Goal: Task Accomplishment & Management: Manage account settings

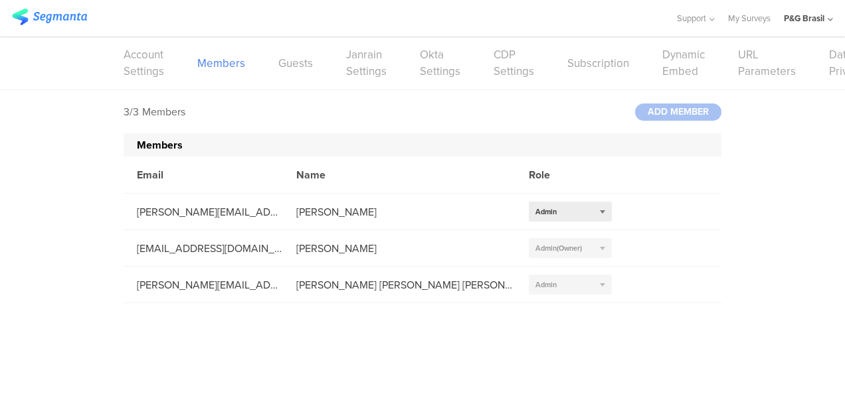
click at [54, 15] on img at bounding box center [49, 17] width 75 height 17
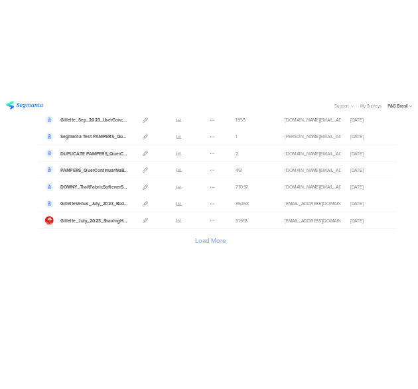
scroll to position [1339, 0]
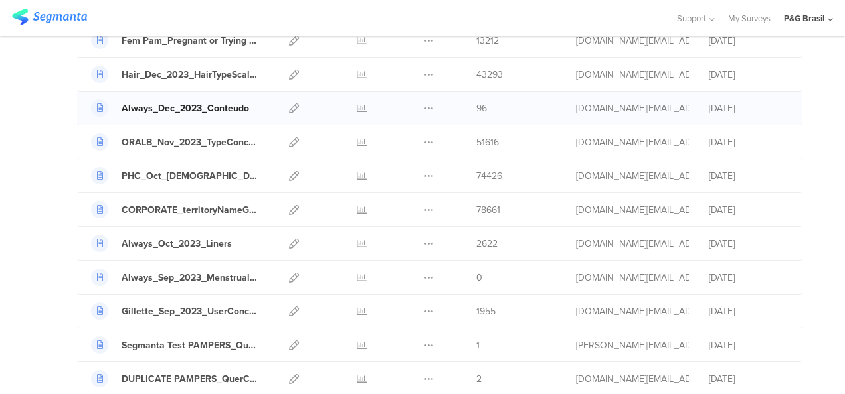
click at [158, 102] on div "Always_Dec_2023_Conteudo" at bounding box center [185, 109] width 127 height 14
click at [289, 104] on icon at bounding box center [294, 109] width 10 height 10
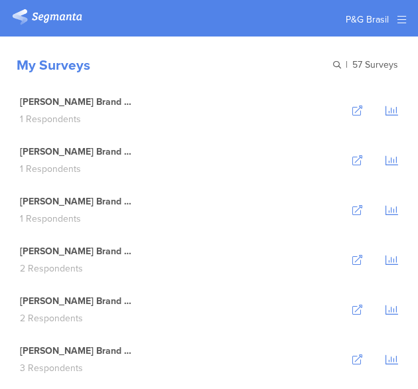
click at [214, 55] on div "My Surveys | 57 Surveys" at bounding box center [209, 61] width 418 height 49
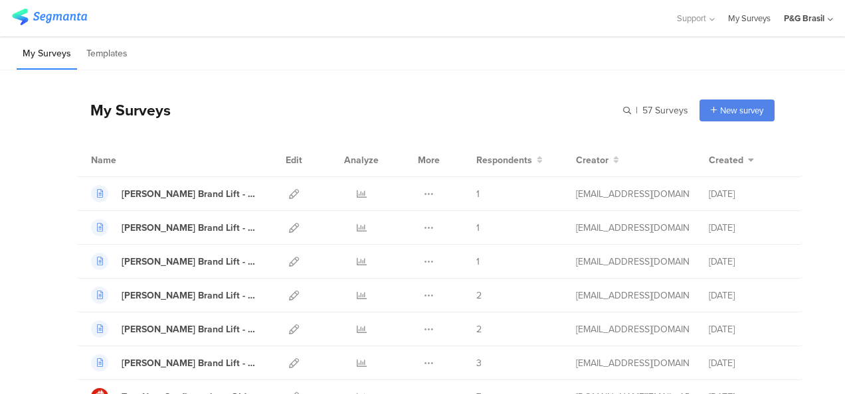
scroll to position [1390, 0]
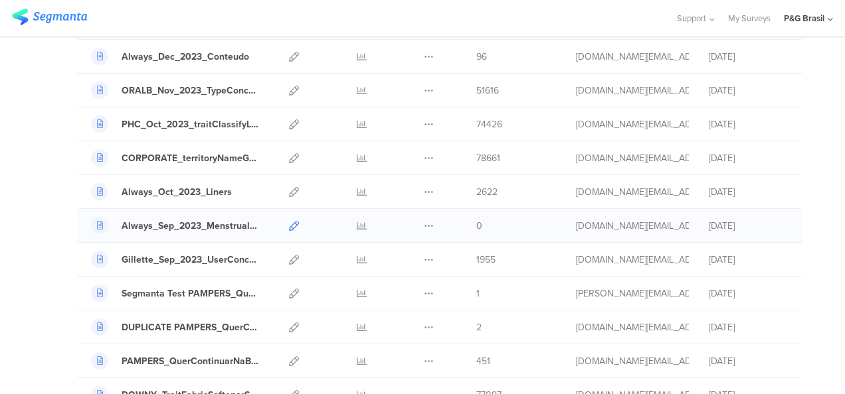
click at [289, 221] on icon at bounding box center [294, 226] width 10 height 10
click at [357, 221] on icon at bounding box center [362, 226] width 10 height 10
click at [195, 219] on div "Always_Sep_2023_MenstrualFlow" at bounding box center [191, 226] width 138 height 14
click at [289, 221] on icon at bounding box center [294, 226] width 10 height 10
click at [357, 221] on icon at bounding box center [362, 226] width 10 height 10
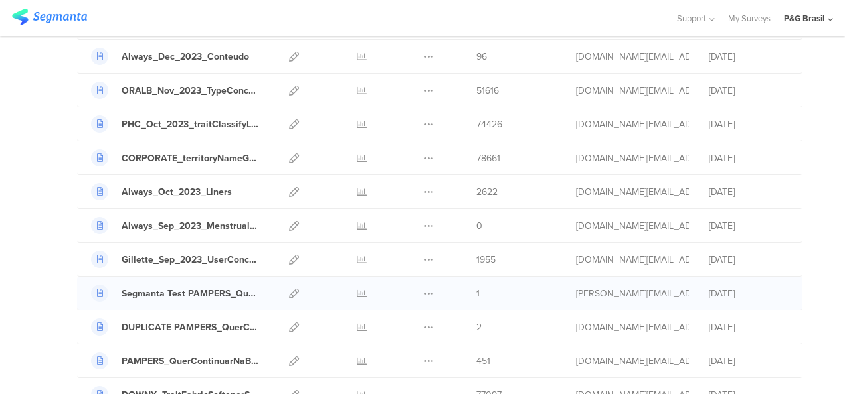
scroll to position [1604, 0]
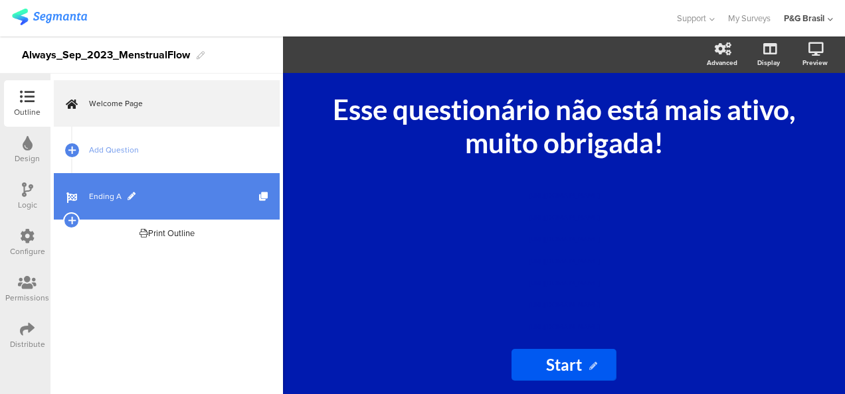
click at [167, 193] on span "Ending A" at bounding box center [174, 196] width 170 height 13
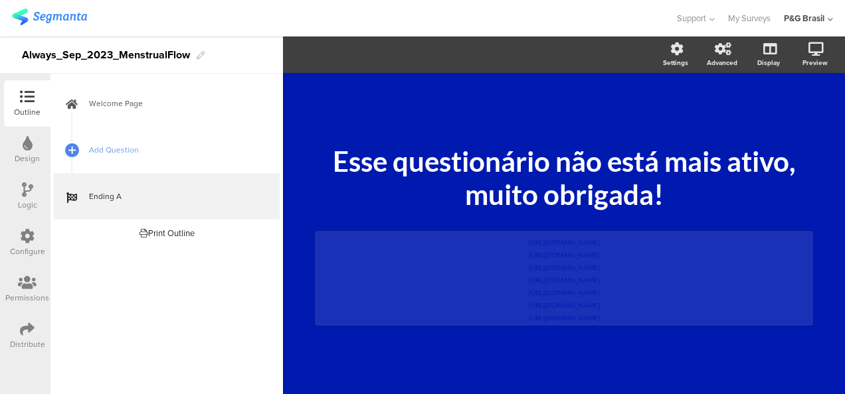
click at [606, 268] on div "https://pgsurveys.segmanta.com/preview/72f559 https://pgsurveys.segmanta.com/75…" at bounding box center [564, 278] width 498 height 95
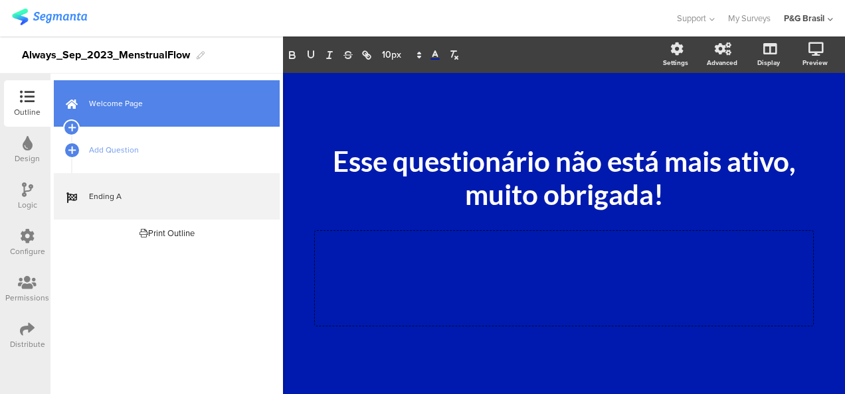
click at [157, 109] on span "Welcome Page" at bounding box center [174, 103] width 170 height 13
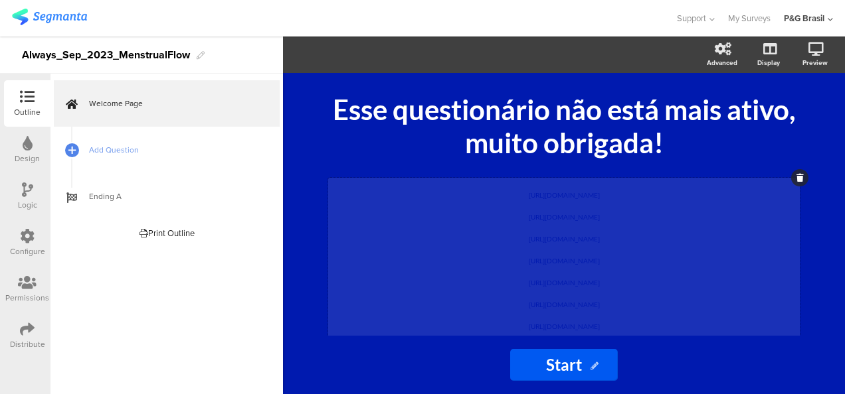
click at [584, 264] on div "https://pgsurveys.segmanta.com/preview/72f559 https://pgsurveys.segmanta.com/75…" at bounding box center [563, 258] width 471 height 160
click at [308, 117] on div "Esse questionário não está mais ativo, muito obrigada! Esse questionário não es…" at bounding box center [563, 204] width 531 height 263
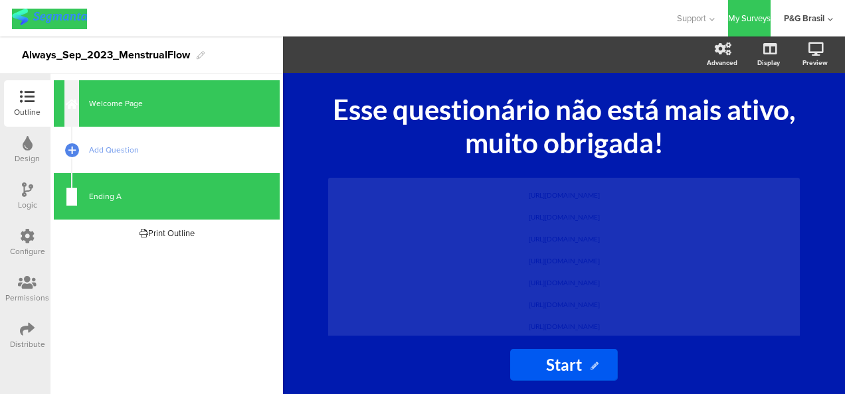
click at [309, 102] on div "Esse questionário não está mais ativo, muito obrigada! Esse questionário não es…" at bounding box center [563, 204] width 531 height 263
click at [522, 231] on div "https://pgsurveys.segmanta.com/preview/72f559 https://pgsurveys.segmanta.com/75…" at bounding box center [563, 258] width 471 height 160
click at [521, 202] on p "https://pgsurveys.segmanta.com/preview/72f559" at bounding box center [563, 192] width 465 height 22
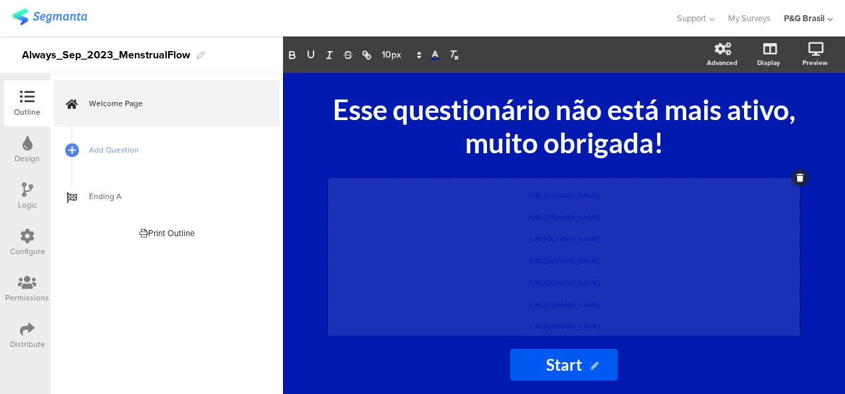
click at [629, 201] on p "https://pgsurveys.segmanta.com/preview/72f559" at bounding box center [563, 192] width 465 height 22
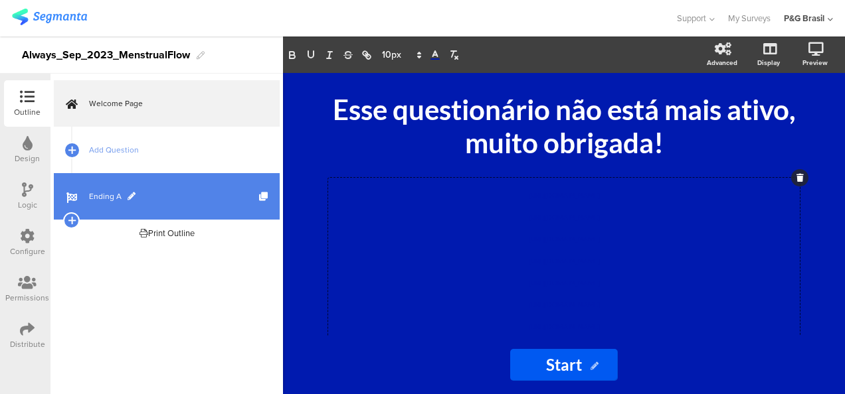
click at [125, 186] on link "Ending A" at bounding box center [167, 196] width 226 height 46
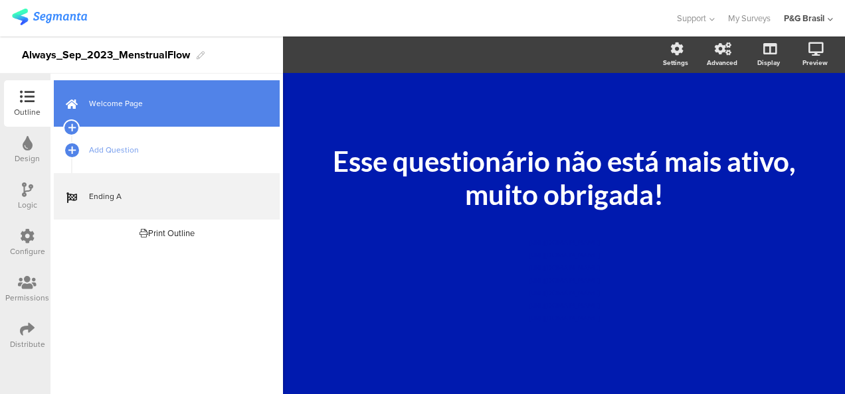
click at [154, 90] on link "Welcome Page" at bounding box center [167, 103] width 226 height 46
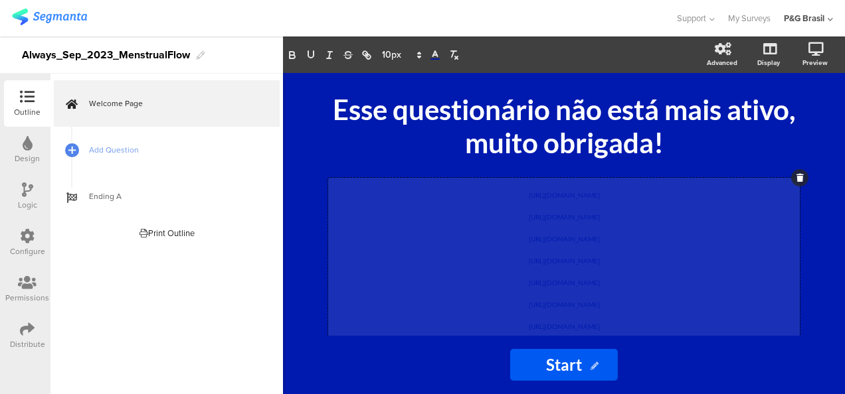
click at [616, 254] on div "https://pgsurveys.segmanta.com/preview/72f559 https://pgsurveys.segmanta.com/75…" at bounding box center [563, 258] width 471 height 160
click at [467, 207] on p "https://pgsurveys.segmanta.com/75fa9f" at bounding box center [563, 214] width 465 height 22
click at [491, 243] on p "https://pgsurveys.segmanta.com/7ej8b2" at bounding box center [563, 236] width 465 height 22
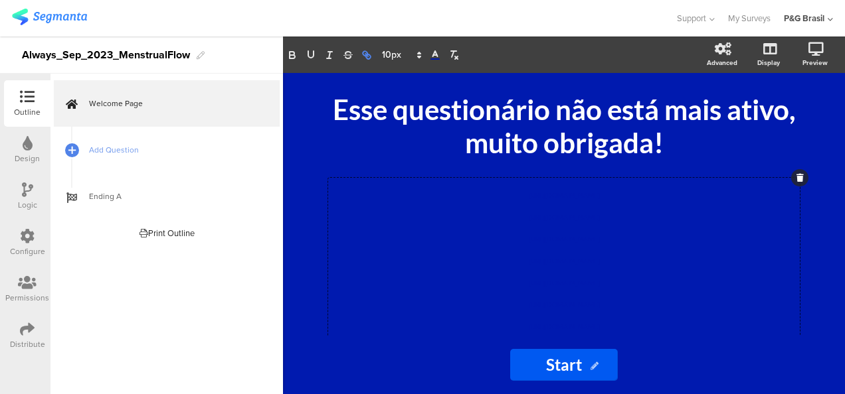
click at [373, 58] on button "button" at bounding box center [366, 55] width 19 height 16
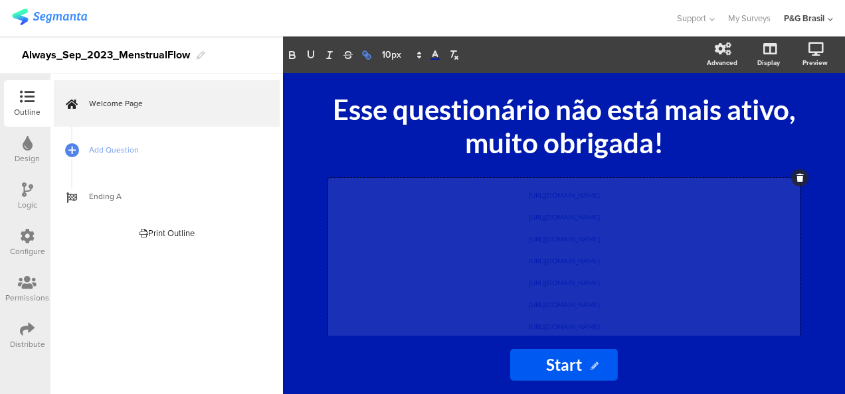
type input "https://pgsurveys.segmanta.com/preview/72f559https://pgsurveys.segmanta.com/75f…"
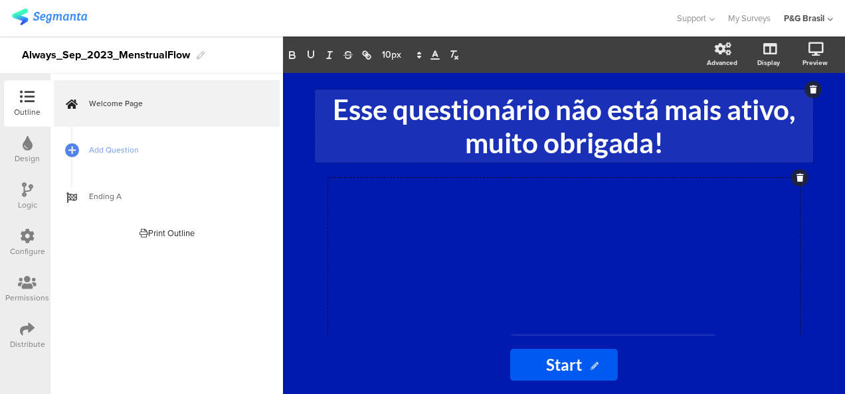
click at [352, 162] on div "Esse questionário não está mais ativo, muito obrigada! Esse questionário não es…" at bounding box center [564, 126] width 498 height 73
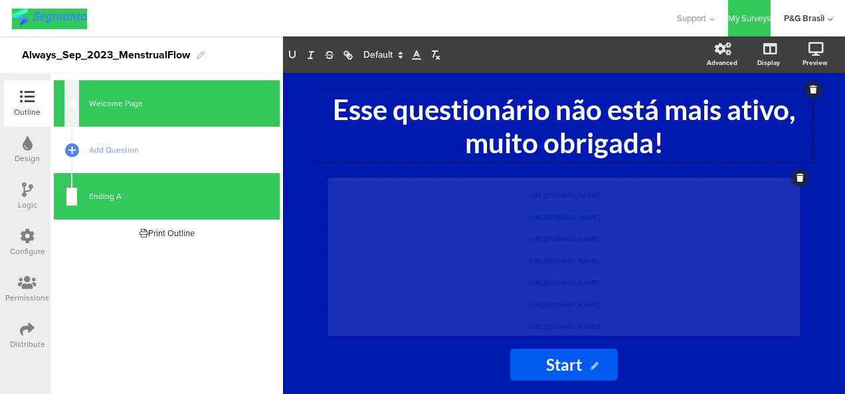
click at [493, 288] on div "https://pgsurveys.segmanta.com/preview/72f559 https://pgsurveys.segmanta.com/75…" at bounding box center [563, 258] width 471 height 160
click at [501, 284] on p "http://pgsurveys.segmanta.com/acqb6f" at bounding box center [563, 280] width 465 height 22
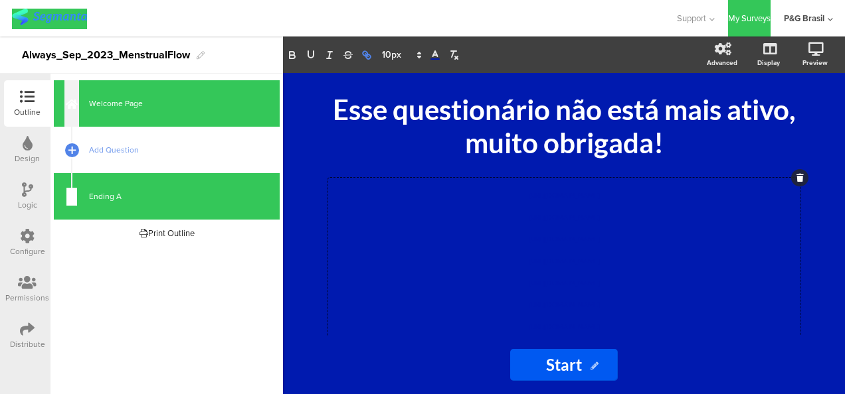
click at [367, 54] on icon "button" at bounding box center [368, 56] width 5 height 5
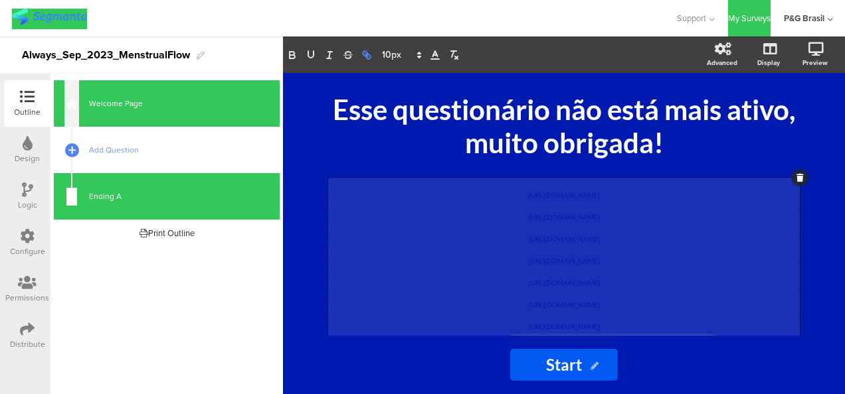
type input "https://pgsurveys.segmanta.com/preview/72f559https://pgsurveys.segmanta.com/75f…"
click at [529, 235] on span "[URL][DOMAIN_NAME]" at bounding box center [564, 239] width 71 height 8
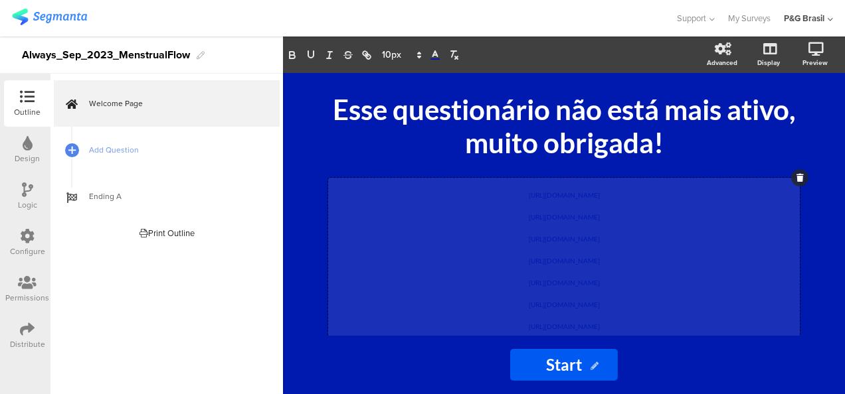
click at [570, 256] on p "[URL][DOMAIN_NAME]" at bounding box center [563, 258] width 465 height 22
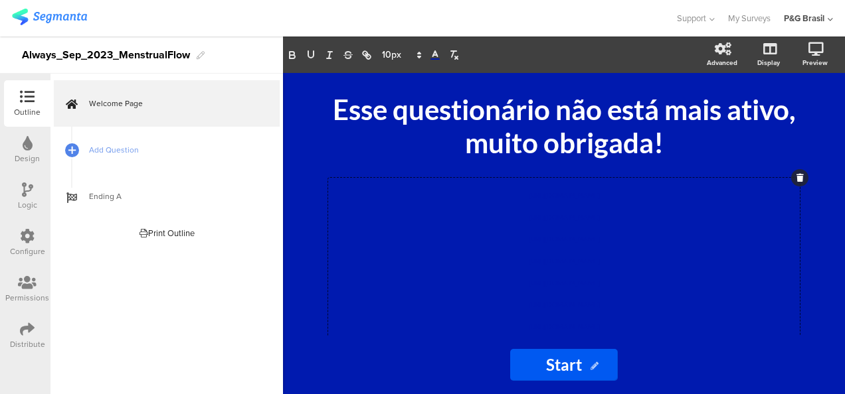
click at [573, 371] on input "Start" at bounding box center [564, 365] width 108 height 32
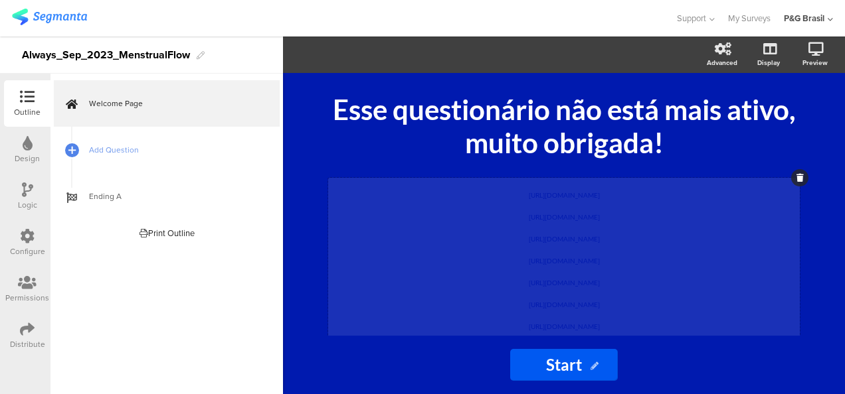
click at [516, 260] on div "[URL][DOMAIN_NAME] [URL][DOMAIN_NAME] [URL][DOMAIN_NAME] [URL][DOMAIN_NAME] [UR…" at bounding box center [563, 258] width 471 height 160
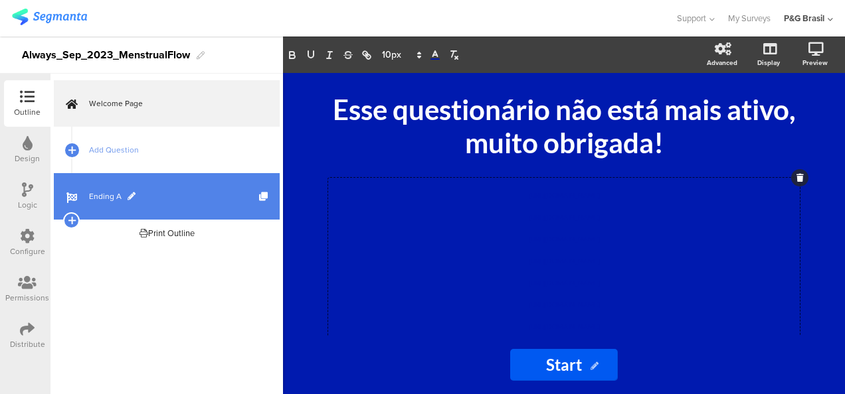
click at [105, 198] on span "Ending A" at bounding box center [174, 196] width 170 height 13
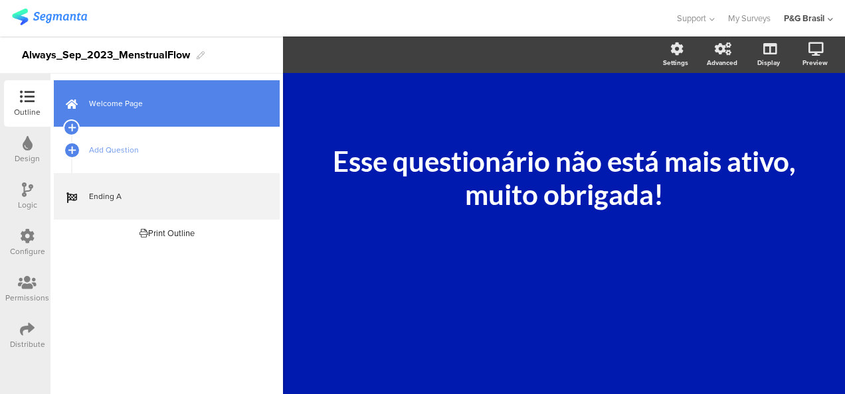
click at [135, 112] on link "Welcome Page" at bounding box center [167, 103] width 226 height 46
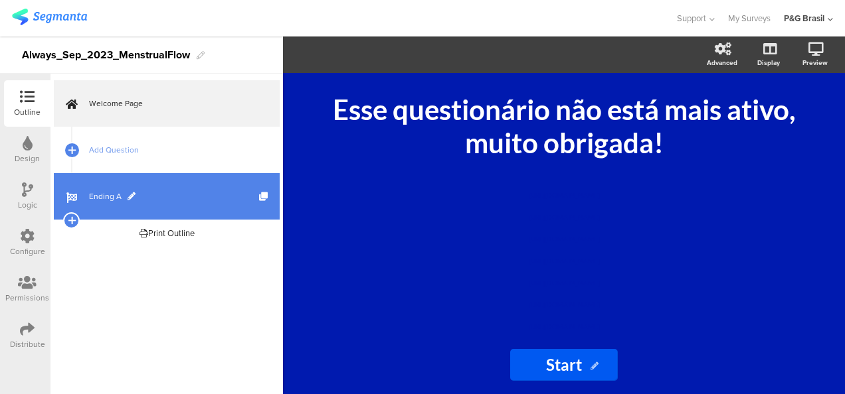
click at [189, 195] on span "Ending A" at bounding box center [174, 196] width 170 height 13
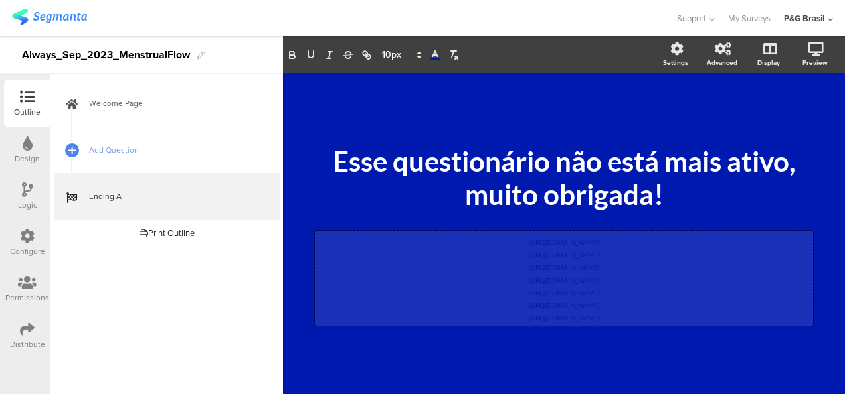
click at [500, 267] on div "[URL][DOMAIN_NAME] [URL][DOMAIN_NAME] [URL][DOMAIN_NAME] [URL][DOMAIN_NAME] [UR…" at bounding box center [564, 278] width 498 height 95
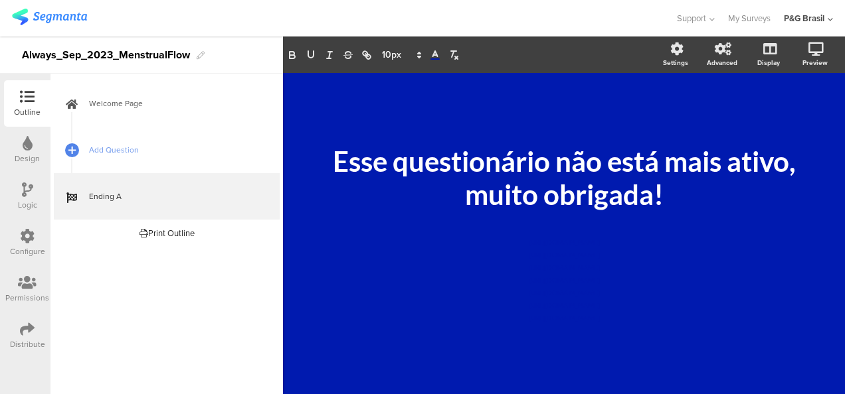
click at [24, 235] on icon at bounding box center [27, 236] width 15 height 15
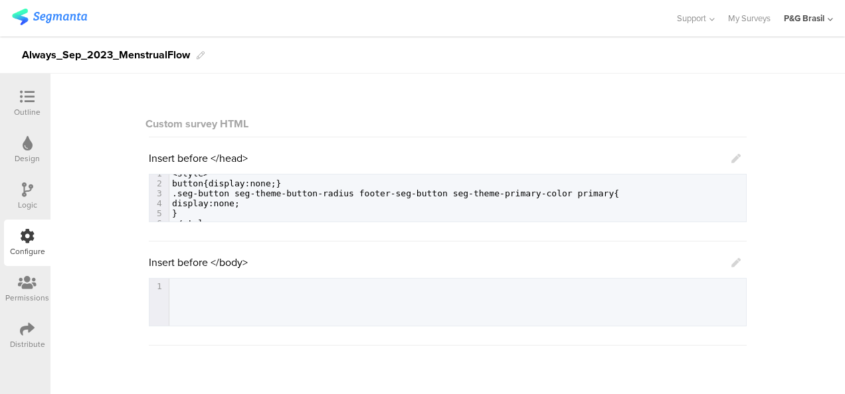
scroll to position [17, 0]
click at [29, 158] on div "Design" at bounding box center [27, 159] width 25 height 12
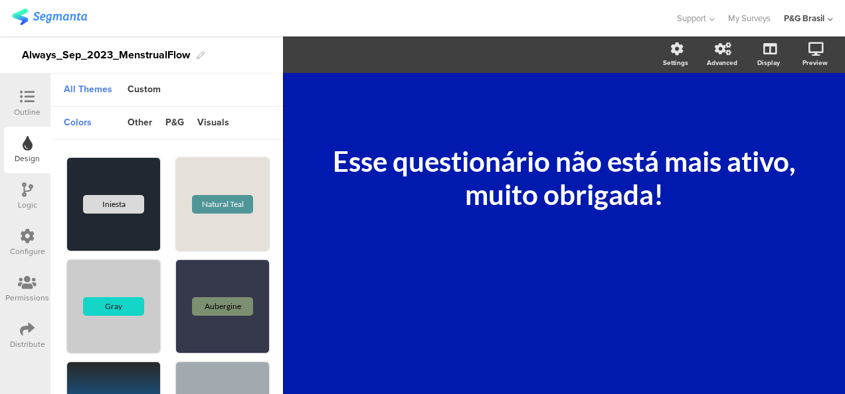
click at [25, 102] on icon at bounding box center [27, 97] width 15 height 15
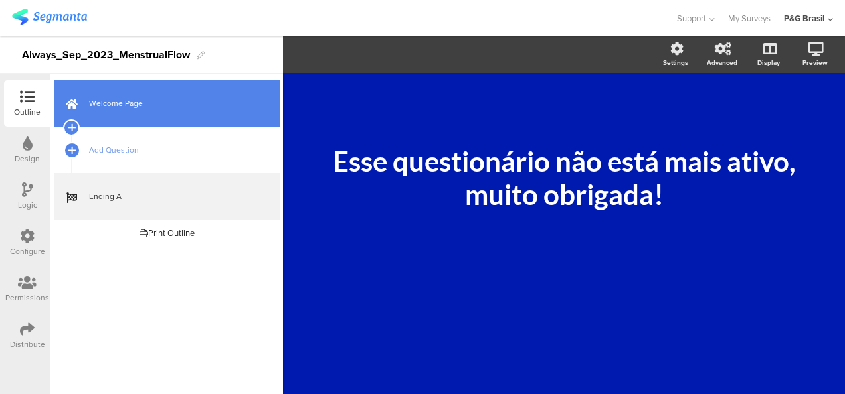
click at [116, 117] on link "Welcome Page" at bounding box center [167, 103] width 226 height 46
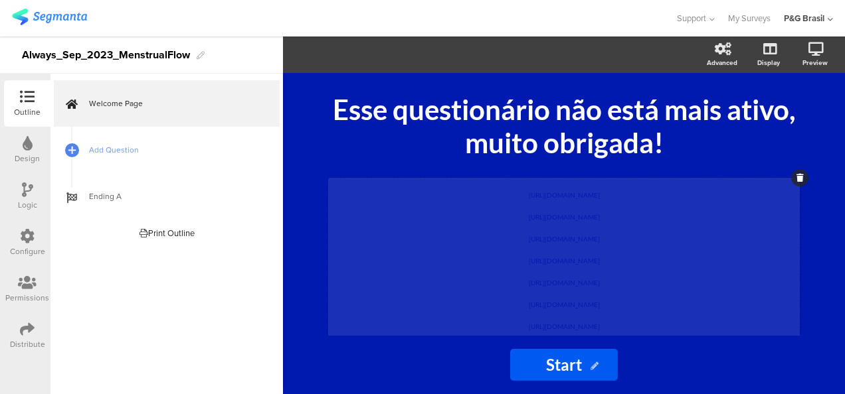
click at [565, 232] on div "[URL][DOMAIN_NAME] [URL][DOMAIN_NAME] [URL][DOMAIN_NAME] [URL][DOMAIN_NAME] [UR…" at bounding box center [563, 258] width 471 height 160
click at [565, 232] on p "[URL][DOMAIN_NAME]" at bounding box center [563, 236] width 465 height 22
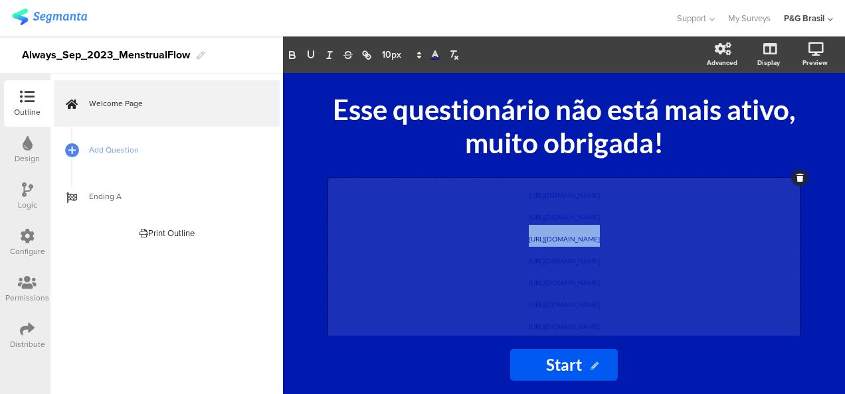
copy span "[URL][DOMAIN_NAME]"
click at [600, 239] on span "[URL][DOMAIN_NAME]" at bounding box center [564, 239] width 71 height 8
click at [619, 240] on p "[URL][DOMAIN_NAME]" at bounding box center [563, 236] width 465 height 22
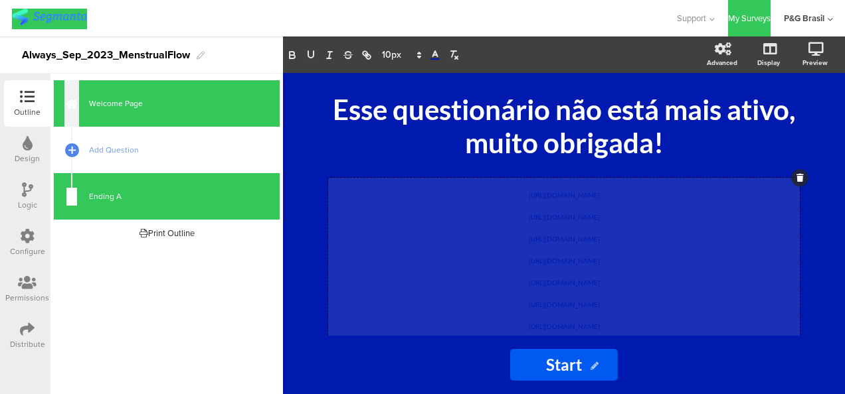
click at [494, 267] on p "[URL][DOMAIN_NAME]" at bounding box center [563, 258] width 465 height 22
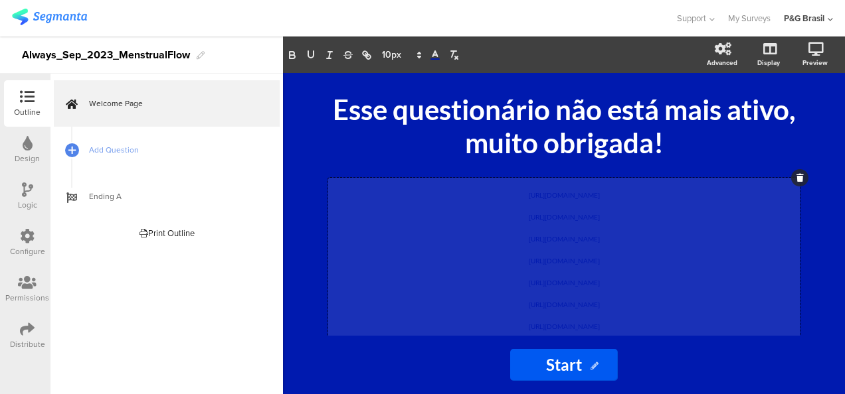
click at [635, 245] on p "https://pgsurveys.segmanta.com/7ej8b2/q" at bounding box center [563, 236] width 465 height 22
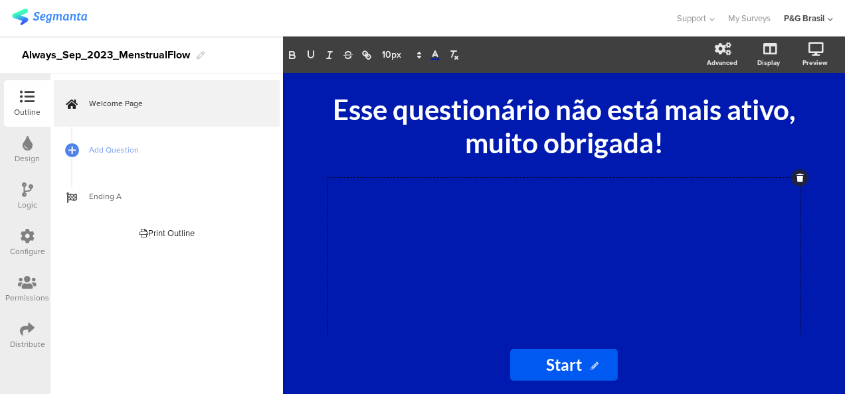
click at [41, 16] on img at bounding box center [49, 17] width 75 height 17
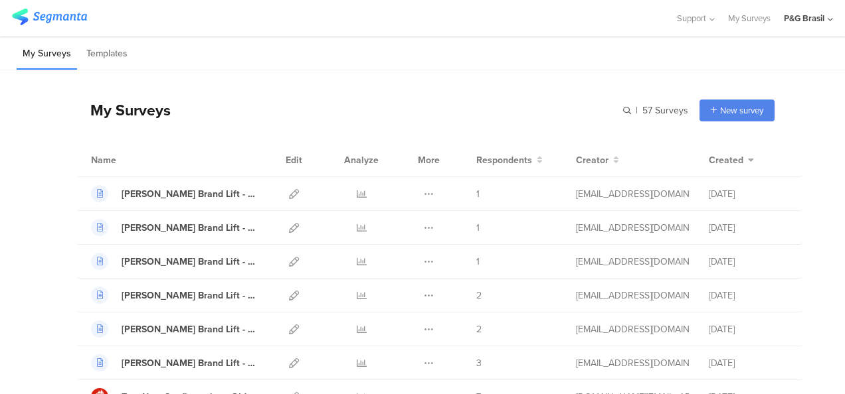
scroll to position [1390, 0]
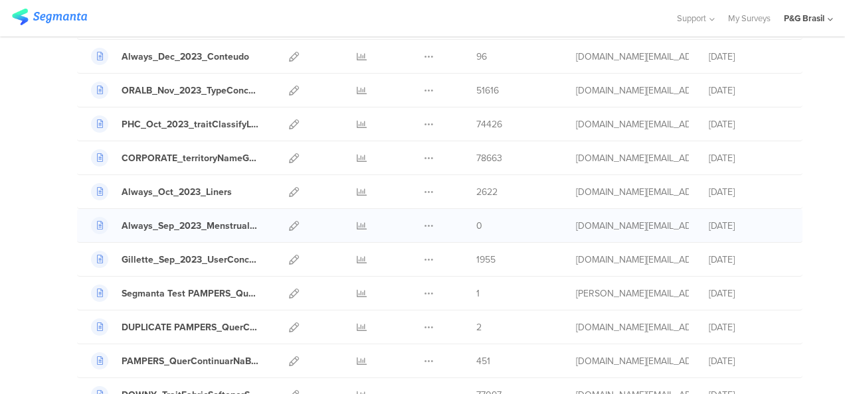
click at [280, 213] on div at bounding box center [294, 225] width 29 height 33
click at [289, 221] on icon at bounding box center [294, 226] width 10 height 10
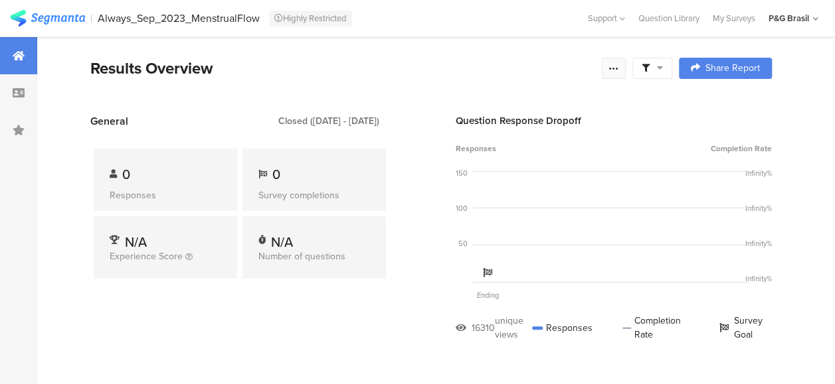
click at [616, 73] on div at bounding box center [614, 68] width 24 height 21
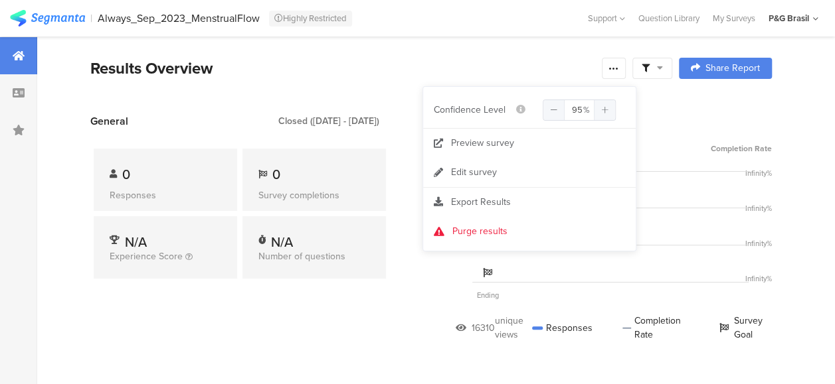
drag, startPoint x: 621, startPoint y: 70, endPoint x: 0, endPoint y: 37, distance: 621.8
click at [619, 70] on icon at bounding box center [613, 68] width 11 height 11
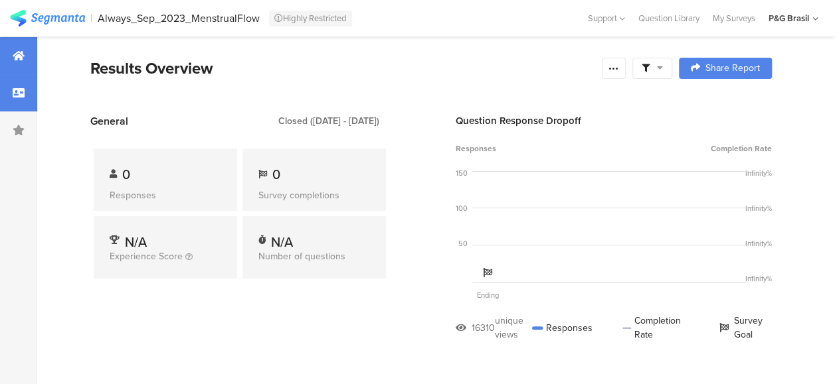
click at [27, 92] on div at bounding box center [18, 92] width 37 height 37
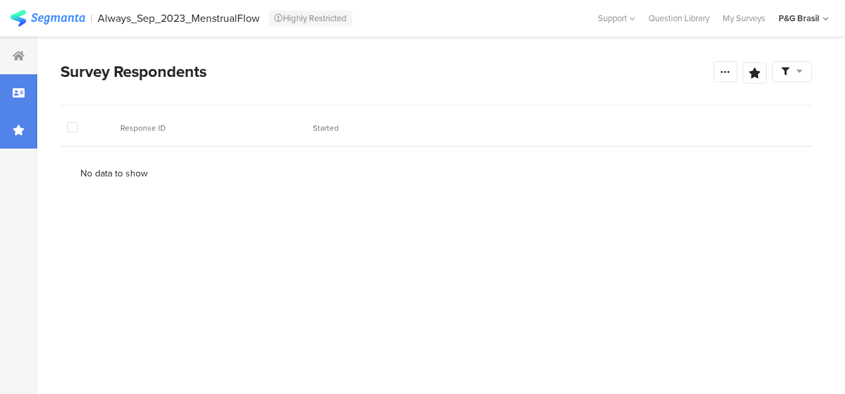
click at [15, 136] on div at bounding box center [18, 130] width 37 height 37
click at [19, 127] on icon at bounding box center [19, 130] width 12 height 11
click at [9, 52] on div at bounding box center [18, 55] width 37 height 37
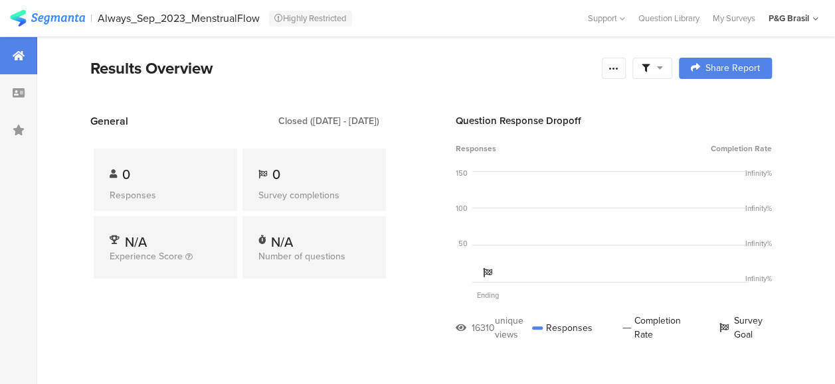
click at [300, 19] on div "Highly Restricted" at bounding box center [310, 19] width 83 height 16
click at [146, 14] on div "Always_Sep_2023_MenstrualFlow" at bounding box center [179, 18] width 162 height 13
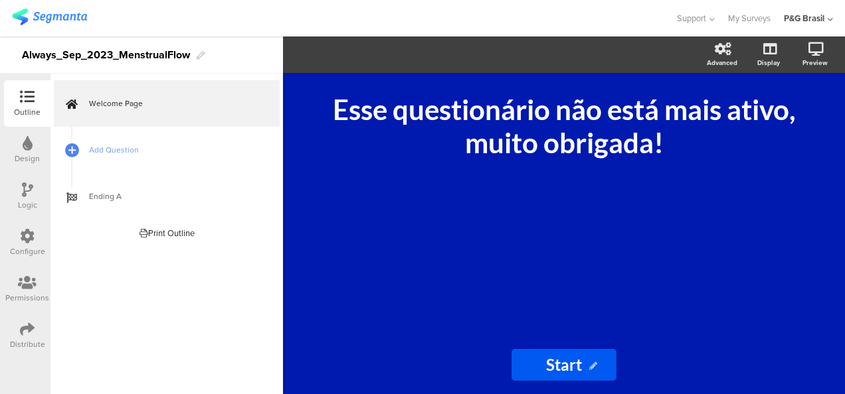
click at [27, 147] on icon at bounding box center [28, 143] width 10 height 15
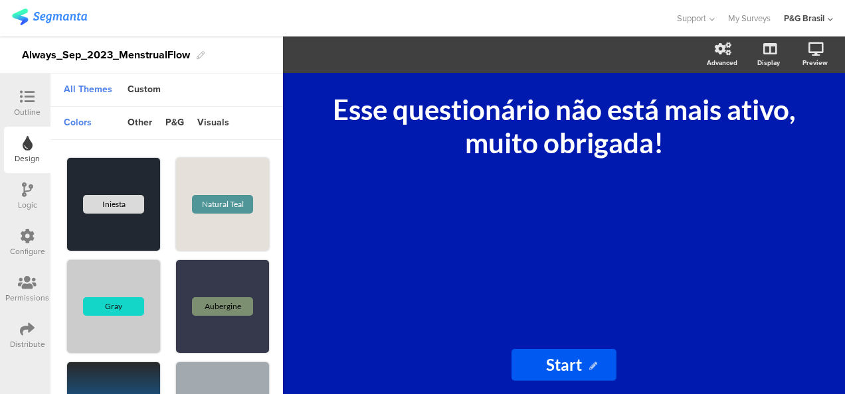
click at [25, 195] on icon at bounding box center [27, 190] width 11 height 15
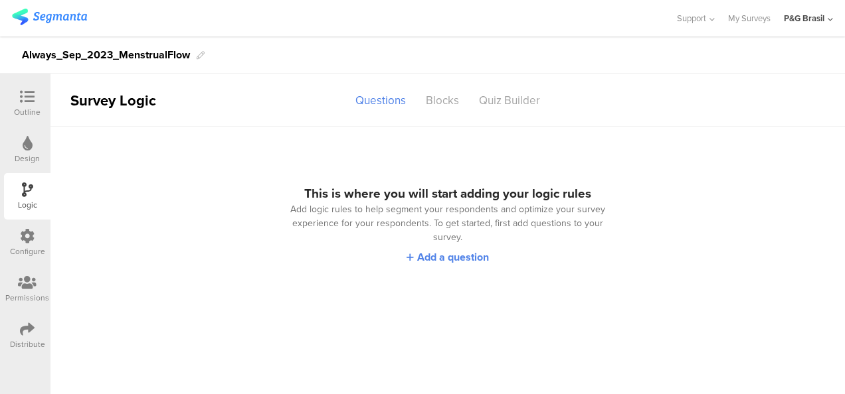
click at [24, 244] on div at bounding box center [27, 237] width 15 height 17
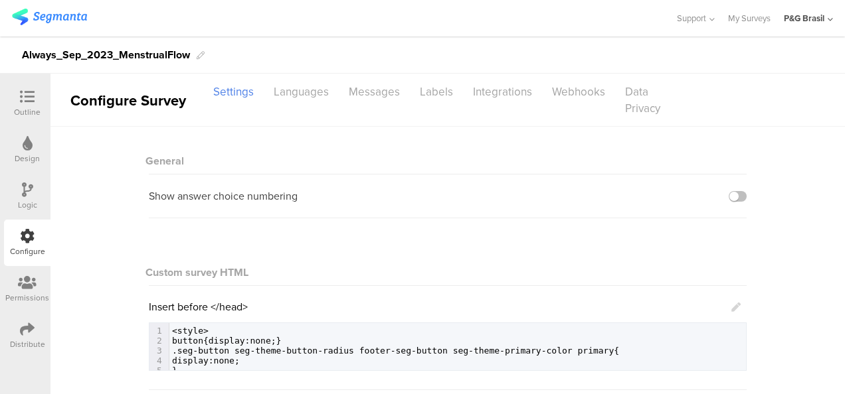
click at [21, 283] on icon at bounding box center [27, 283] width 19 height 15
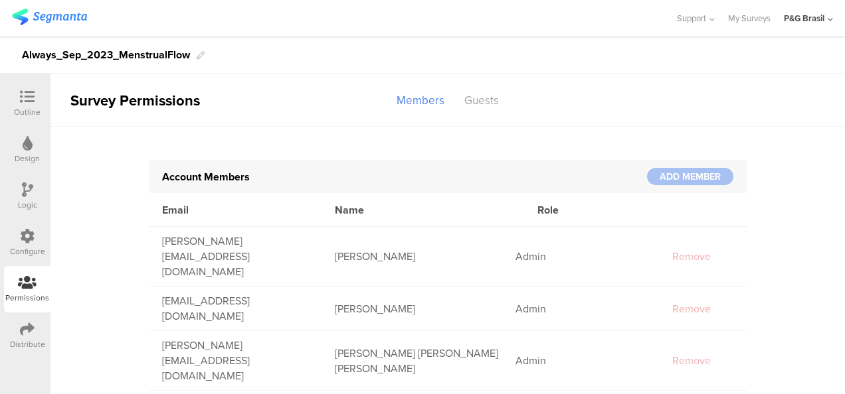
click at [27, 337] on div at bounding box center [27, 330] width 15 height 17
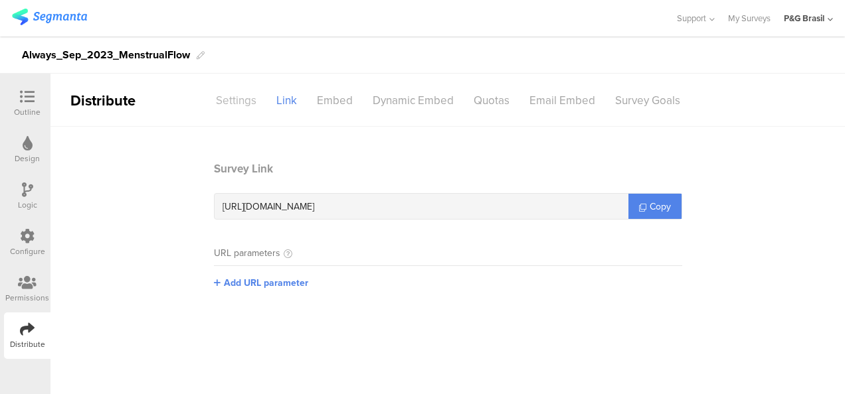
click at [232, 94] on div "Settings" at bounding box center [236, 100] width 60 height 23
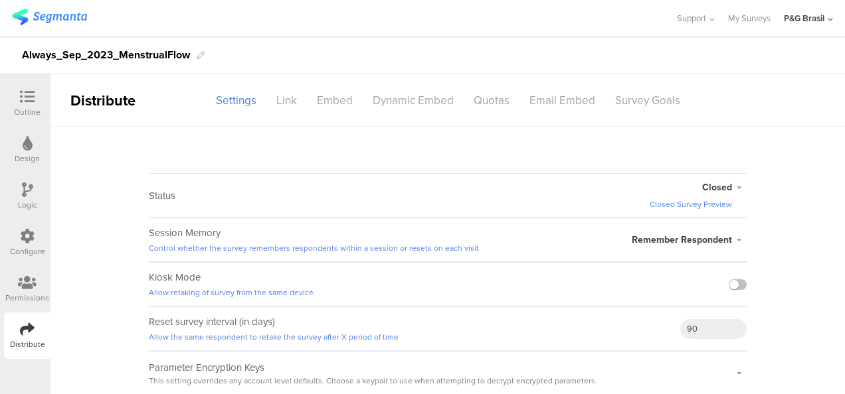
click at [728, 187] on span "Closed" at bounding box center [717, 188] width 30 height 14
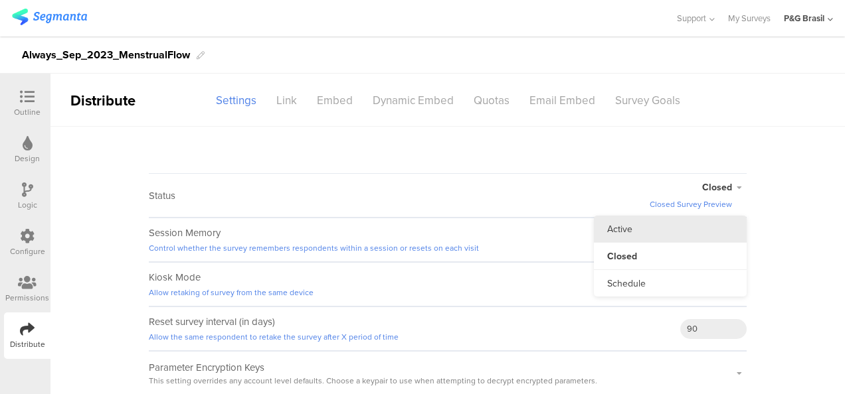
click at [649, 232] on li "Active" at bounding box center [670, 229] width 153 height 27
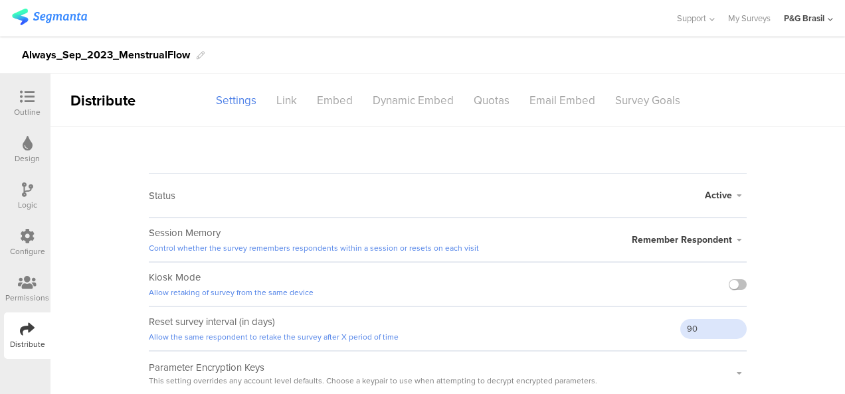
click at [712, 329] on input "90" at bounding box center [713, 329] width 66 height 20
drag, startPoint x: 726, startPoint y: 325, endPoint x: 653, endPoint y: 330, distance: 73.2
click at [653, 330] on div "Reset survey interval (in days) Allow the same respondent to retake the survey …" at bounding box center [448, 329] width 598 height 44
click at [790, 235] on sg-survey-status-editor "Status Active Active Closed Schedule Start Date: End Date: Save Cancel Session …" at bounding box center [447, 261] width 794 height 269
type input "9999999"
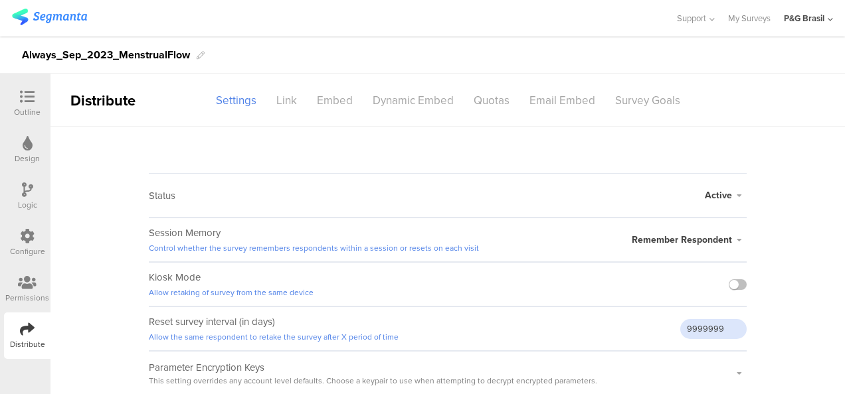
click at [723, 331] on input "9999999" at bounding box center [713, 329] width 66 height 20
click at [29, 288] on icon at bounding box center [27, 283] width 19 height 15
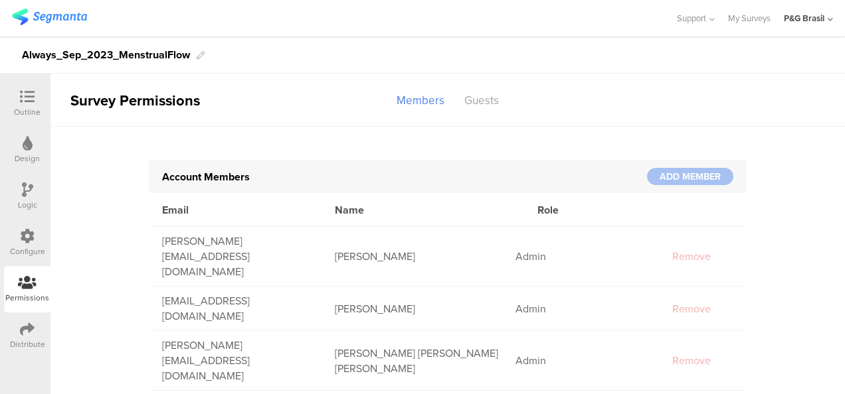
click at [21, 242] on icon at bounding box center [27, 236] width 15 height 15
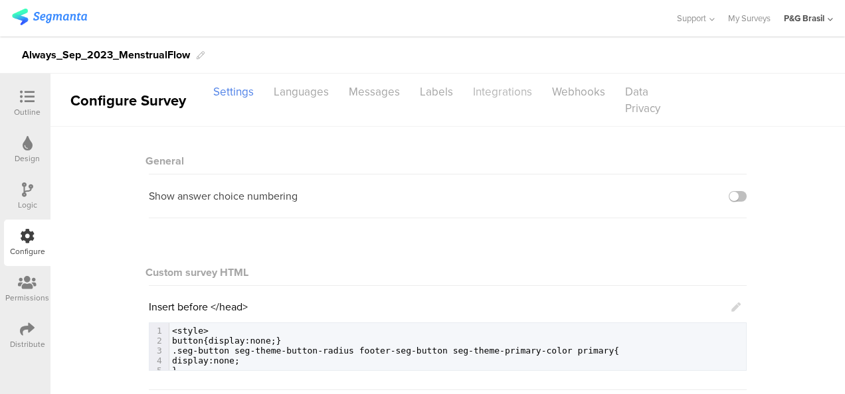
click at [489, 101] on div "Integrations" at bounding box center [502, 91] width 79 height 23
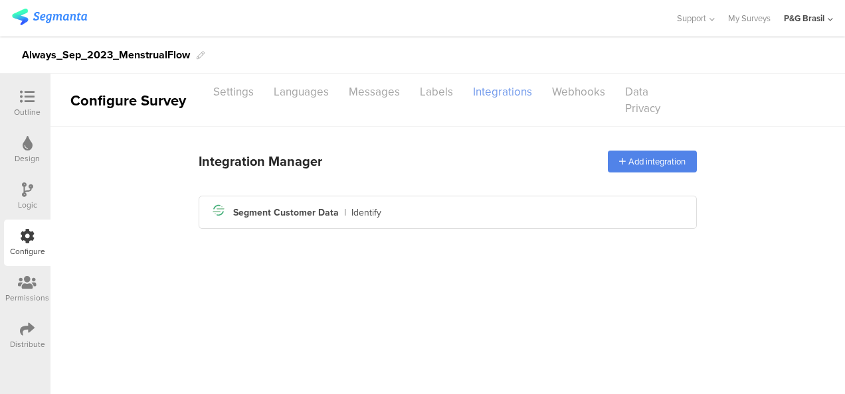
click at [497, 92] on div "Integrations" at bounding box center [502, 91] width 79 height 23
click at [235, 88] on div "Settings" at bounding box center [233, 91] width 60 height 23
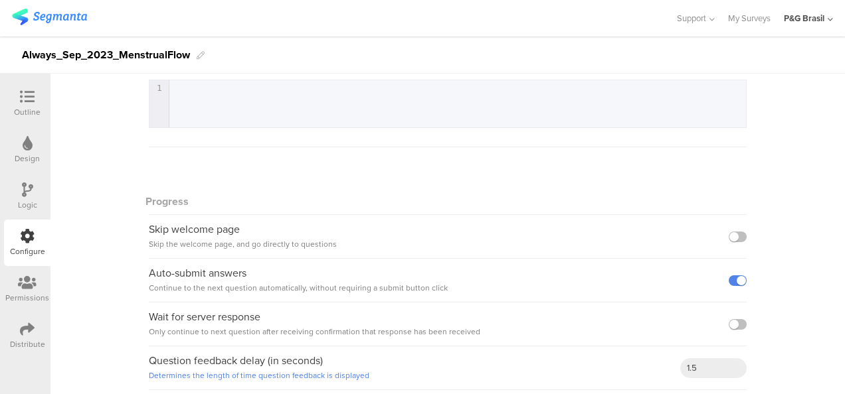
scroll to position [356, 0]
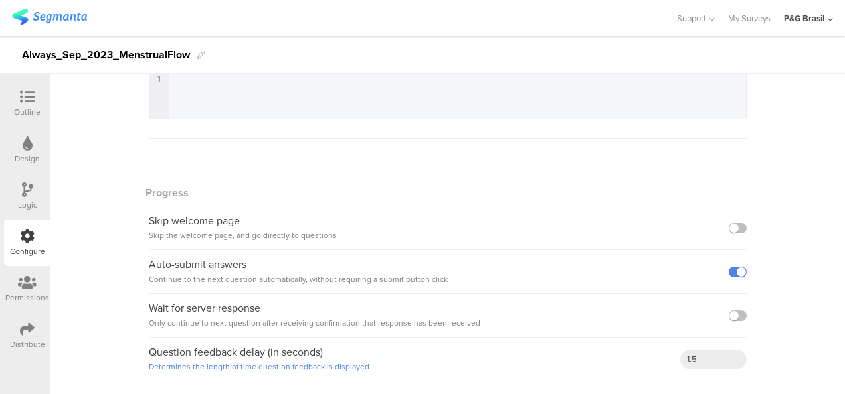
click at [30, 102] on icon at bounding box center [27, 97] width 15 height 15
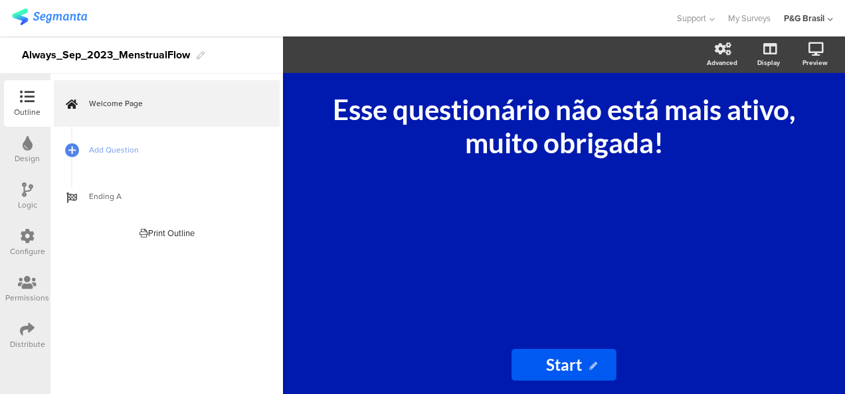
click at [23, 290] on icon at bounding box center [27, 283] width 19 height 15
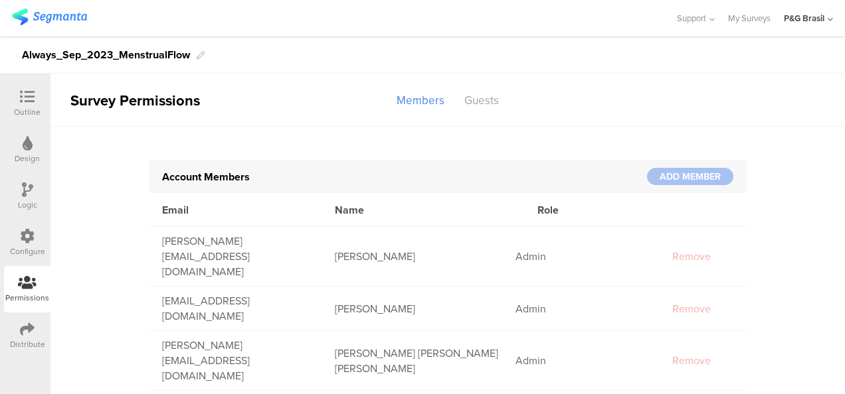
click at [33, 338] on div at bounding box center [27, 330] width 15 height 17
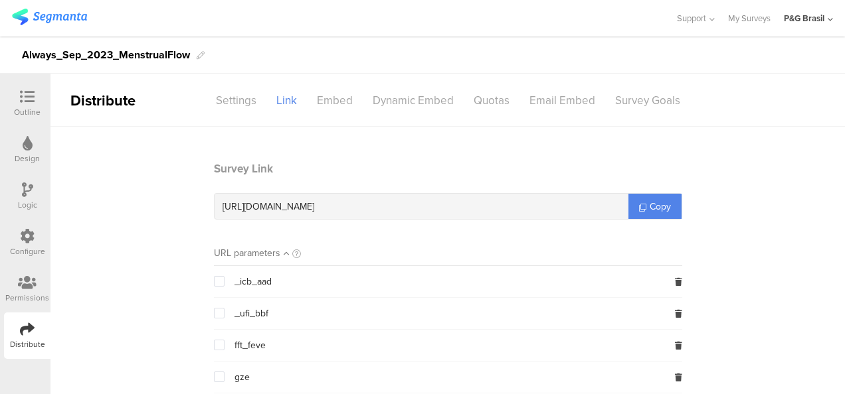
click at [32, 151] on div at bounding box center [28, 144] width 10 height 17
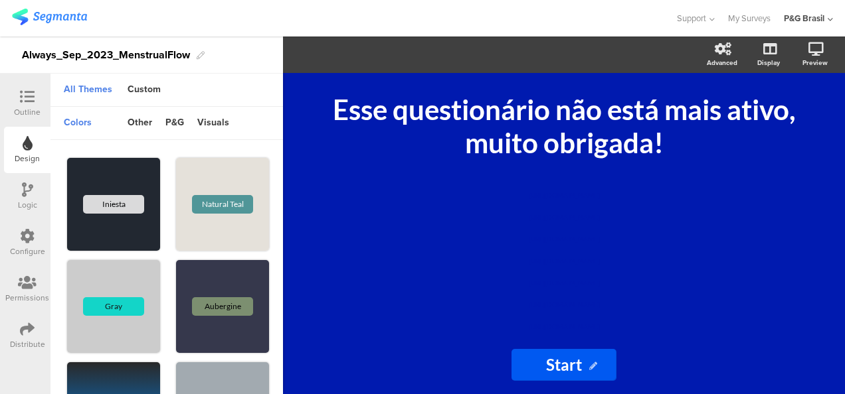
click at [17, 86] on div "Outline" at bounding box center [27, 103] width 46 height 46
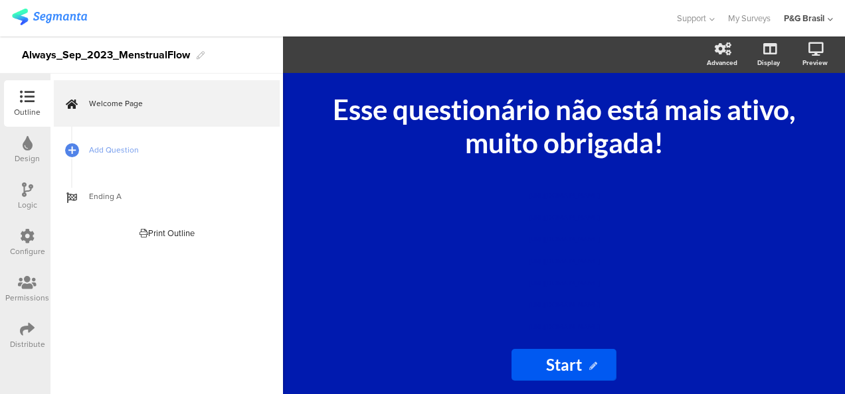
click at [33, 325] on icon at bounding box center [27, 329] width 15 height 15
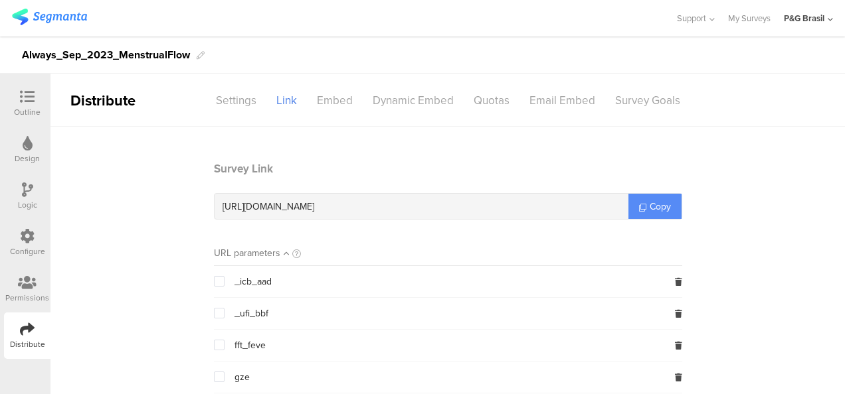
click at [643, 199] on link "Copy" at bounding box center [654, 206] width 53 height 25
click at [20, 154] on div "Design" at bounding box center [27, 159] width 25 height 12
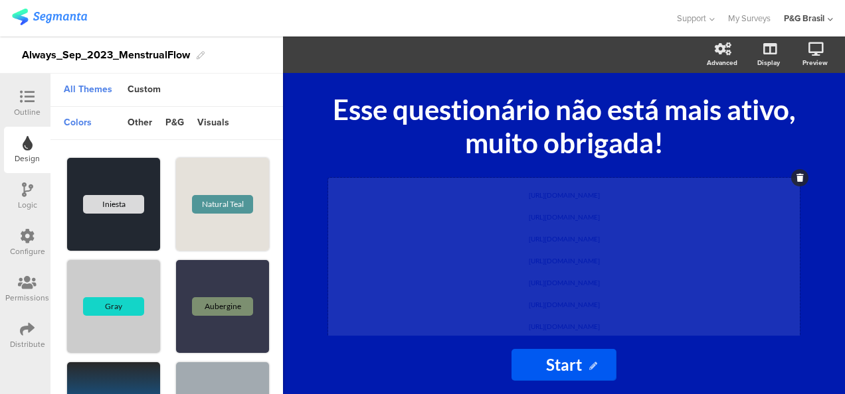
click at [505, 192] on div "https://pgsurveys.segmanta.com/preview/72f559 https://pgsurveys.segmanta.com/75…" at bounding box center [563, 258] width 471 height 160
drag, startPoint x: 580, startPoint y: 193, endPoint x: 620, endPoint y: 199, distance: 39.7
click at [619, 199] on p "[URL][DOMAIN_NAME]" at bounding box center [563, 192] width 465 height 22
click at [600, 193] on span "[URL][DOMAIN_NAME]" at bounding box center [564, 195] width 71 height 8
click at [600, 195] on span "[URL][DOMAIN_NAME]" at bounding box center [564, 195] width 71 height 8
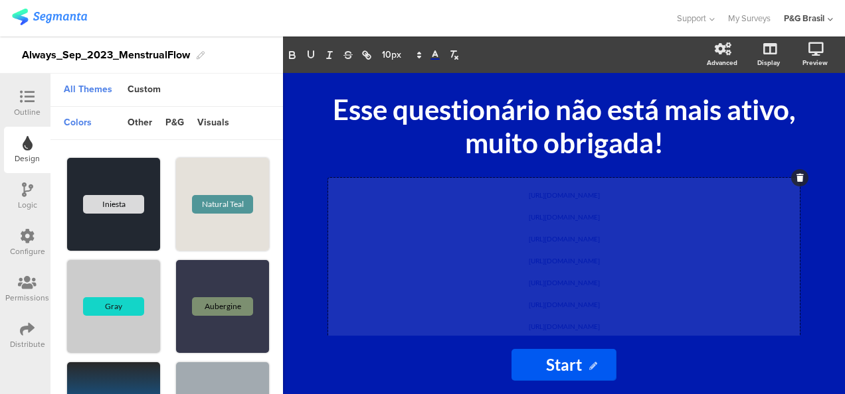
click at [600, 195] on span "[URL][DOMAIN_NAME]" at bounding box center [564, 195] width 71 height 8
click at [311, 84] on div "Esse questionário não está mais ativo, muito obrigada! Esse questionário não es…" at bounding box center [563, 204] width 531 height 263
click at [621, 235] on div "https://pgsurveys.segmanta.com/72f559 https://pgsurveys.segmanta.com/75fa9f htt…" at bounding box center [563, 258] width 471 height 160
click at [631, 327] on p "https://pgsurveys.segmanta.com/tca061" at bounding box center [563, 324] width 465 height 22
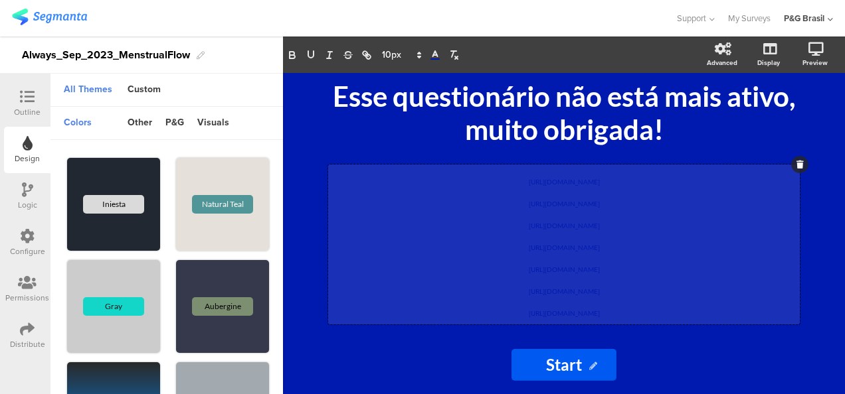
scroll to position [32, 0]
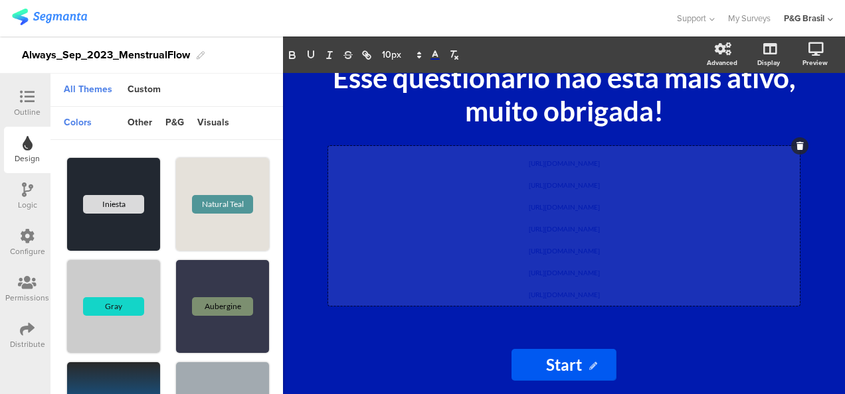
click at [27, 342] on div "Distribute" at bounding box center [27, 345] width 35 height 12
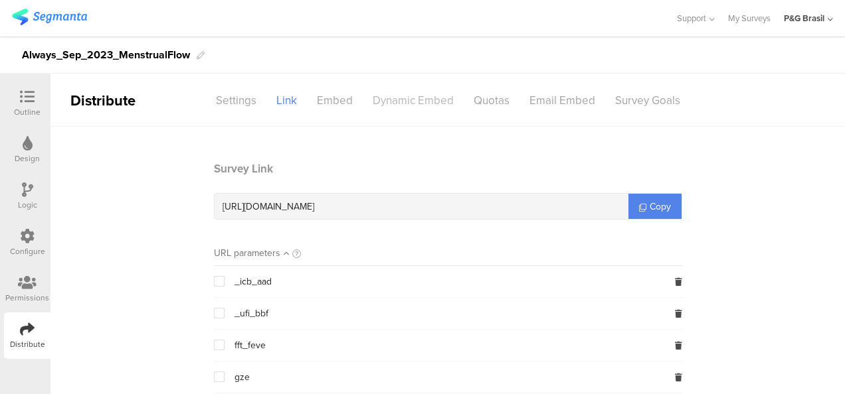
click at [398, 90] on div "Dynamic Embed" at bounding box center [413, 100] width 101 height 23
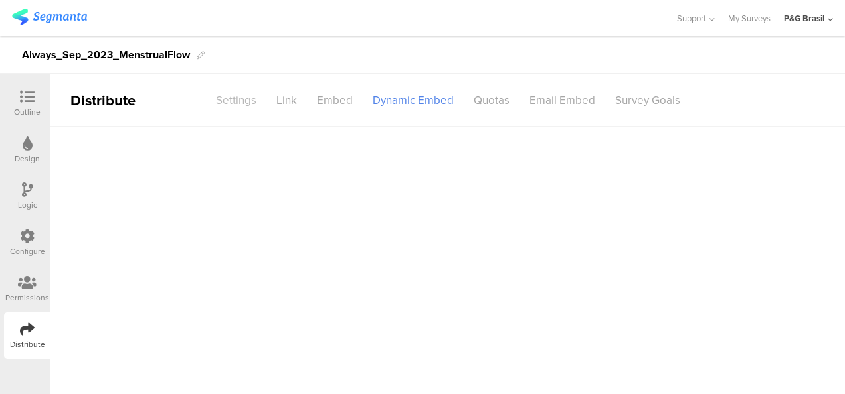
click at [250, 105] on div "Settings" at bounding box center [236, 100] width 60 height 23
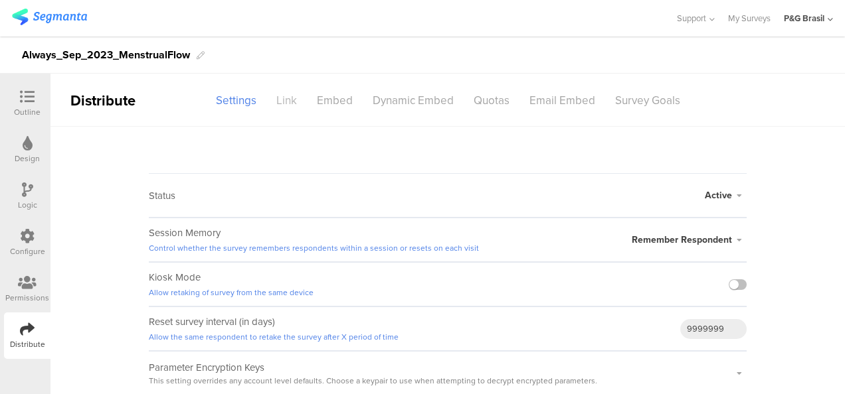
click at [278, 98] on div "Link" at bounding box center [286, 100] width 41 height 23
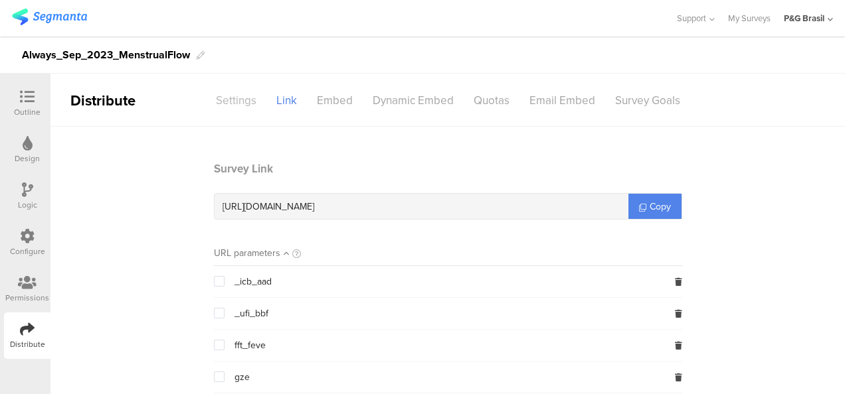
click at [250, 102] on div "Settings" at bounding box center [236, 100] width 60 height 23
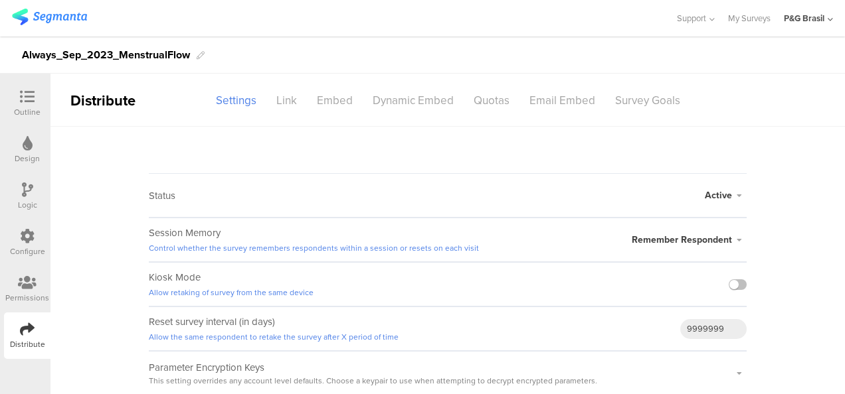
click at [726, 195] on span "Active" at bounding box center [717, 196] width 27 height 14
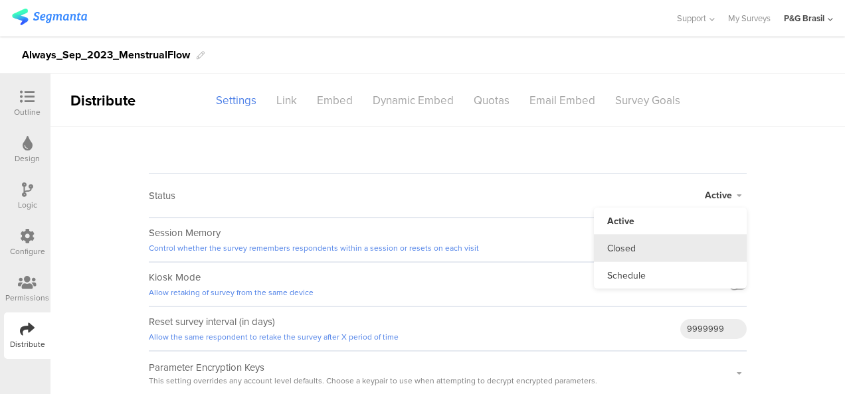
click at [681, 240] on li "Closed" at bounding box center [670, 248] width 153 height 27
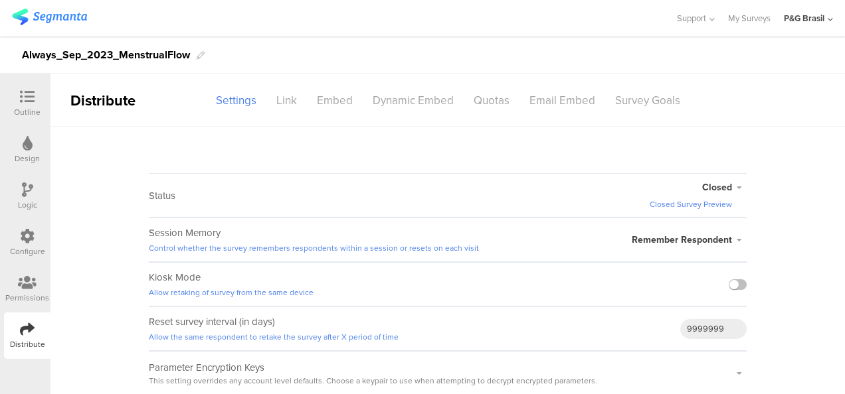
click at [23, 282] on icon at bounding box center [27, 283] width 19 height 15
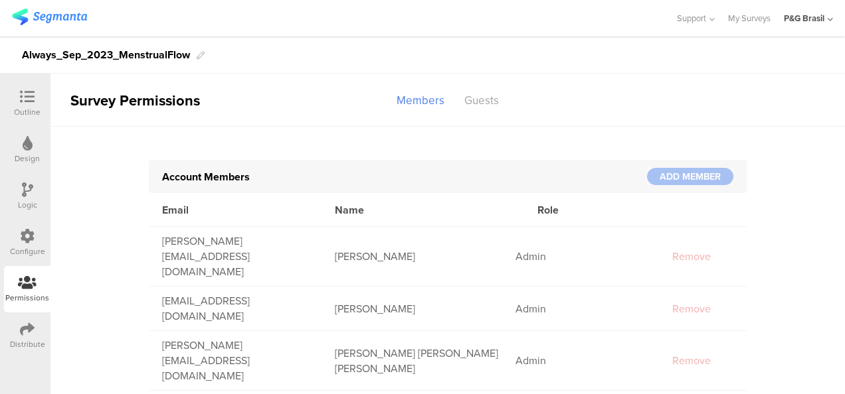
click at [26, 240] on icon at bounding box center [27, 236] width 15 height 15
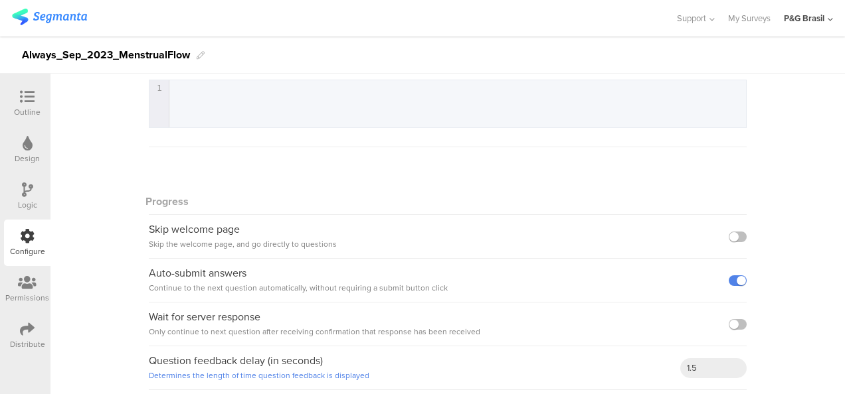
scroll to position [356, 0]
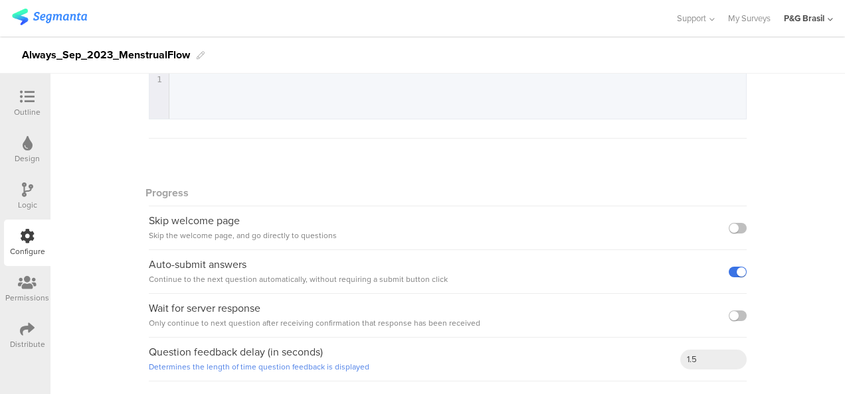
click at [730, 272] on label at bounding box center [737, 272] width 18 height 11
click at [0, 0] on input "checkbox" at bounding box center [0, 0] width 0 height 0
click at [31, 105] on div at bounding box center [27, 98] width 27 height 17
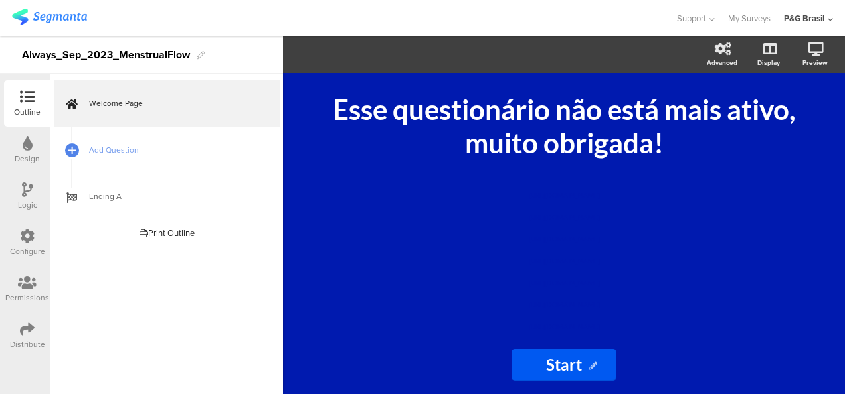
click at [17, 242] on div "Configure" at bounding box center [27, 243] width 46 height 46
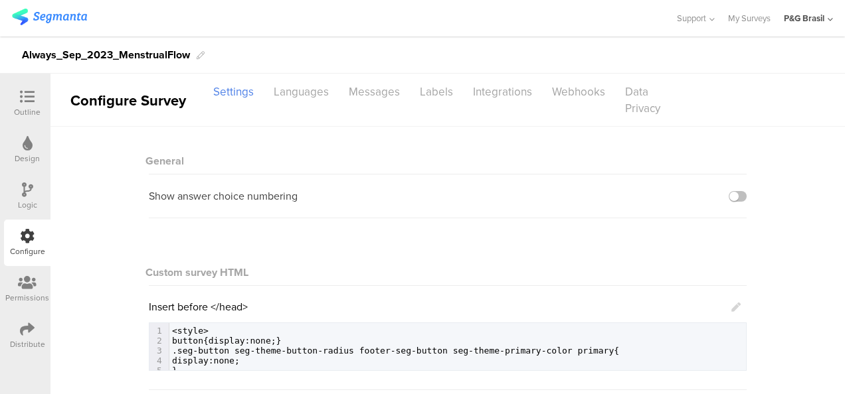
click at [33, 209] on div "Logic" at bounding box center [27, 205] width 19 height 12
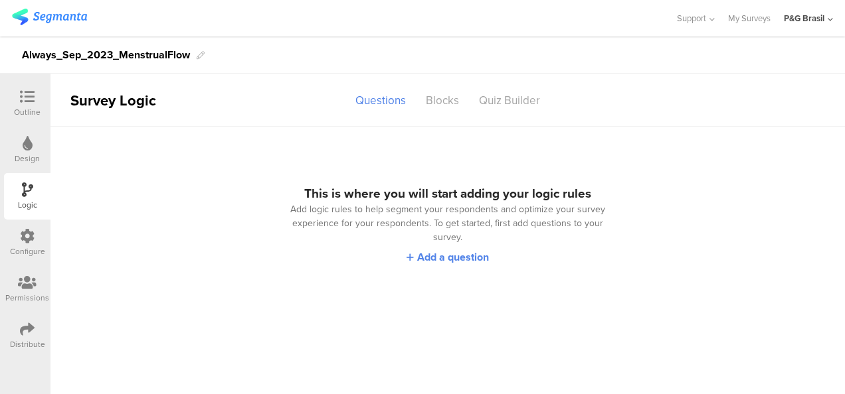
click at [34, 289] on icon at bounding box center [27, 283] width 19 height 15
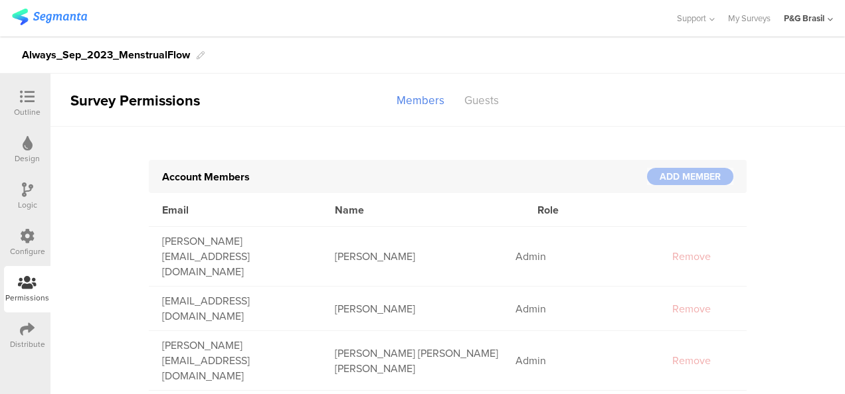
click at [41, 127] on div "Design" at bounding box center [27, 150] width 46 height 46
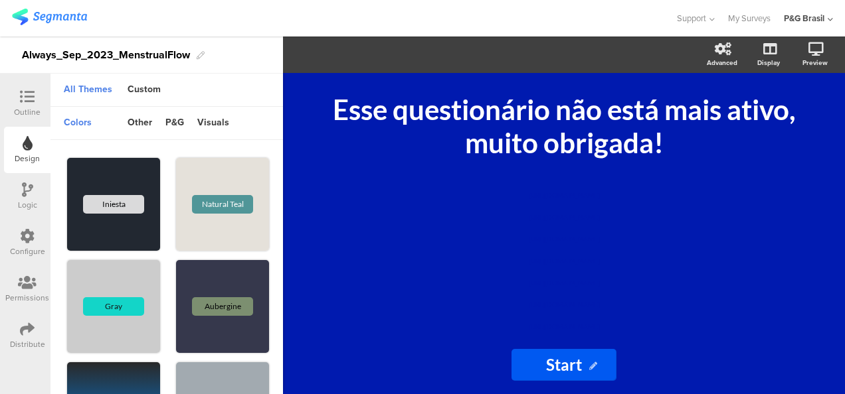
click at [22, 207] on div "Logic" at bounding box center [27, 205] width 19 height 12
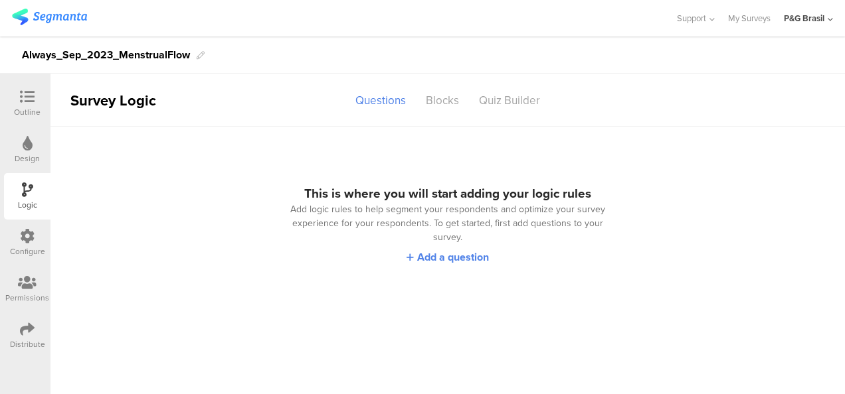
click at [23, 244] on div at bounding box center [27, 237] width 15 height 17
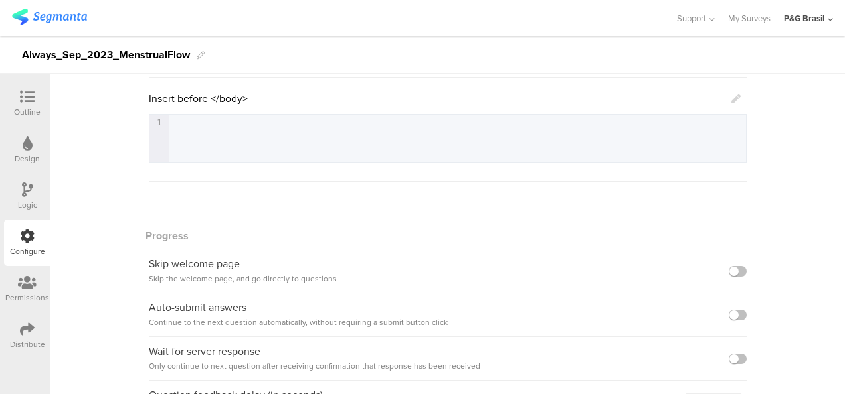
scroll to position [356, 0]
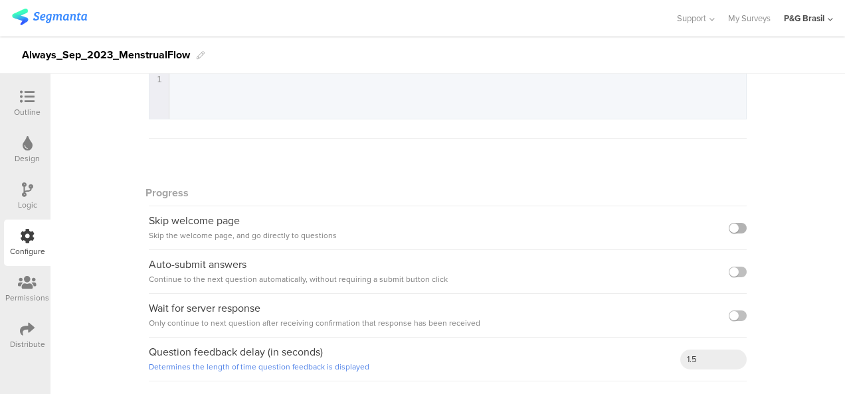
click at [735, 230] on label at bounding box center [737, 228] width 18 height 11
click at [0, 0] on input "checkbox" at bounding box center [0, 0] width 0 height 0
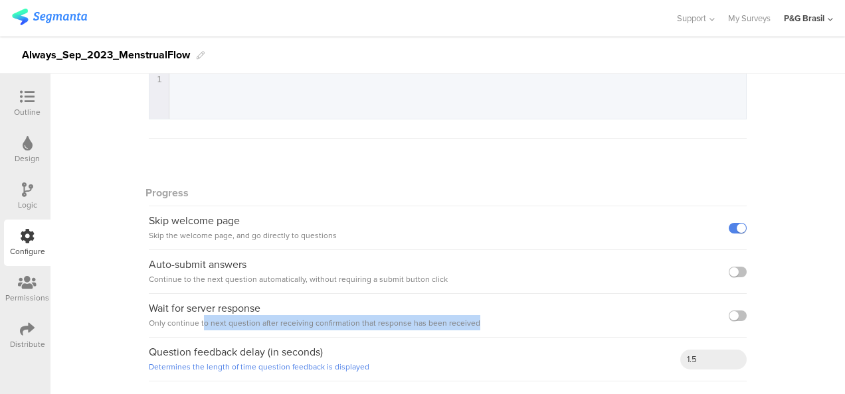
drag, startPoint x: 198, startPoint y: 323, endPoint x: 495, endPoint y: 325, distance: 297.5
click at [495, 325] on div "Wait for server response Only continue to next question after receiving confirm…" at bounding box center [448, 316] width 598 height 44
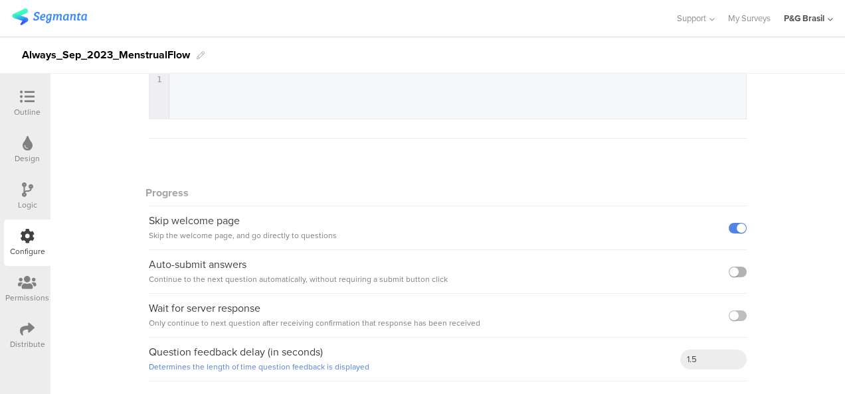
click at [732, 272] on label at bounding box center [737, 272] width 18 height 11
click at [0, 0] on input "checkbox" at bounding box center [0, 0] width 0 height 0
click at [529, 254] on div "Auto-submit answers Continue to the next question automatically, without requir…" at bounding box center [448, 272] width 598 height 44
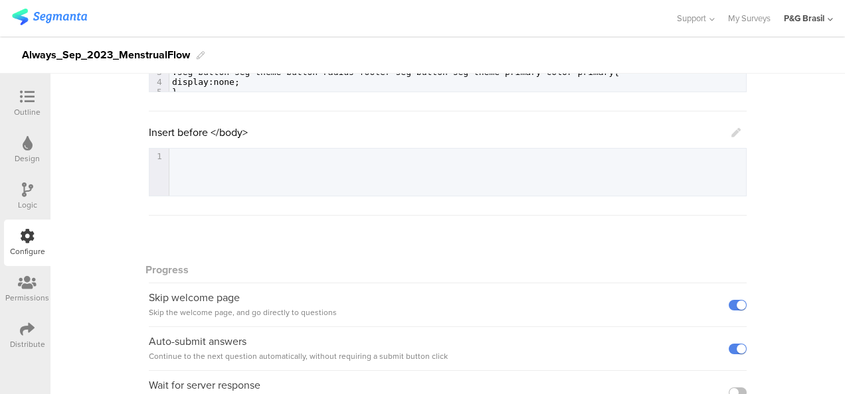
scroll to position [157, 0]
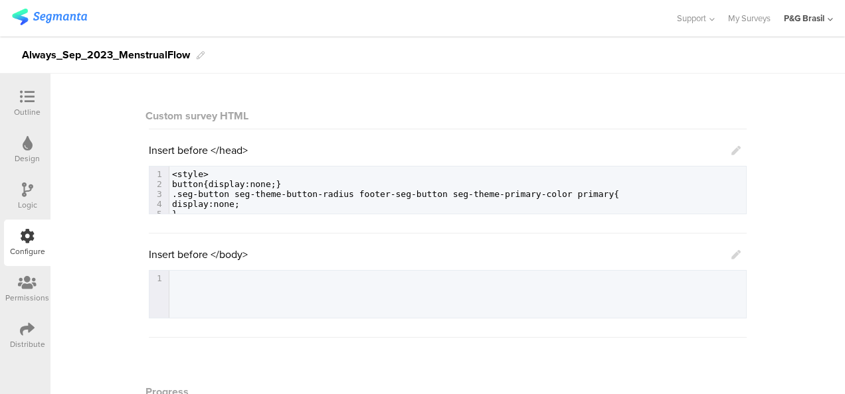
click at [35, 105] on div at bounding box center [27, 98] width 27 height 17
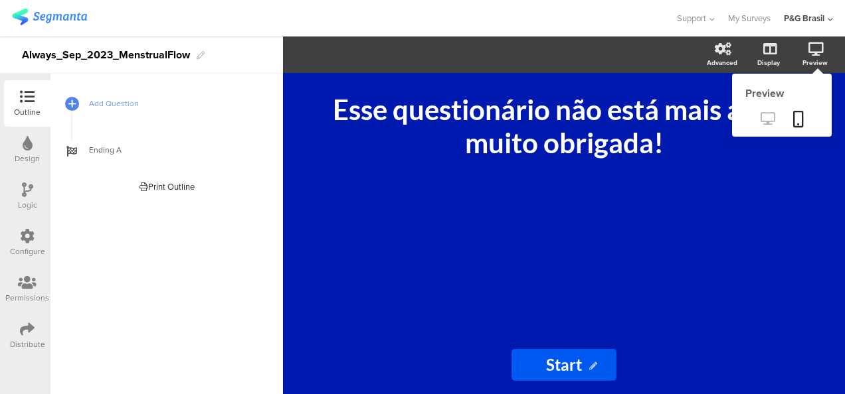
click at [767, 116] on icon at bounding box center [767, 118] width 14 height 13
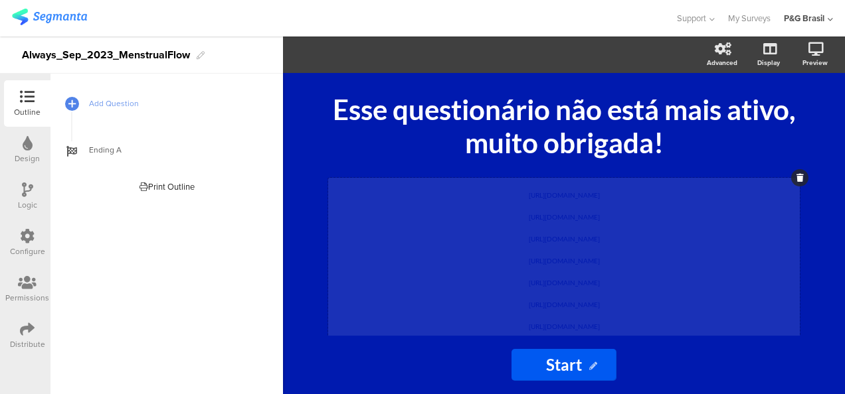
click at [539, 222] on div "https://pgsurveys.segmanta.com/72f559 https://pgsurveys.segmanta.com/75fa9f htt…" at bounding box center [563, 258] width 471 height 160
drag, startPoint x: 580, startPoint y: 196, endPoint x: 548, endPoint y: 194, distance: 31.3
click at [548, 194] on span "https://pgsurveys.segmanta.com/72f559" at bounding box center [564, 195] width 71 height 8
drag, startPoint x: 524, startPoint y: 194, endPoint x: 620, endPoint y: 195, distance: 95.6
click at [620, 195] on p "https://pgsurveys.segmanta.com/72f559" at bounding box center [563, 192] width 465 height 22
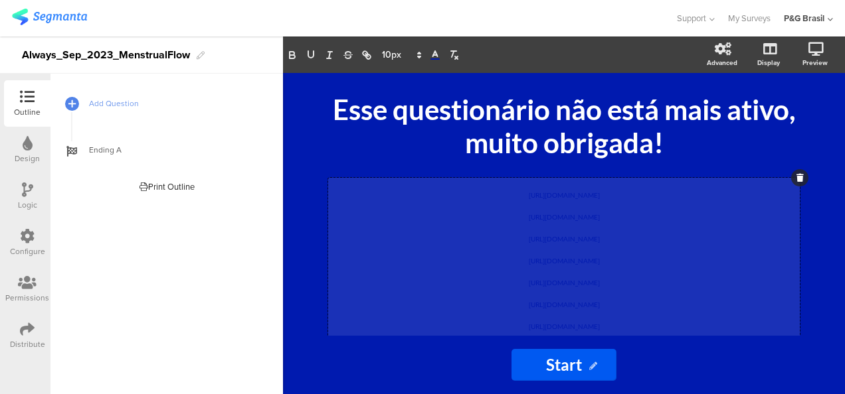
click at [601, 211] on p "[URL][DOMAIN_NAME]" at bounding box center [563, 214] width 465 height 22
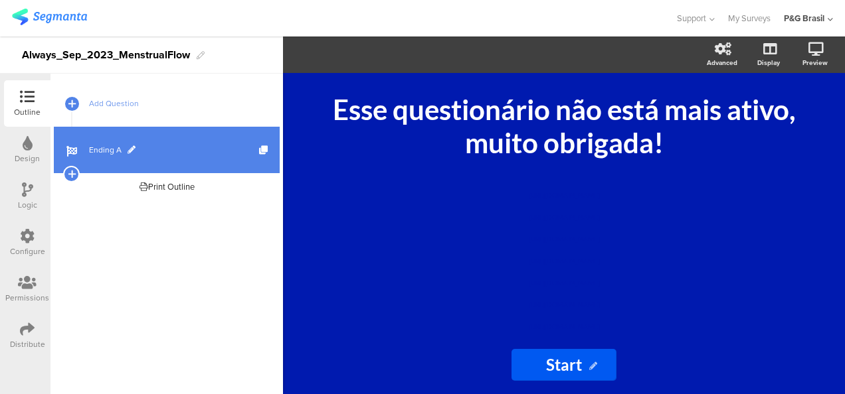
click at [125, 147] on span "Ending A" at bounding box center [174, 149] width 170 height 13
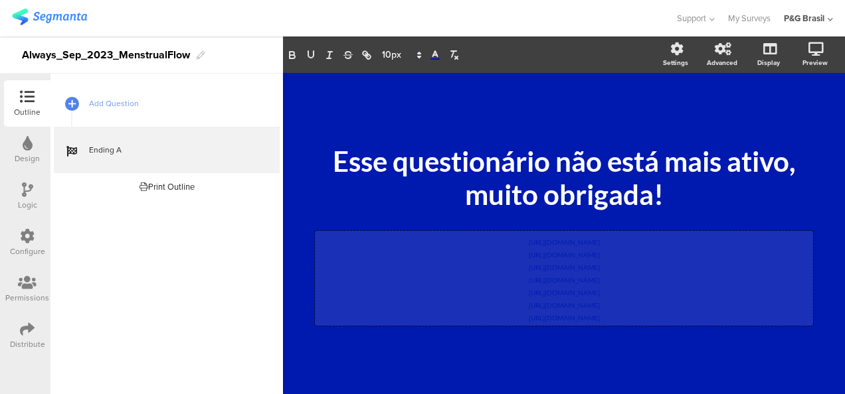
drag, startPoint x: 553, startPoint y: 236, endPoint x: 625, endPoint y: 247, distance: 73.2
click at [625, 247] on div "https://pgsurveys.segmanta.com/preview/72f559 https://pgsurveys.segmanta.com/75…" at bounding box center [564, 278] width 498 height 95
click at [600, 239] on span "https://pgsurveys.segmanta.com/preview/72f559" at bounding box center [564, 242] width 71 height 8
drag, startPoint x: 612, startPoint y: 242, endPoint x: 586, endPoint y: 243, distance: 25.9
click at [586, 243] on span "https://pgsurveys.segmanta.com/preview/72f559" at bounding box center [564, 242] width 71 height 8
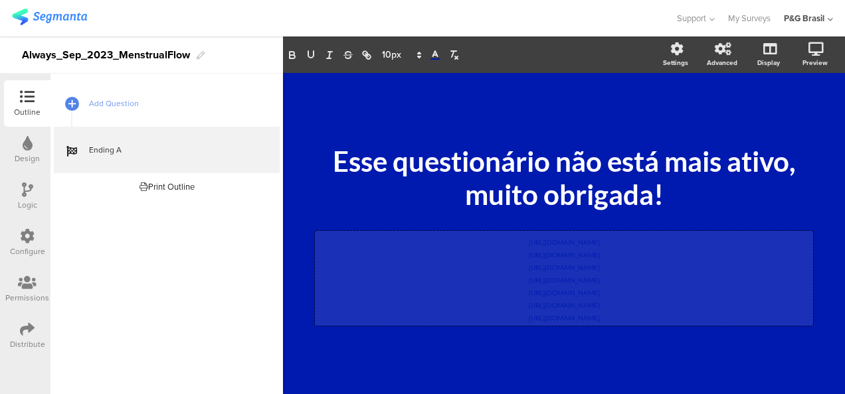
drag, startPoint x: 578, startPoint y: 242, endPoint x: 522, endPoint y: 239, distance: 56.5
click at [497, 248] on div "https://pgsurveys.segmanta.com/72f559 https://pgsurveys.segmanta.com/75fa9f htt…" at bounding box center [563, 278] width 491 height 88
click at [529, 238] on span "https://pgsurveys.segmanta.com/72f559" at bounding box center [564, 242] width 71 height 8
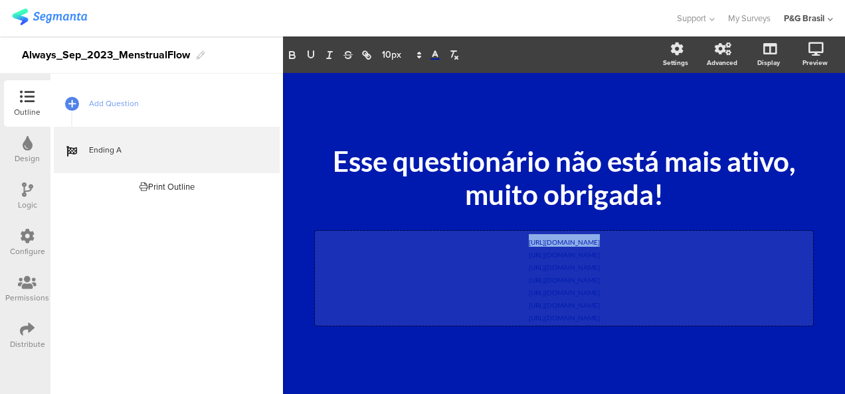
click at [629, 238] on p "https://pgsurveys.segmanta.com/72f559" at bounding box center [563, 240] width 491 height 13
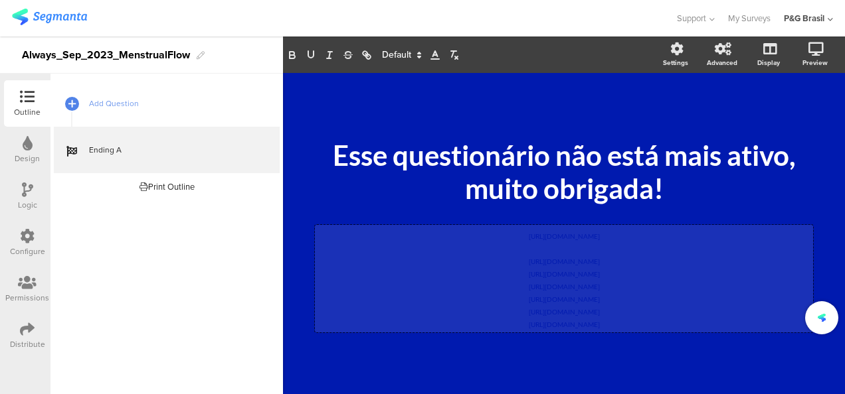
click at [629, 257] on p "[URL][DOMAIN_NAME]" at bounding box center [563, 260] width 491 height 13
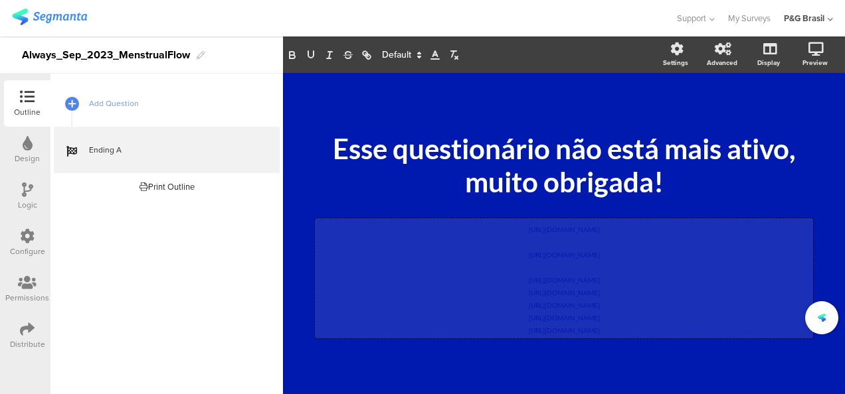
click at [635, 284] on p "https://pgsurveys.segmanta.com/7ej8b2" at bounding box center [563, 278] width 491 height 13
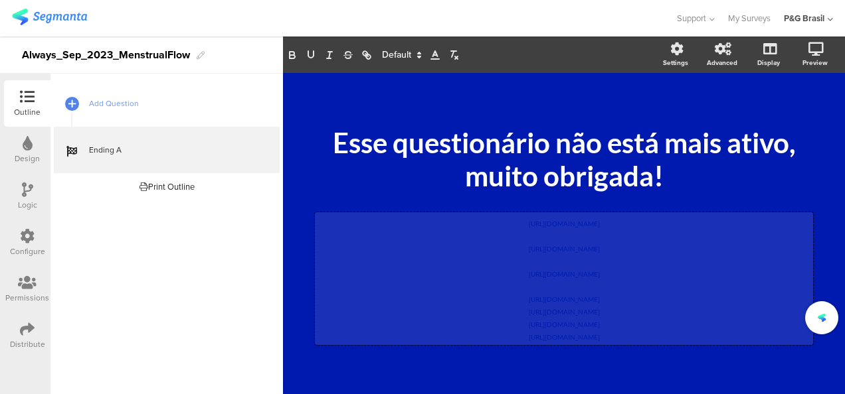
click at [635, 298] on p "https://pgsurveys.segmanta.com/a5cp1a" at bounding box center [563, 297] width 491 height 13
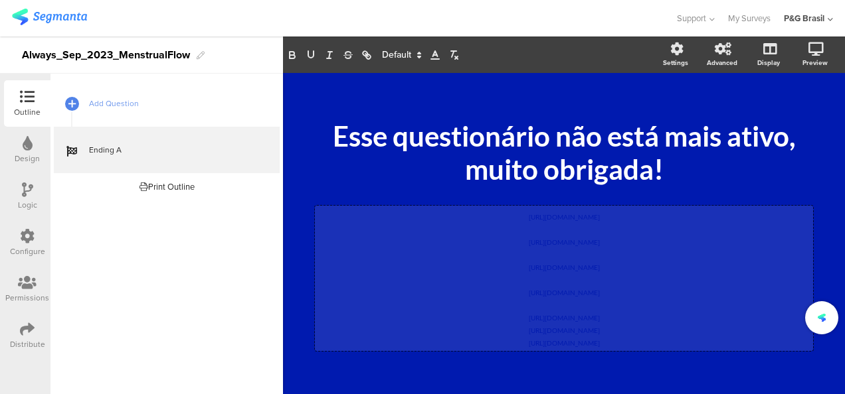
click at [639, 321] on p "http://pgsurveys.segmanta.com/acqb6f" at bounding box center [563, 316] width 491 height 13
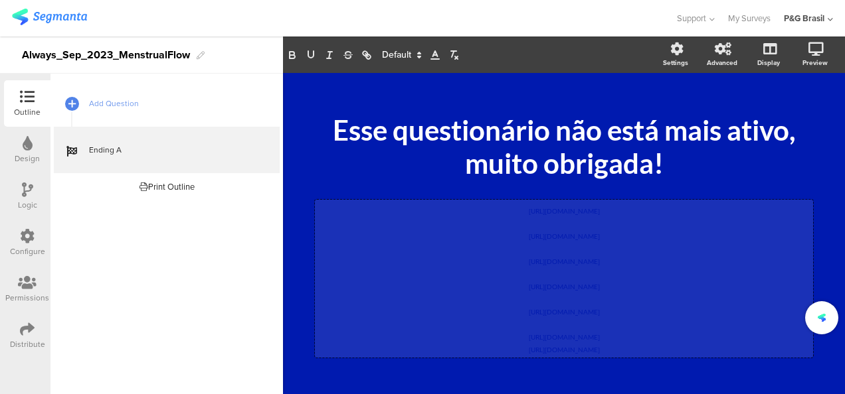
click at [639, 340] on p "https://pgsurveys.segmanta.com/q55222" at bounding box center [563, 335] width 491 height 13
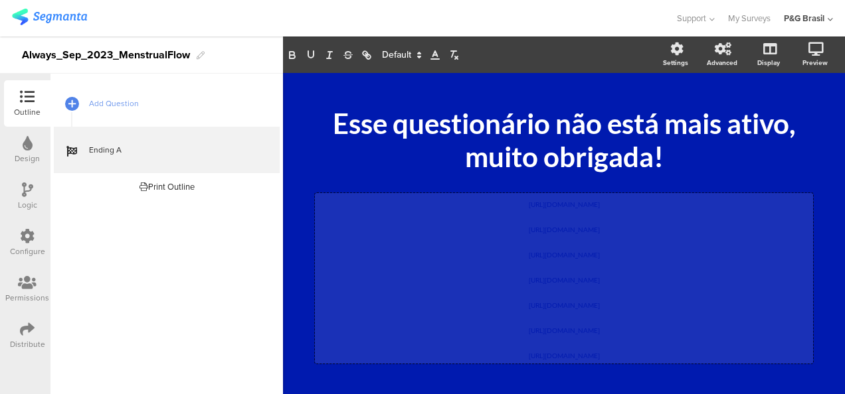
click at [648, 358] on p "https://pgsurveys.segmanta.com/tca061" at bounding box center [563, 354] width 491 height 13
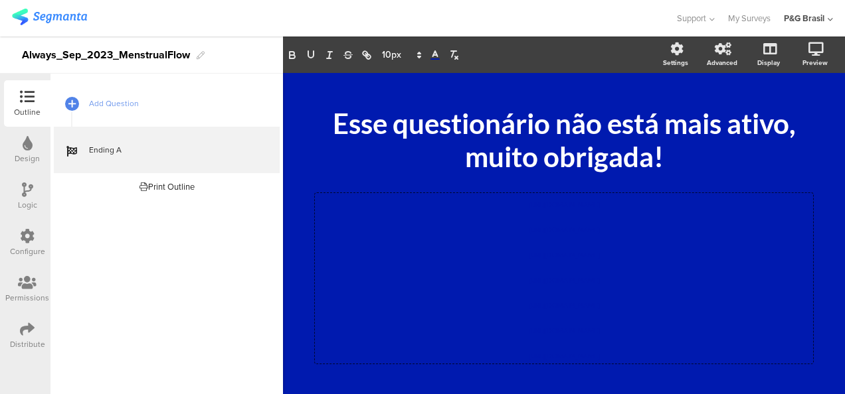
click at [436, 58] on icon at bounding box center [435, 55] width 12 height 12
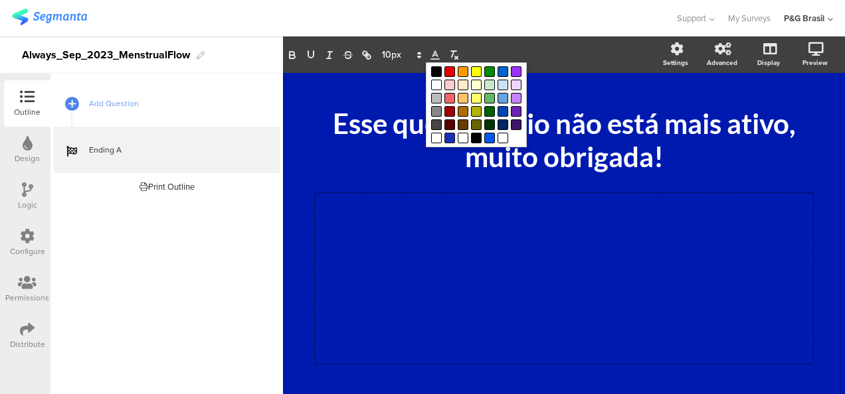
click at [448, 140] on span at bounding box center [449, 138] width 11 height 11
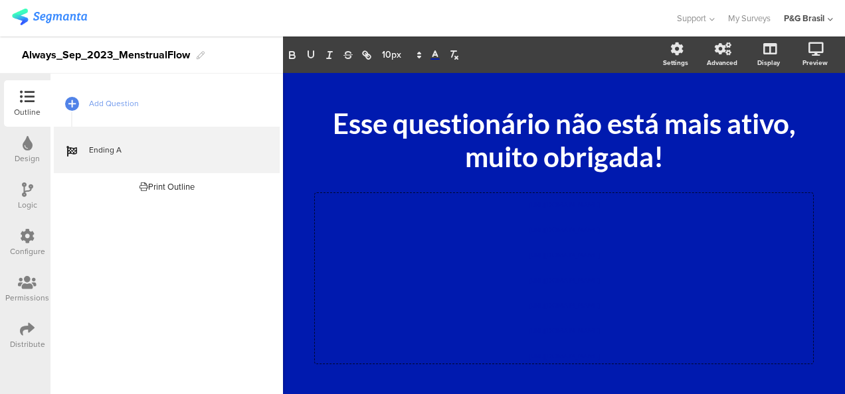
click at [817, 247] on div "/ Esse questionário não está mais ativo, muito obrigada! Esse questionário não …" at bounding box center [563, 233] width 531 height 293
click at [25, 333] on icon at bounding box center [27, 329] width 15 height 15
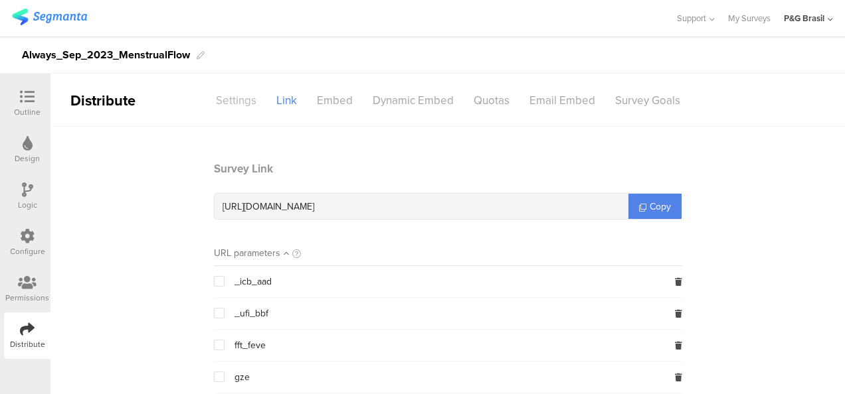
click at [239, 96] on div "Settings" at bounding box center [236, 100] width 60 height 23
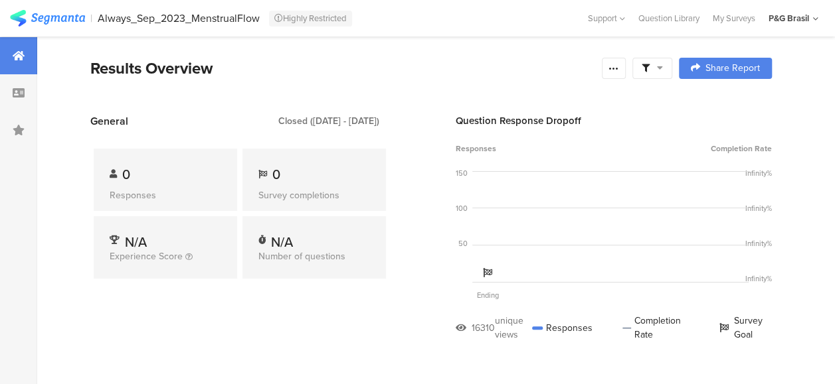
click at [0, 96] on html "You are using an unsupported version of Internet Explorer. Unsupported browsers…" at bounding box center [417, 192] width 835 height 384
click at [17, 98] on div at bounding box center [18, 92] width 37 height 37
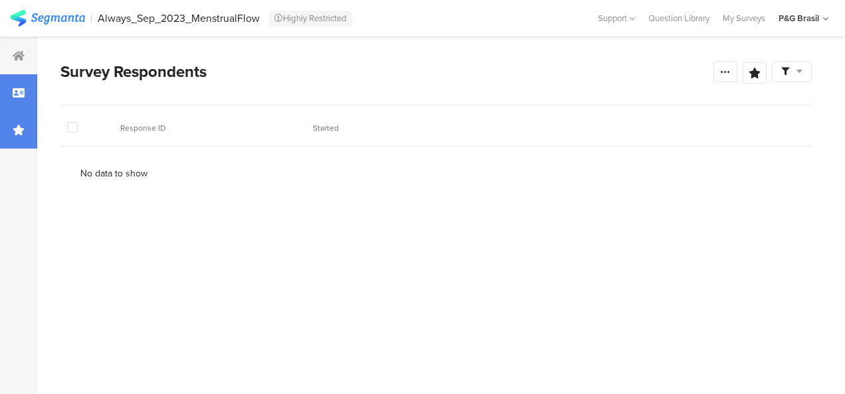
click at [23, 131] on icon at bounding box center [19, 130] width 12 height 11
click at [12, 122] on div at bounding box center [18, 130] width 37 height 37
click at [7, 68] on div at bounding box center [18, 55] width 37 height 37
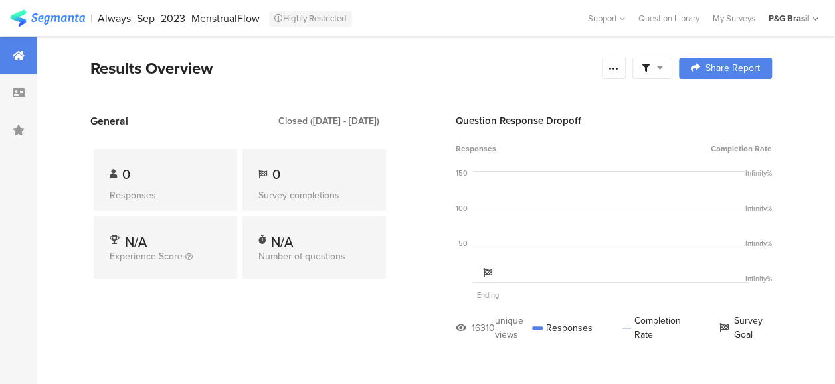
click at [282, 177] on div "0" at bounding box center [314, 175] width 112 height 20
drag, startPoint x: 276, startPoint y: 122, endPoint x: 327, endPoint y: 121, distance: 51.1
click at [327, 121] on div "Closed ([DATE] - [DATE])" at bounding box center [328, 121] width 101 height 14
click at [614, 66] on div at bounding box center [614, 68] width 24 height 21
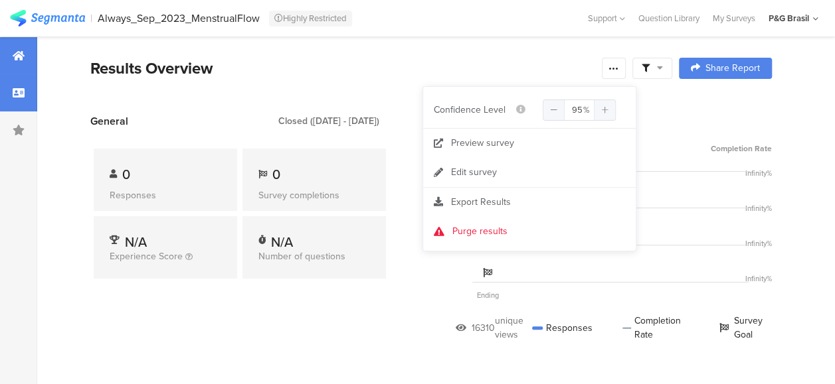
click at [31, 98] on div at bounding box center [18, 92] width 37 height 37
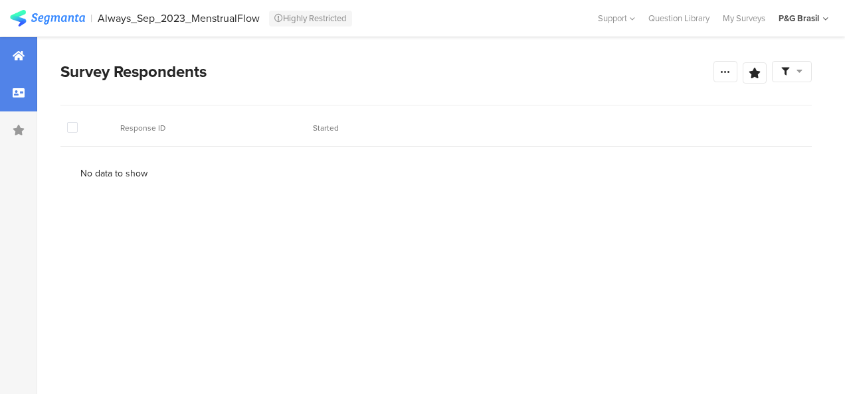
click at [20, 66] on div at bounding box center [18, 55] width 37 height 37
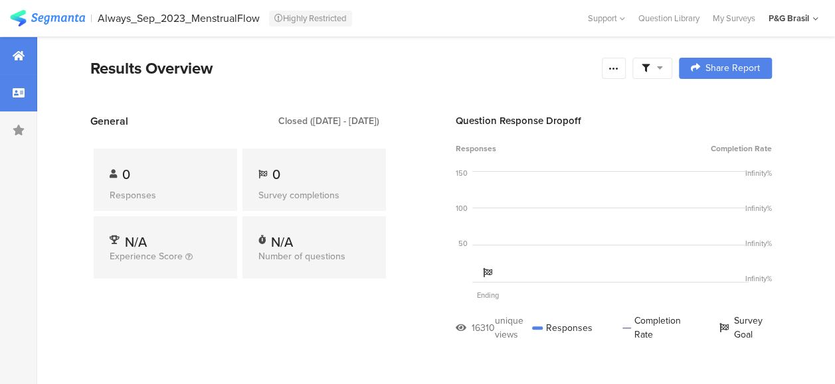
click at [13, 93] on icon at bounding box center [19, 93] width 12 height 11
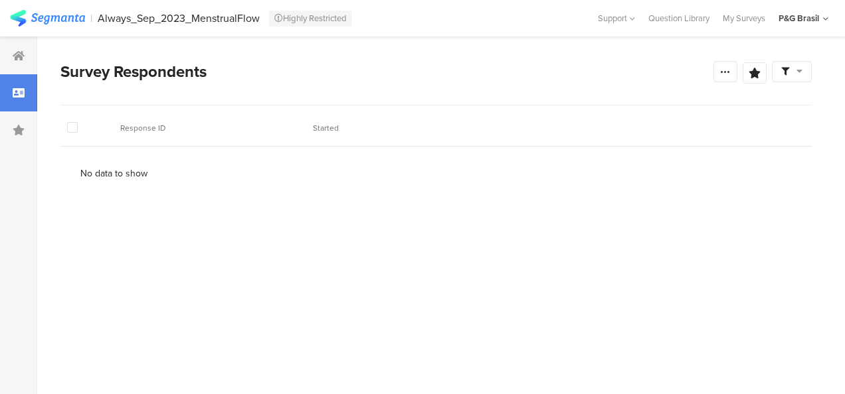
click at [24, 126] on icon at bounding box center [19, 130] width 12 height 11
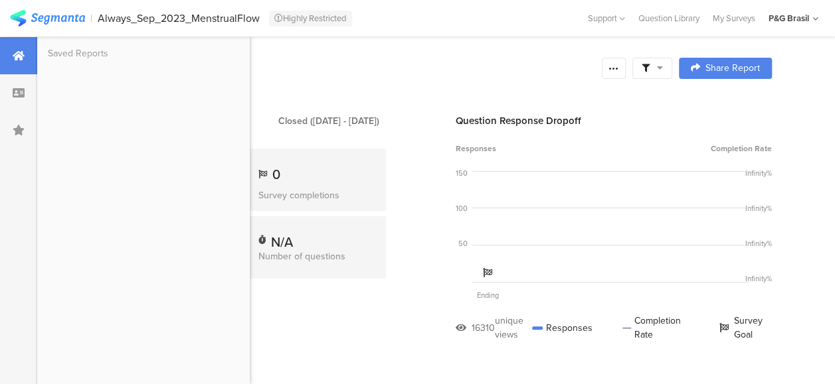
click at [147, 19] on div "Always_Sep_2023_MenstrualFlow" at bounding box center [179, 18] width 162 height 13
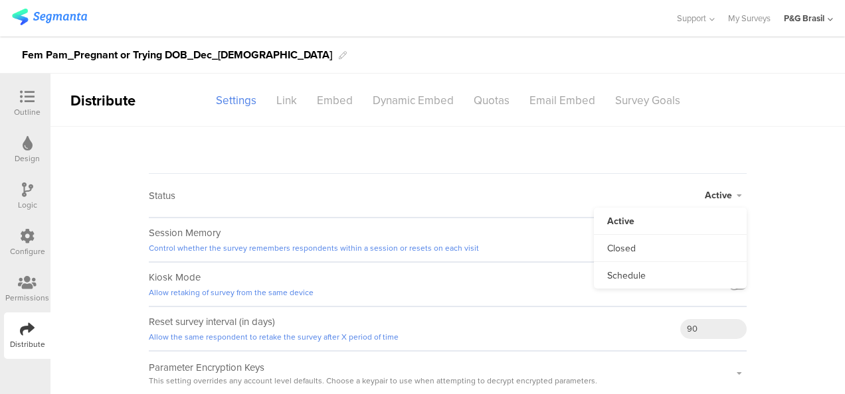
click at [25, 151] on div at bounding box center [28, 144] width 10 height 17
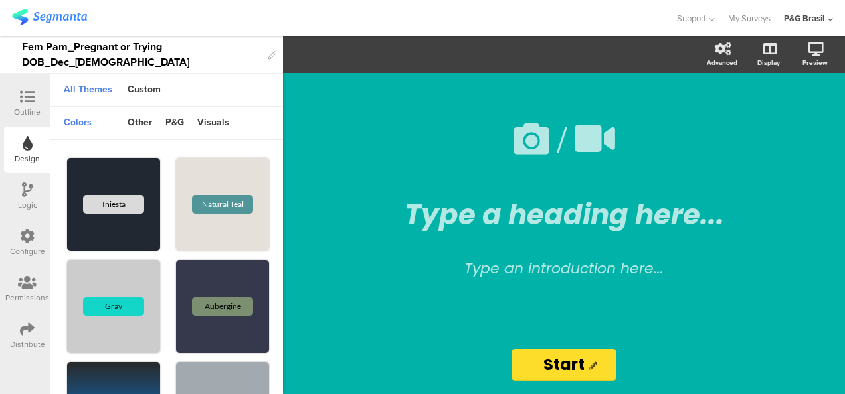
click at [31, 106] on div "Outline" at bounding box center [27, 112] width 27 height 12
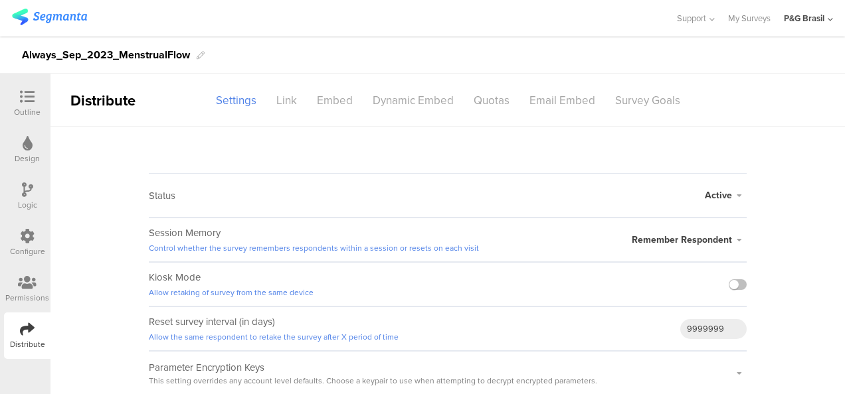
click at [37, 110] on div "Outline" at bounding box center [27, 112] width 27 height 12
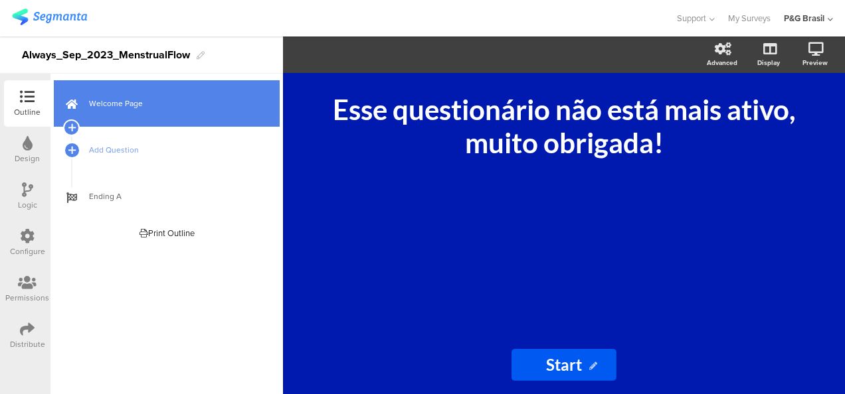
click at [178, 109] on span "Welcome Page" at bounding box center [174, 103] width 170 height 13
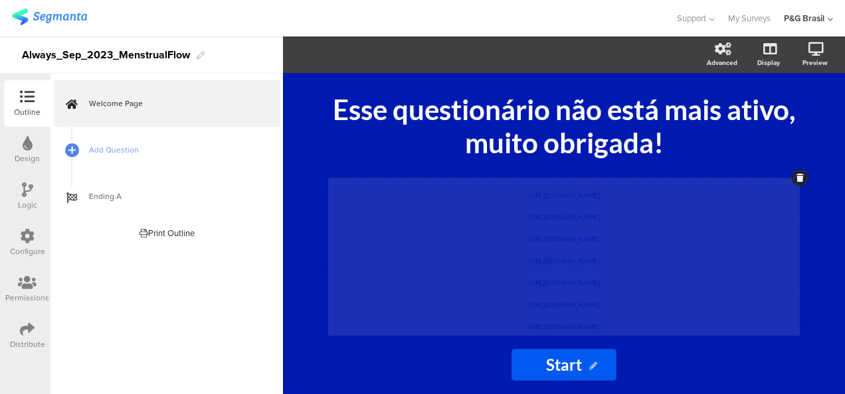
click at [602, 252] on div "[URL][DOMAIN_NAME] [URL][DOMAIN_NAME] [URL][DOMAIN_NAME] [URL][DOMAIN_NAME] [UR…" at bounding box center [563, 258] width 471 height 160
click at [639, 327] on p "[URL][DOMAIN_NAME]" at bounding box center [563, 324] width 465 height 22
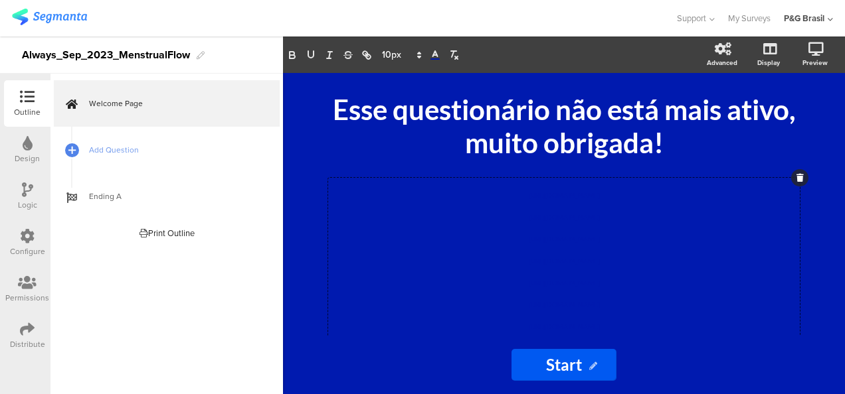
drag, startPoint x: 477, startPoint y: 222, endPoint x: 407, endPoint y: 163, distance: 91.9
click at [407, 163] on div "Esse questionário não está mais ativo, muito obrigada! Esse questionário não es…" at bounding box center [563, 220] width 491 height 255
click at [439, 53] on icon at bounding box center [435, 55] width 12 height 12
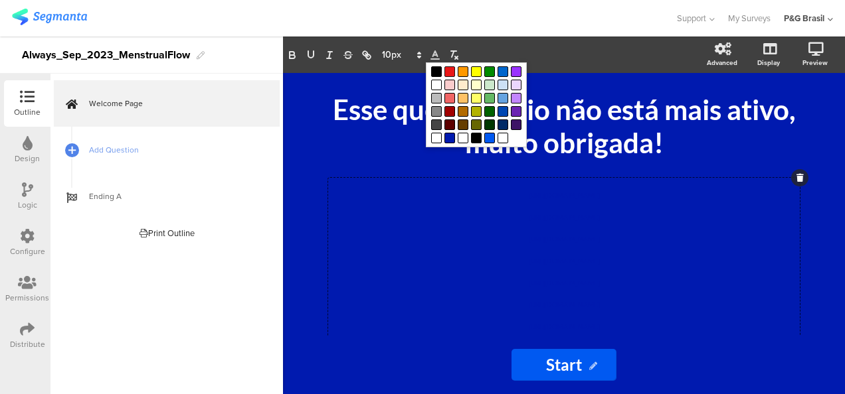
click at [447, 70] on span at bounding box center [449, 71] width 11 height 11
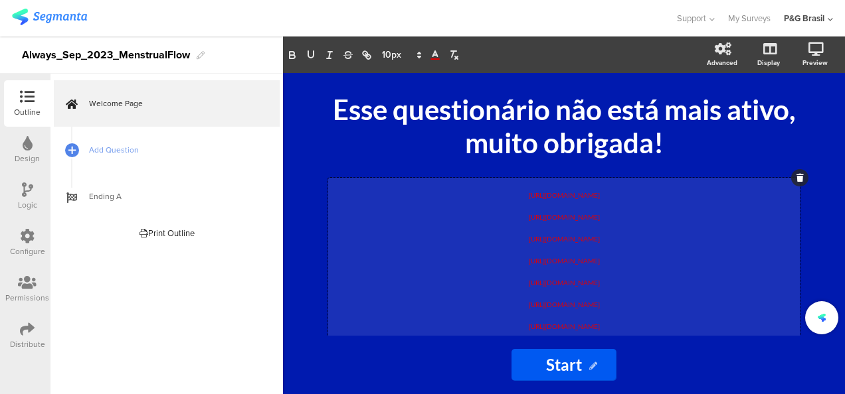
click at [632, 308] on p "[URL][DOMAIN_NAME]" at bounding box center [563, 302] width 465 height 22
click at [639, 329] on p "[URL][DOMAIN_NAME]" at bounding box center [563, 324] width 465 height 22
click at [657, 325] on p "[URL][DOMAIN_NAME]" at bounding box center [563, 324] width 465 height 22
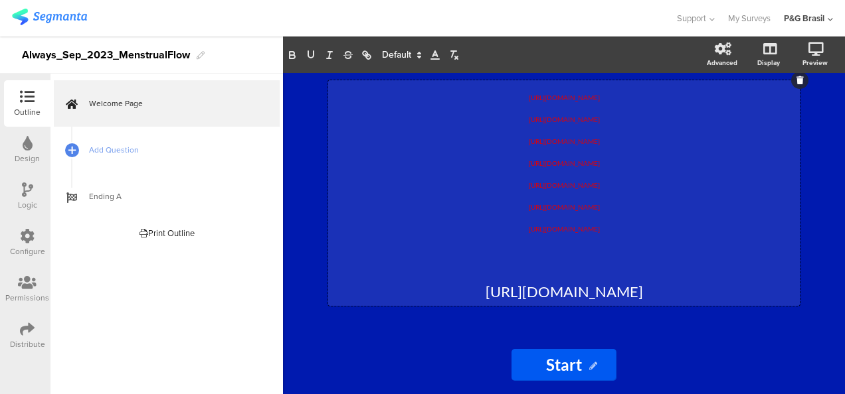
scroll to position [76, 0]
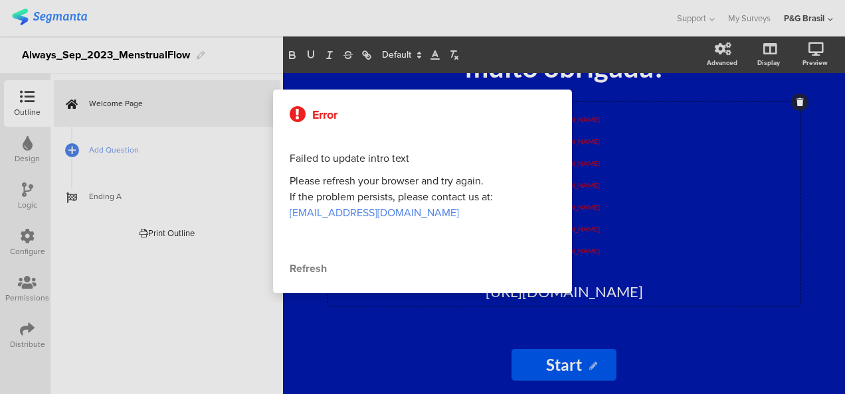
click at [304, 268] on div "Refresh" at bounding box center [423, 269] width 266 height 16
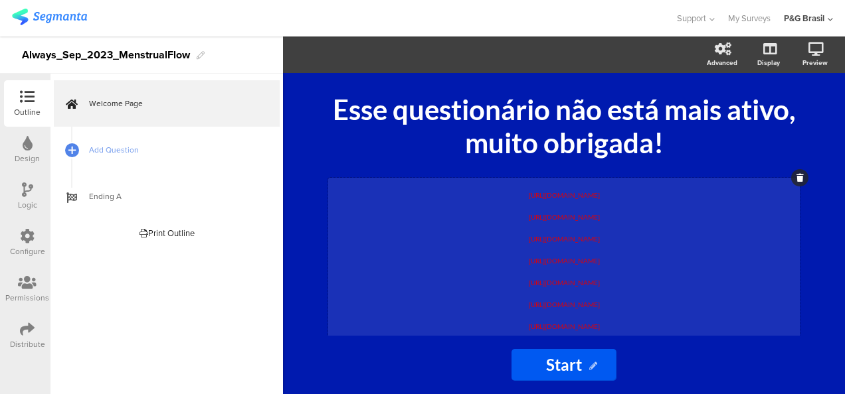
click at [612, 324] on div "[URL][DOMAIN_NAME] [URL][DOMAIN_NAME] [URL][DOMAIN_NAME] [URL][DOMAIN_NAME] [UR…" at bounding box center [563, 280] width 471 height 204
click at [629, 325] on p "[URL][DOMAIN_NAME]" at bounding box center [563, 324] width 465 height 22
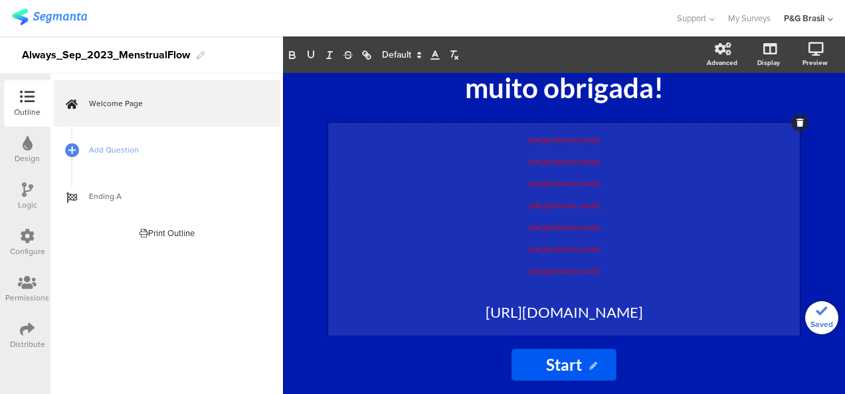
scroll to position [120, 0]
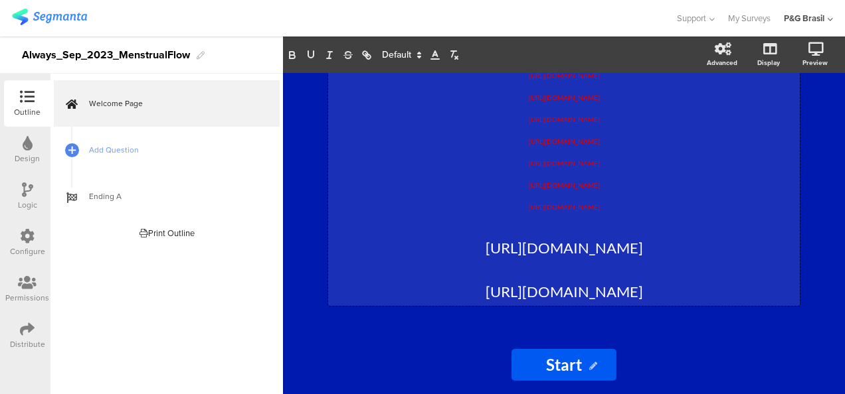
drag, startPoint x: 705, startPoint y: 247, endPoint x: 420, endPoint y: 247, distance: 285.5
click at [420, 247] on p "[URL][DOMAIN_NAME]" at bounding box center [563, 248] width 465 height 22
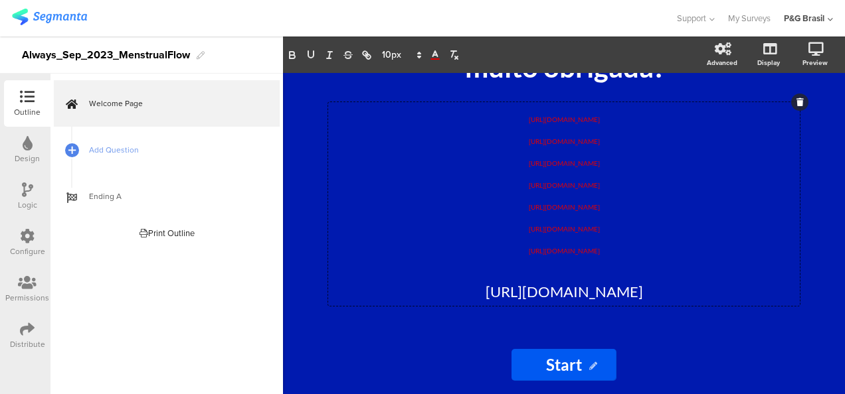
scroll to position [76, 0]
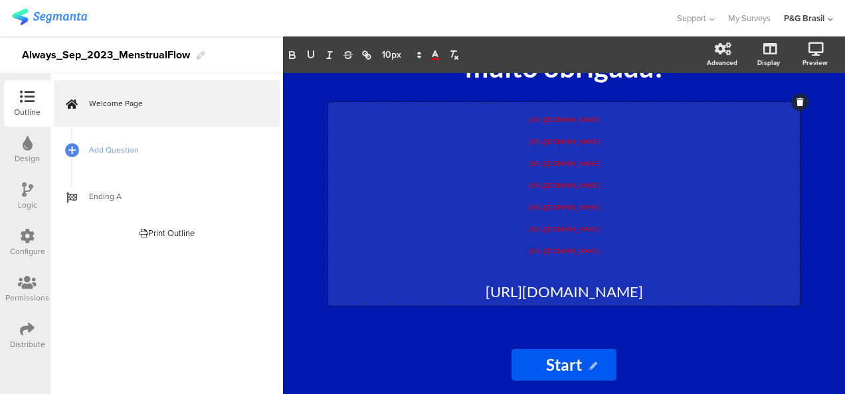
drag, startPoint x: 554, startPoint y: 291, endPoint x: 684, endPoint y: 299, distance: 129.7
click at [684, 299] on p "https://pgsurveys.segmanta.com/72f559" at bounding box center [563, 292] width 465 height 22
click at [687, 296] on p "https://pgsurveys.segmanta.com/72f559" at bounding box center [563, 292] width 465 height 22
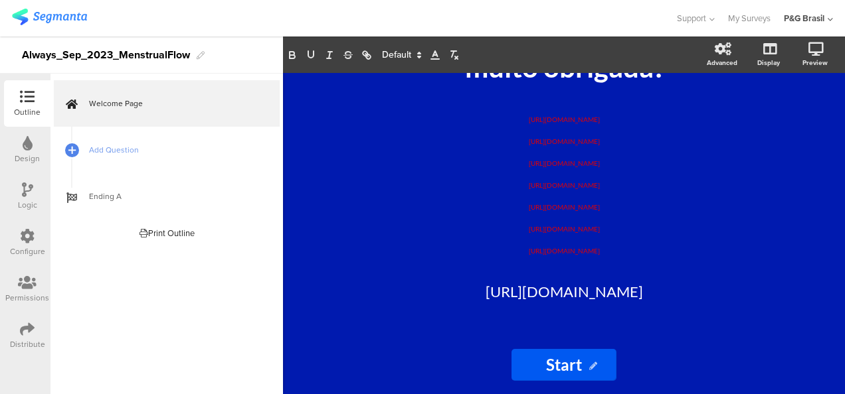
click at [665, 329] on div "Esse questionário não está mais ativo, muito obrigada! Esse questionário não es…" at bounding box center [563, 204] width 531 height 263
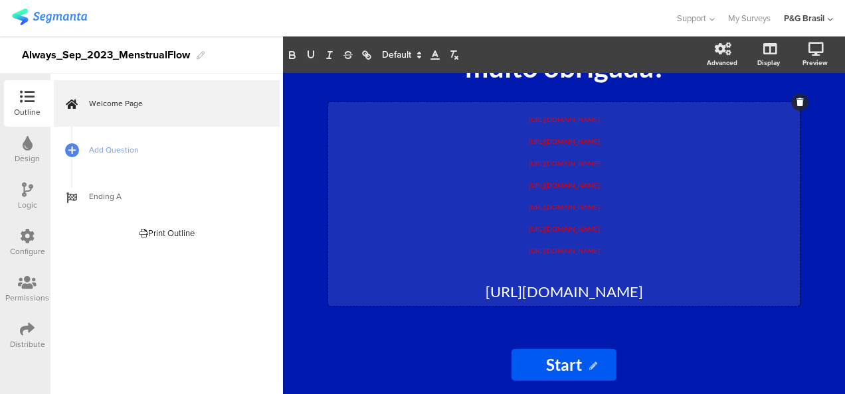
click at [664, 294] on div "https://pgsurveys.segmanta.com/72f559 https://pgsurveys.segmanta.com/75fa9f htt…" at bounding box center [563, 204] width 471 height 204
click at [647, 288] on p "[URL][DOMAIN_NAME]" at bounding box center [563, 292] width 465 height 22
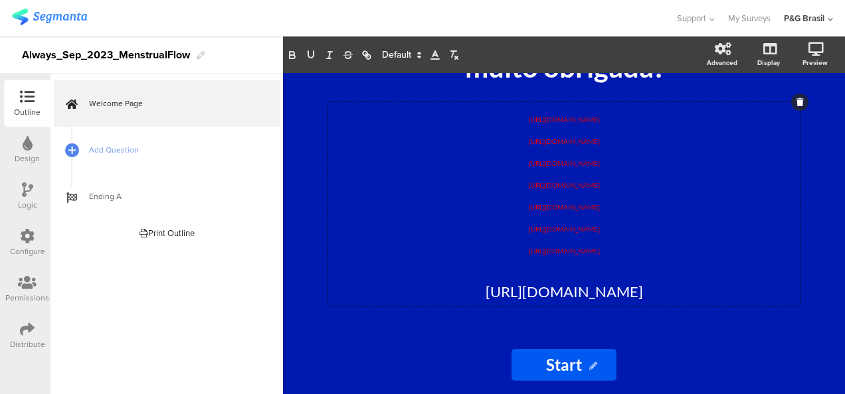
drag, startPoint x: 647, startPoint y: 288, endPoint x: 671, endPoint y: 330, distance: 48.2
click at [671, 330] on div "Esse questionário não está mais ativo, muito obrigada! Esse questionário não es…" at bounding box center [563, 204] width 531 height 263
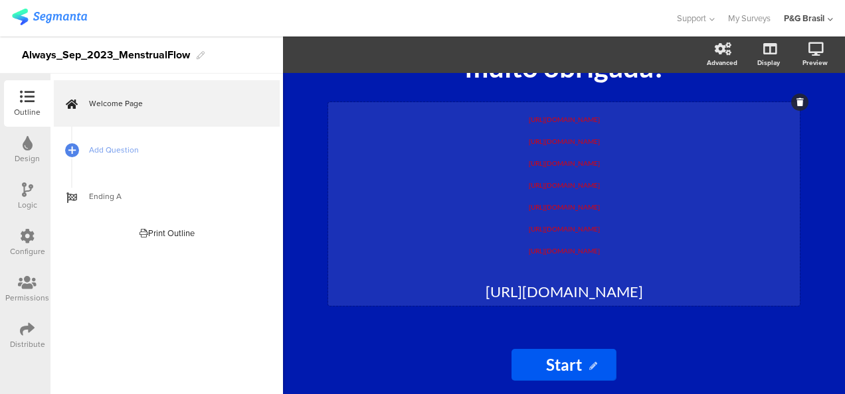
scroll to position [0, 0]
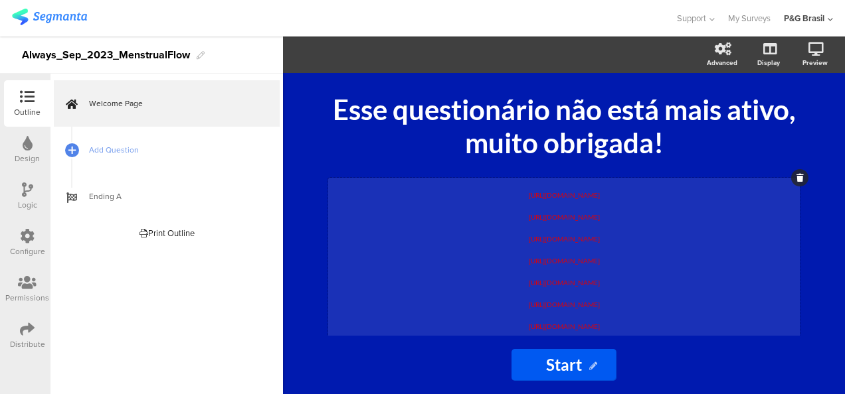
click at [445, 288] on div "https://pgsurveys.segmanta.com/72f559 https://pgsurveys.segmanta.com/75fa9f htt…" at bounding box center [563, 280] width 471 height 204
click at [445, 288] on p "[URL][DOMAIN_NAME]" at bounding box center [563, 280] width 465 height 22
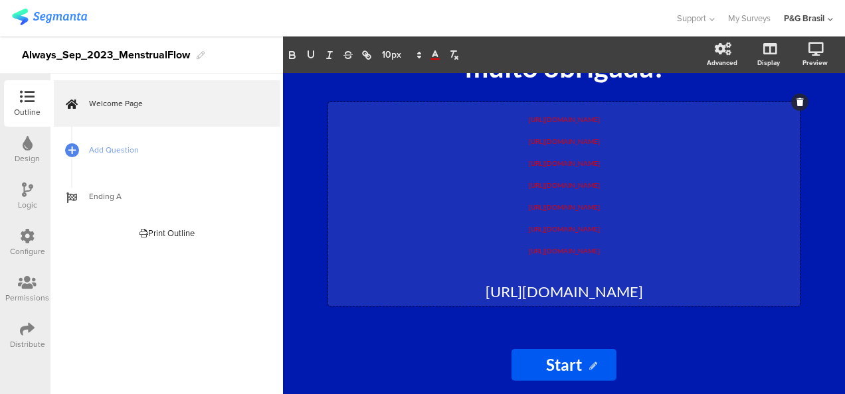
click at [524, 287] on p "[URL][DOMAIN_NAME]" at bounding box center [563, 292] width 465 height 22
click at [469, 293] on p "[URL][DOMAIN_NAME]" at bounding box center [563, 292] width 465 height 22
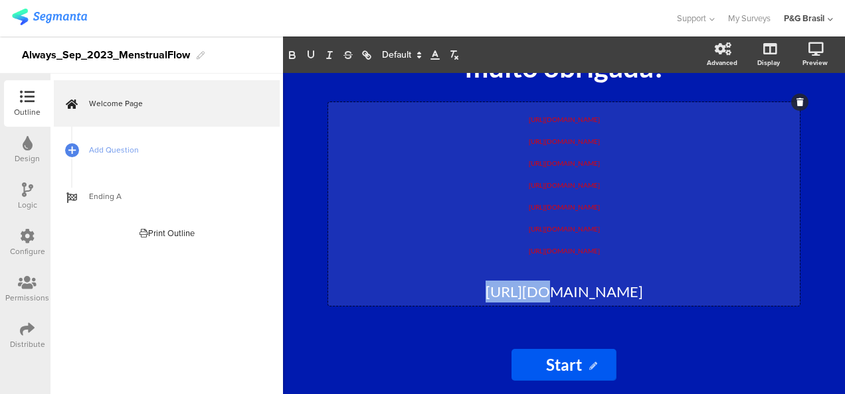
drag, startPoint x: 475, startPoint y: 293, endPoint x: 417, endPoint y: 299, distance: 58.7
click at [417, 299] on p "[URL][DOMAIN_NAME]" at bounding box center [563, 292] width 465 height 22
click at [431, 375] on div "Start Start" at bounding box center [563, 365] width 531 height 32
click at [21, 338] on div at bounding box center [27, 330] width 15 height 17
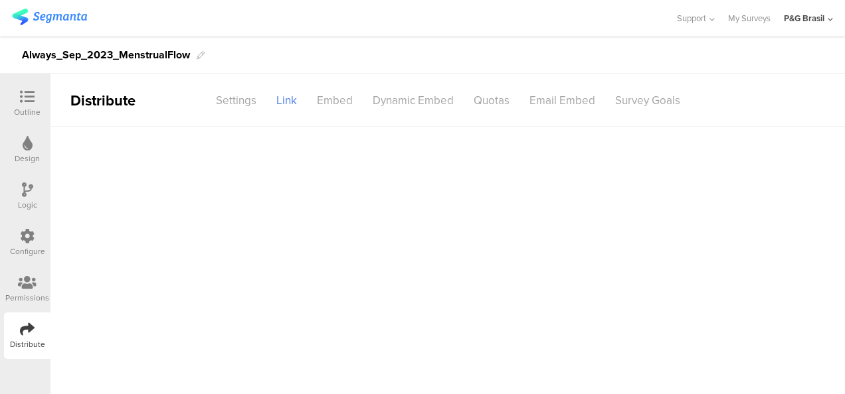
click at [30, 331] on icon at bounding box center [27, 329] width 15 height 15
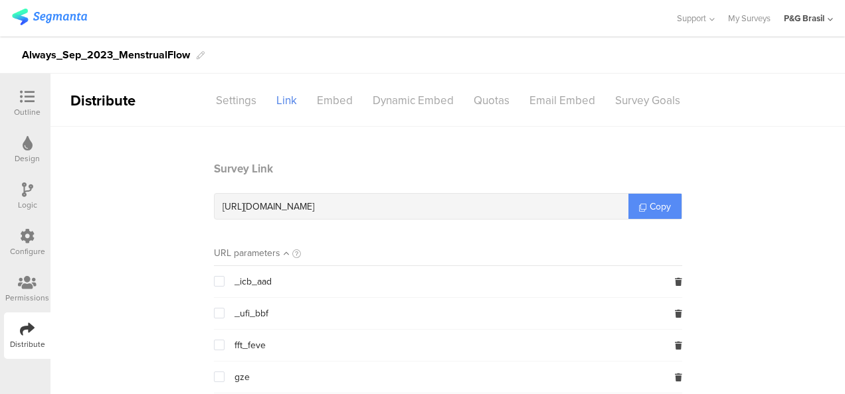
click at [655, 204] on span "Copy" at bounding box center [659, 207] width 21 height 14
click at [638, 203] on link "Copy" at bounding box center [654, 206] width 53 height 25
click at [31, 109] on div "Outline" at bounding box center [27, 112] width 27 height 12
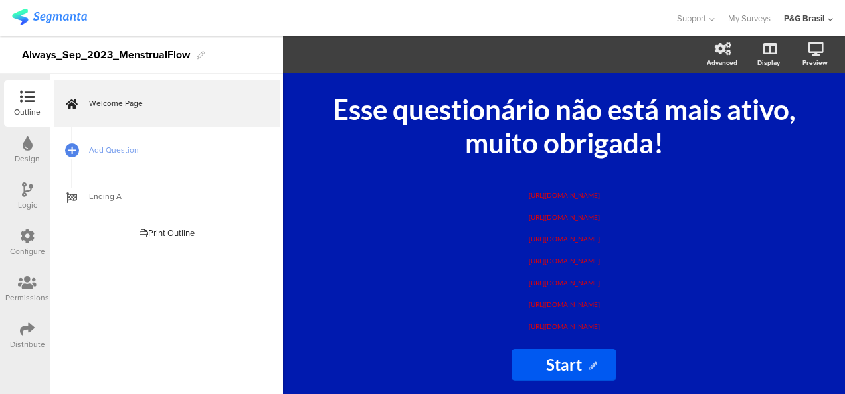
click at [23, 157] on div "Design" at bounding box center [27, 159] width 25 height 12
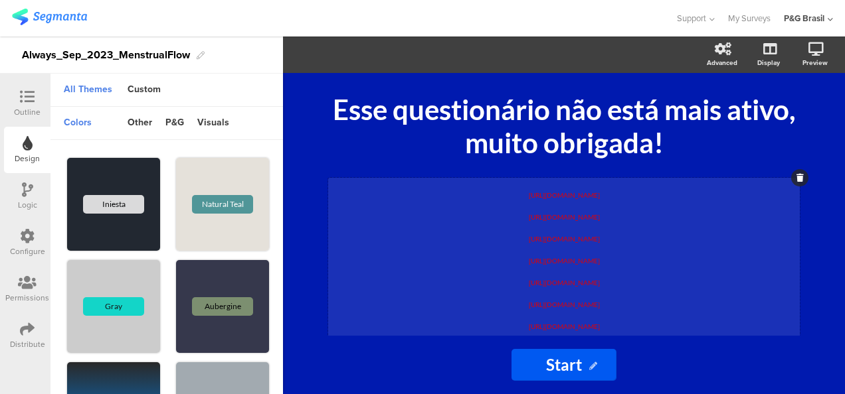
click at [568, 263] on div "https://pgsurveys.segmanta.com/72f559 https://pgsurveys.segmanta.com/75fa9f htt…" at bounding box center [563, 280] width 471 height 204
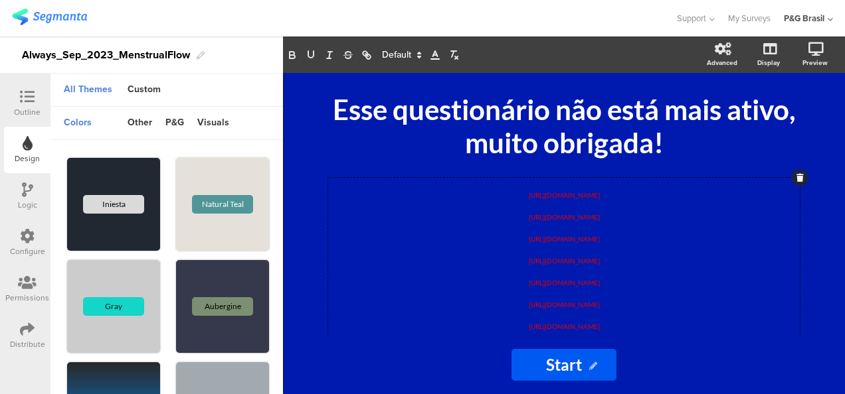
click at [432, 54] on icon at bounding box center [435, 55] width 12 height 12
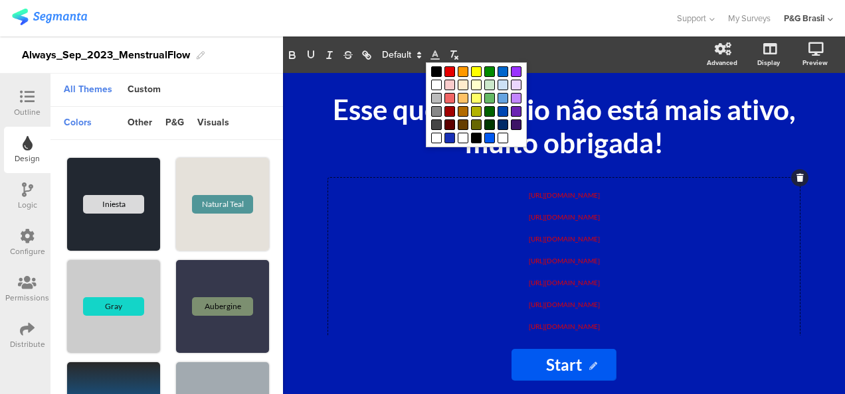
click at [449, 133] on span at bounding box center [449, 138] width 11 height 11
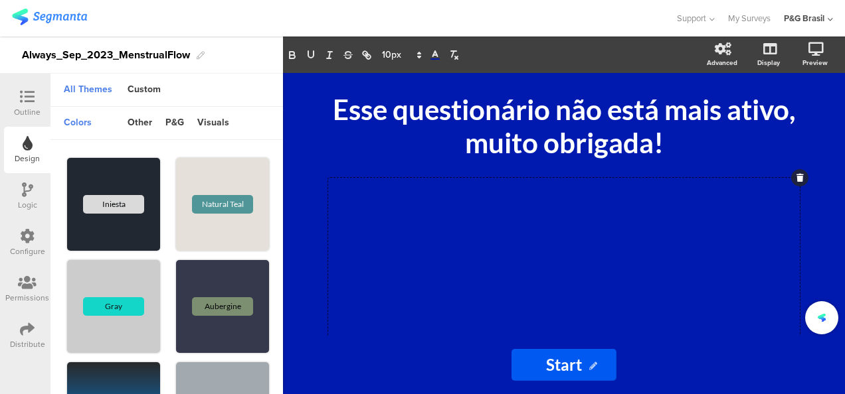
click at [730, 371] on div "Start Start" at bounding box center [563, 365] width 531 height 32
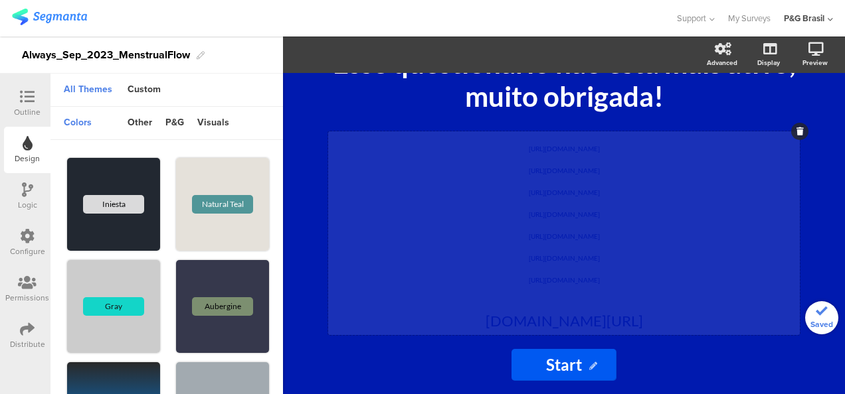
scroll to position [76, 0]
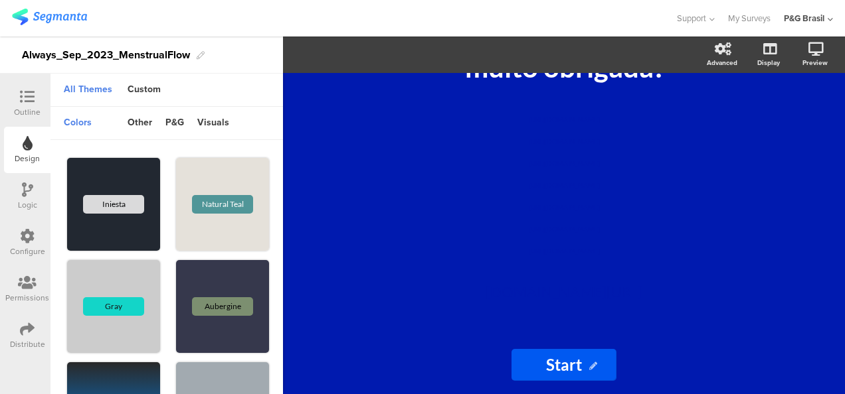
click at [25, 98] on icon at bounding box center [27, 97] width 15 height 15
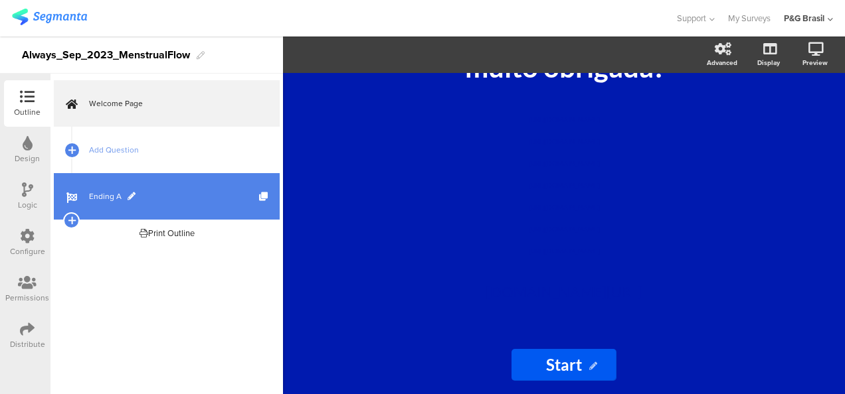
click at [110, 193] on span "Ending A" at bounding box center [174, 196] width 170 height 13
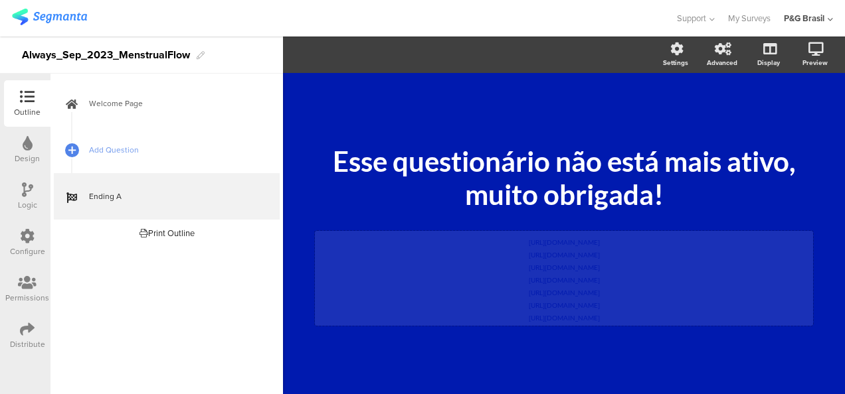
click at [557, 278] on div "https://pgsurveys.segmanta.com/preview/72f559 https://pgsurveys.segmanta.com/75…" at bounding box center [564, 278] width 498 height 95
click at [644, 242] on p "https://pgsurveys.segmanta.com/preview/72f559" at bounding box center [563, 240] width 491 height 13
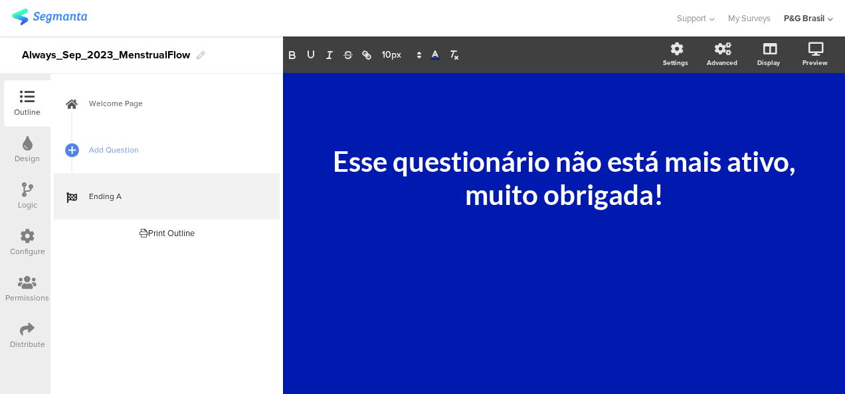
click at [25, 337] on div at bounding box center [27, 330] width 15 height 17
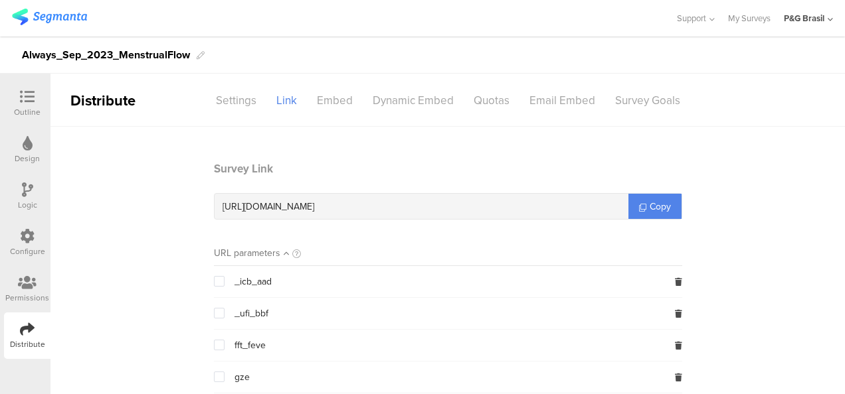
click at [243, 112] on sg-header-nav-item "Settings" at bounding box center [236, 100] width 60 height 23
click at [238, 104] on sg-header-nav-item "Settings" at bounding box center [236, 100] width 60 height 23
click at [237, 92] on div "Settings" at bounding box center [236, 100] width 60 height 23
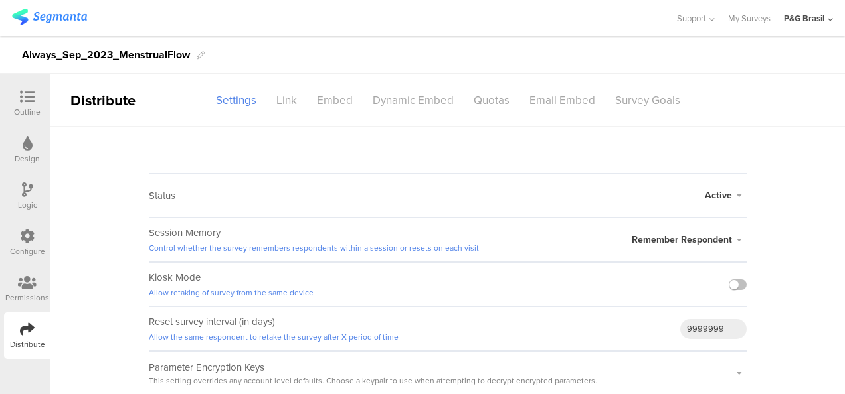
click at [716, 194] on span "Active" at bounding box center [717, 196] width 27 height 14
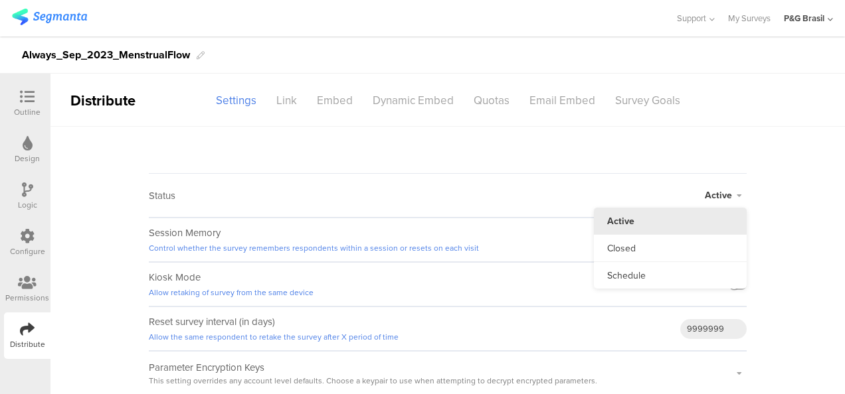
click at [651, 216] on li "Active" at bounding box center [670, 221] width 153 height 27
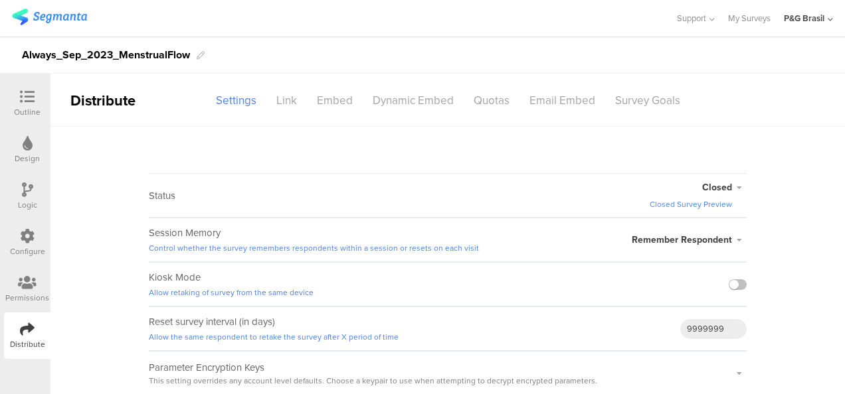
click at [721, 180] on div "Closed Closed Survey Preview Active Closed Schedule Start Date: End Date: Save …" at bounding box center [697, 195] width 97 height 43
click at [726, 184] on span "Closed" at bounding box center [717, 188] width 30 height 14
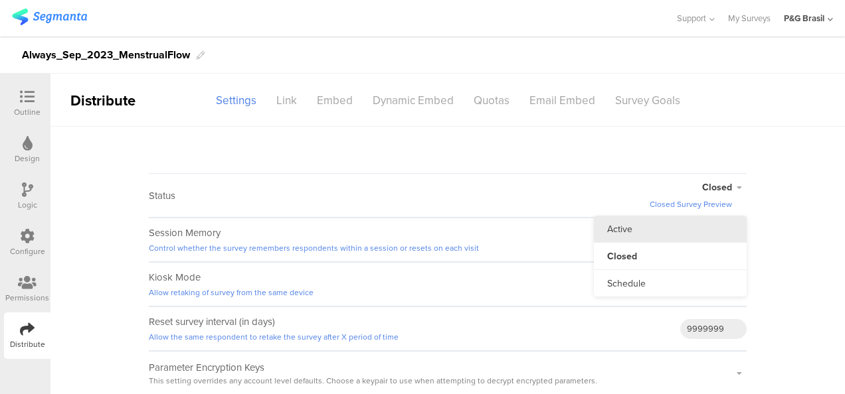
click at [643, 228] on li "Active" at bounding box center [670, 229] width 153 height 27
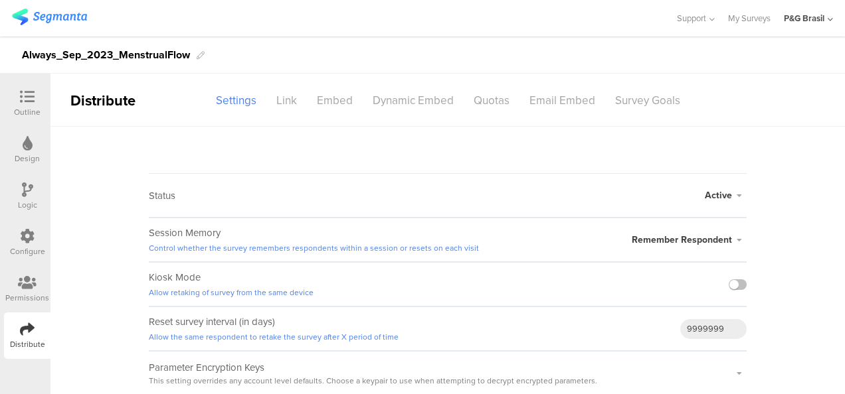
click at [738, 201] on div "Active" at bounding box center [725, 196] width 42 height 14
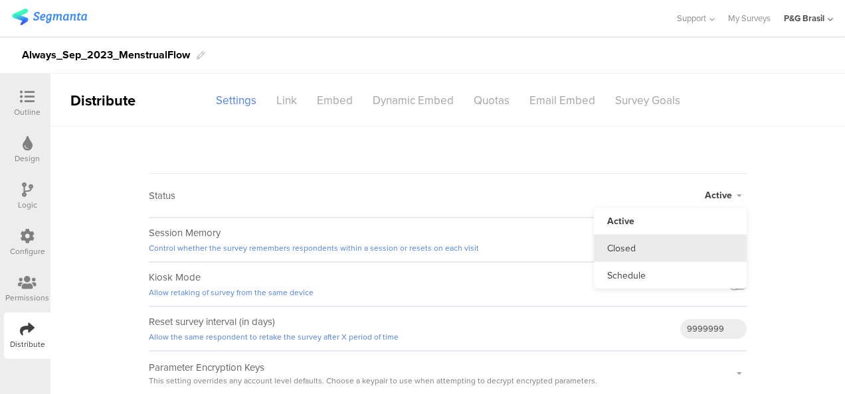
click at [667, 250] on li "Closed" at bounding box center [670, 248] width 153 height 27
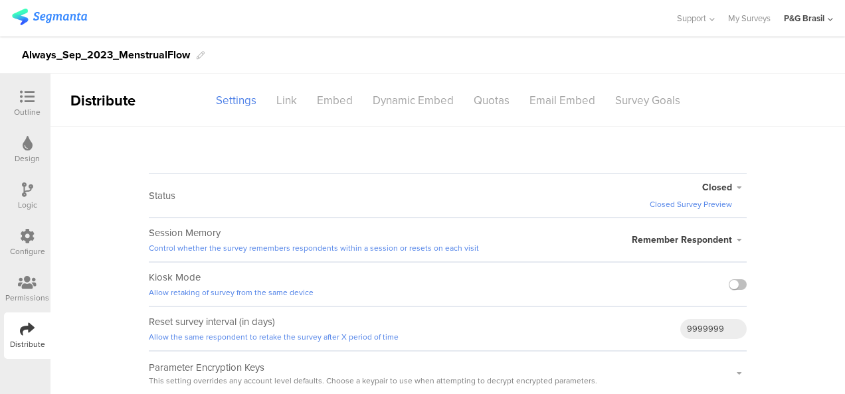
click at [28, 155] on div "Design" at bounding box center [27, 159] width 25 height 12
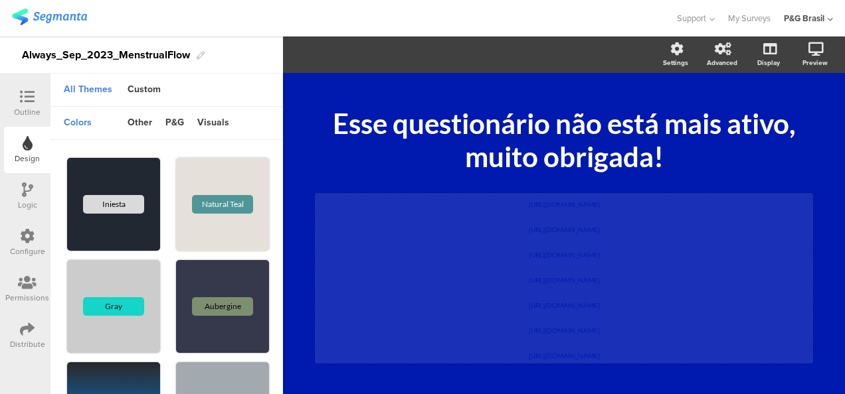
click at [639, 237] on p at bounding box center [563, 240] width 491 height 13
click at [613, 211] on p at bounding box center [563, 215] width 491 height 13
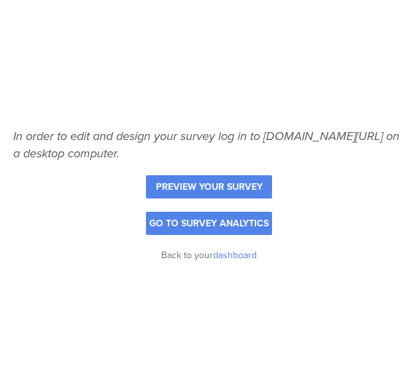
drag, startPoint x: 262, startPoint y: 72, endPoint x: 251, endPoint y: 0, distance: 73.2
click at [262, 72] on div "In order to edit and design your survey log in to [DOMAIN_NAME][URL] on a deskt…" at bounding box center [209, 194] width 418 height 389
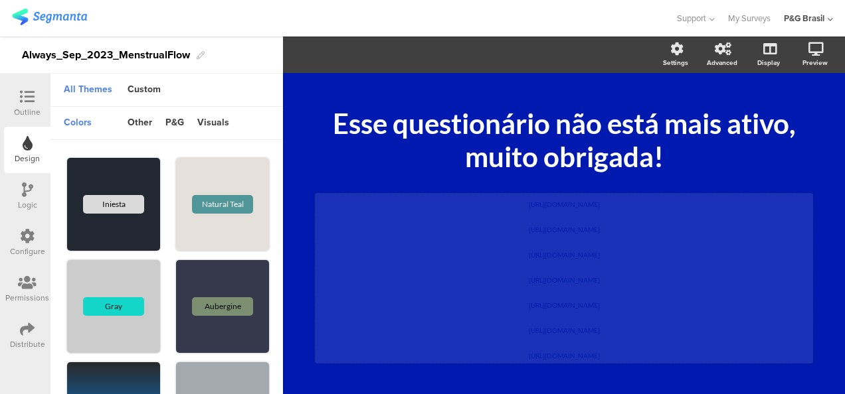
click at [522, 250] on p "[URL][DOMAIN_NAME]" at bounding box center [563, 253] width 491 height 13
click at [620, 218] on p at bounding box center [563, 215] width 491 height 13
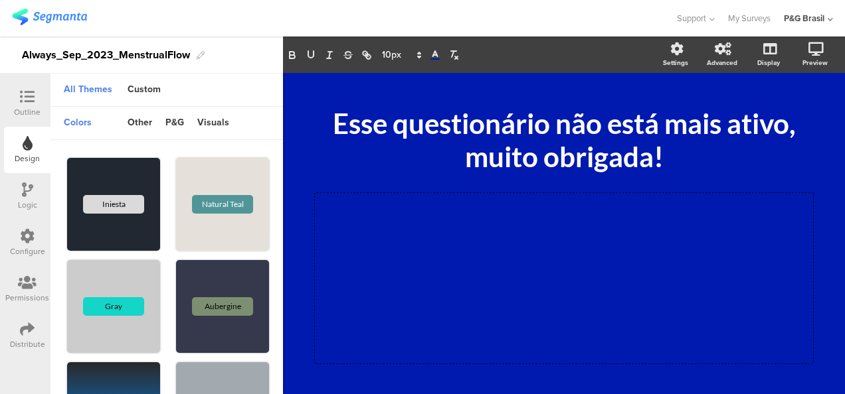
click at [433, 48] on span at bounding box center [435, 55] width 19 height 16
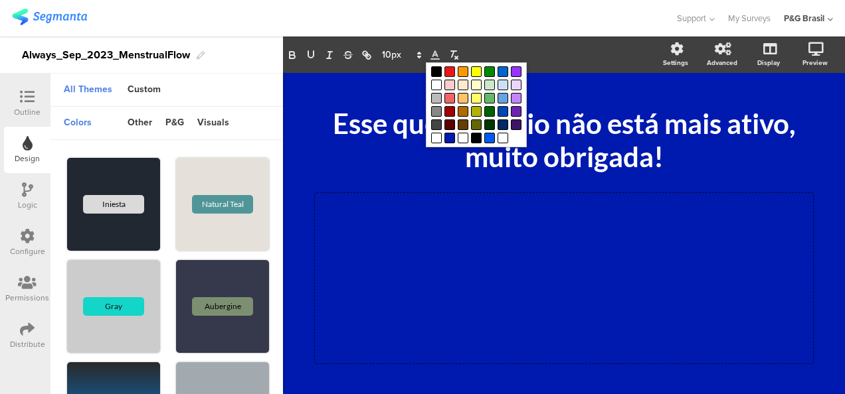
click at [450, 69] on span at bounding box center [449, 71] width 11 height 11
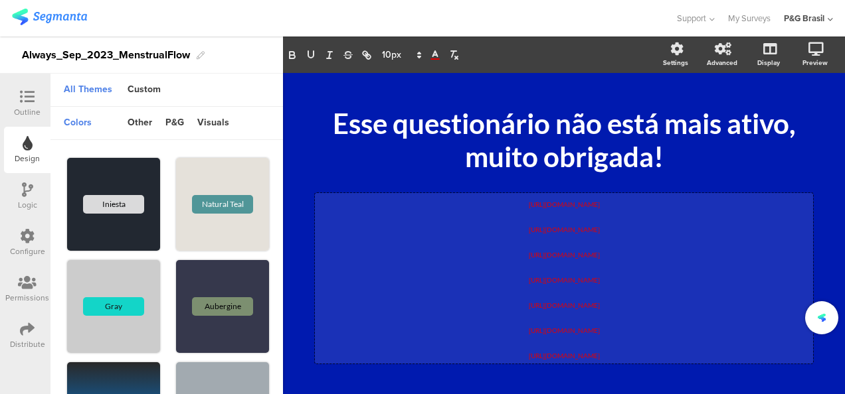
click at [633, 212] on p at bounding box center [563, 215] width 491 height 13
click at [628, 224] on p "[URL][DOMAIN_NAME]" at bounding box center [563, 228] width 491 height 13
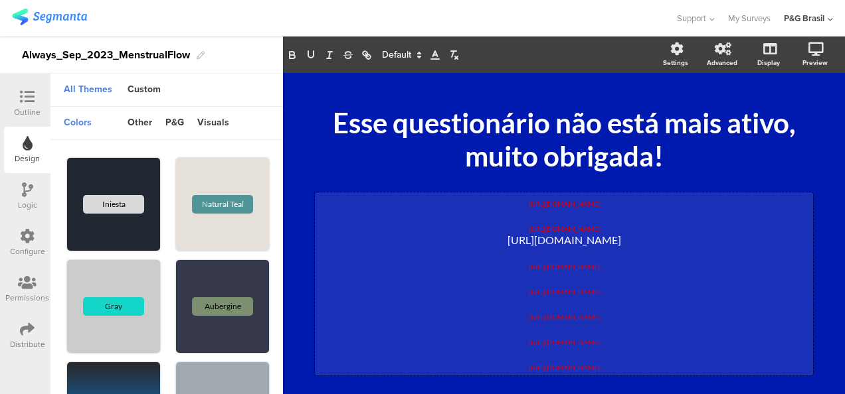
drag, startPoint x: 627, startPoint y: 236, endPoint x: 452, endPoint y: 240, distance: 174.7
click at [452, 240] on p "[URL][DOMAIN_NAME]" at bounding box center [563, 240] width 491 height 13
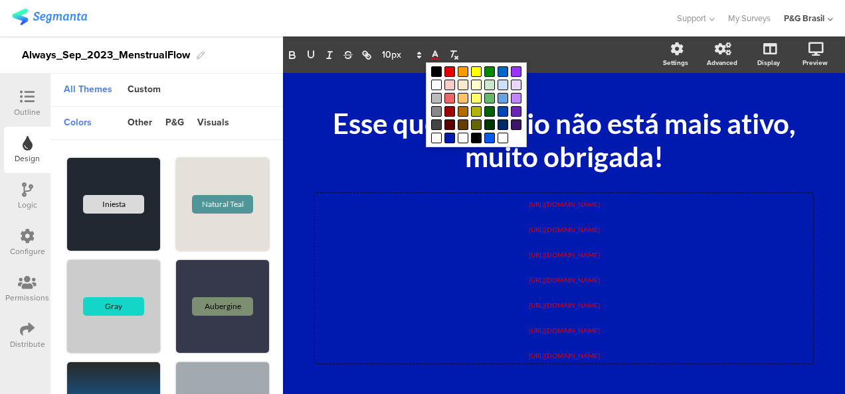
click at [430, 51] on icon at bounding box center [435, 55] width 12 height 12
click at [449, 139] on span at bounding box center [449, 138] width 11 height 11
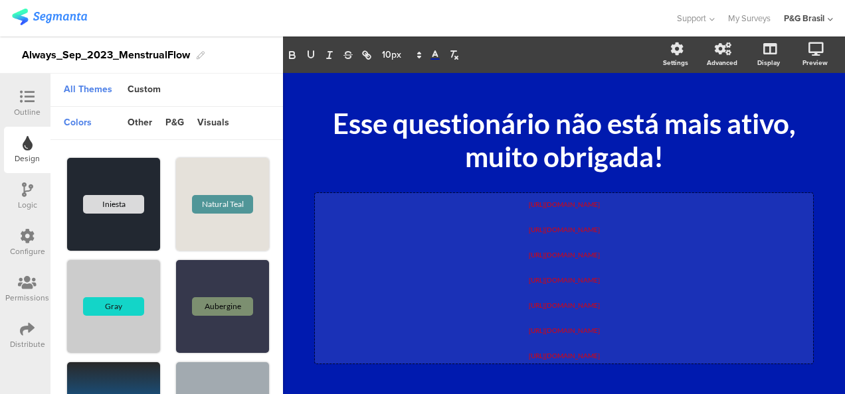
click at [633, 283] on p "[URL][DOMAIN_NAME]" at bounding box center [563, 278] width 491 height 13
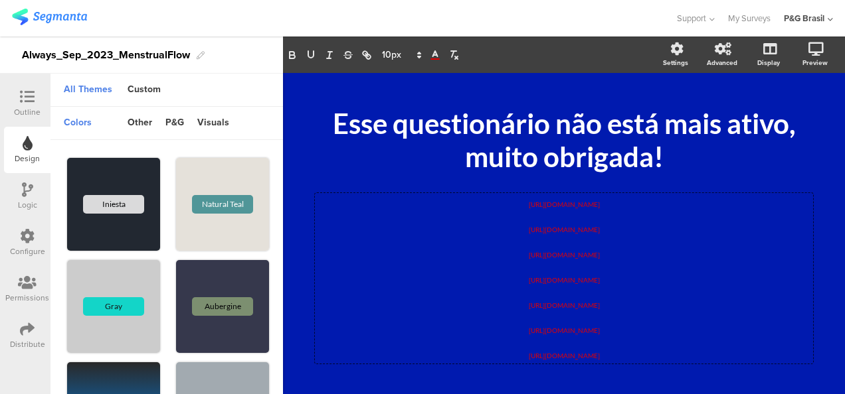
click at [434, 57] on icon at bounding box center [435, 55] width 12 height 12
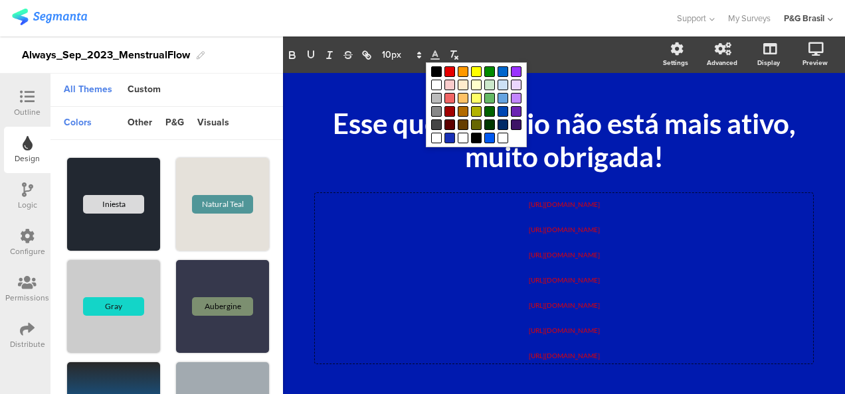
click at [452, 139] on span at bounding box center [449, 138] width 11 height 11
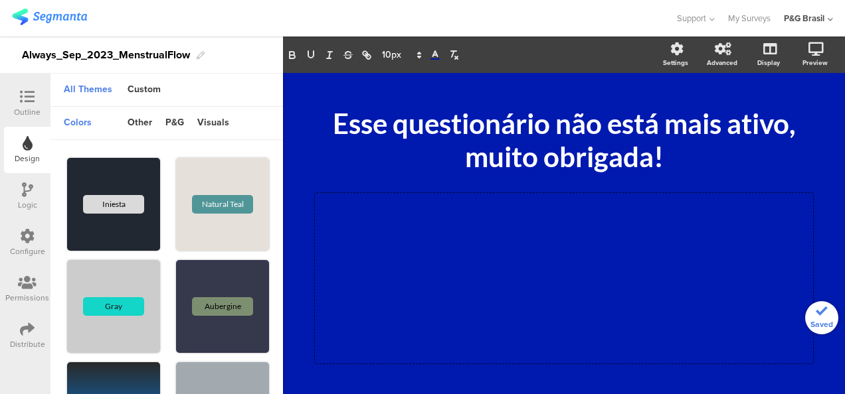
click at [825, 199] on div "/ Esse questionário não está mais ativo, muito obrigada! Esse questionário não …" at bounding box center [564, 227] width 558 height 308
click at [21, 329] on icon at bounding box center [27, 329] width 15 height 15
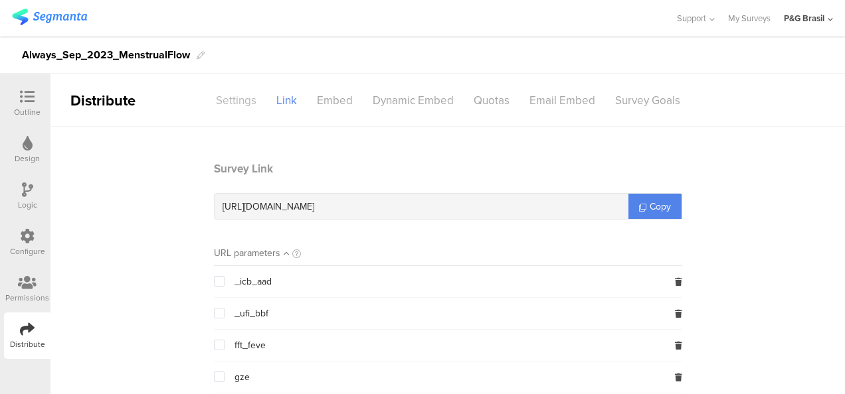
click at [238, 92] on div "Settings" at bounding box center [236, 100] width 60 height 23
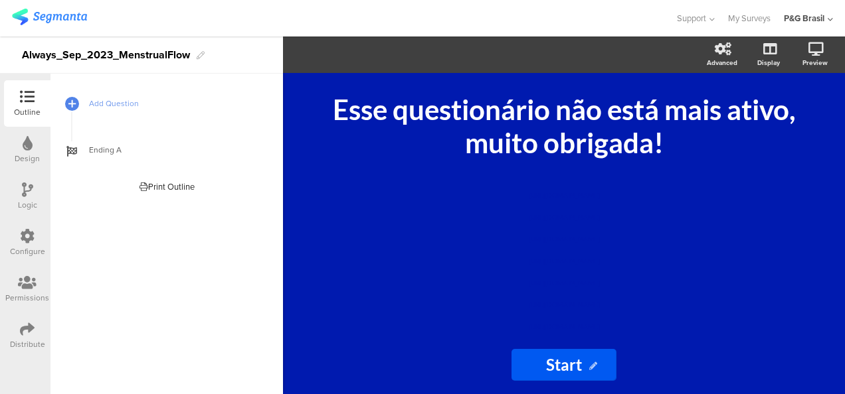
click at [37, 331] on div "Distribute" at bounding box center [27, 336] width 46 height 46
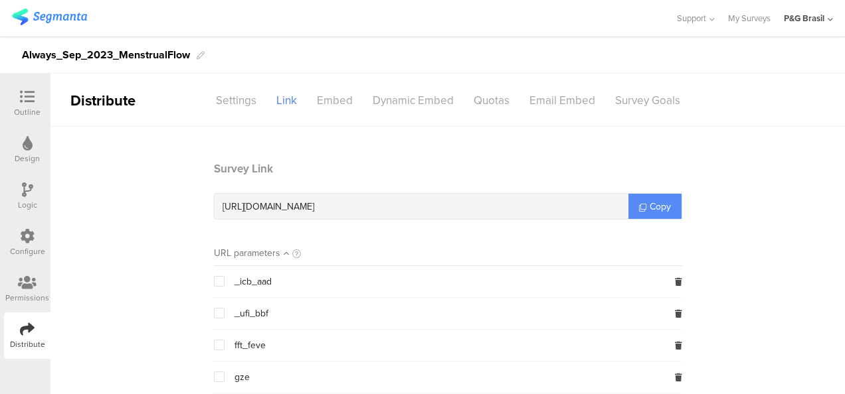
click at [662, 205] on span "Copy" at bounding box center [659, 207] width 21 height 14
click at [70, 7] on div "Support Help Center Live Chat My Surveys P&G Brasil ACCOUNTS P&G Brasil Admin C…" at bounding box center [422, 18] width 821 height 37
click at [68, 22] on img at bounding box center [49, 17] width 75 height 17
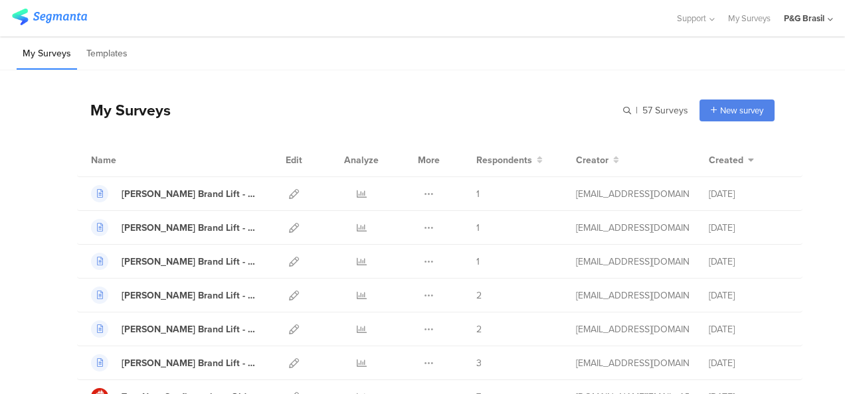
scroll to position [1155, 0]
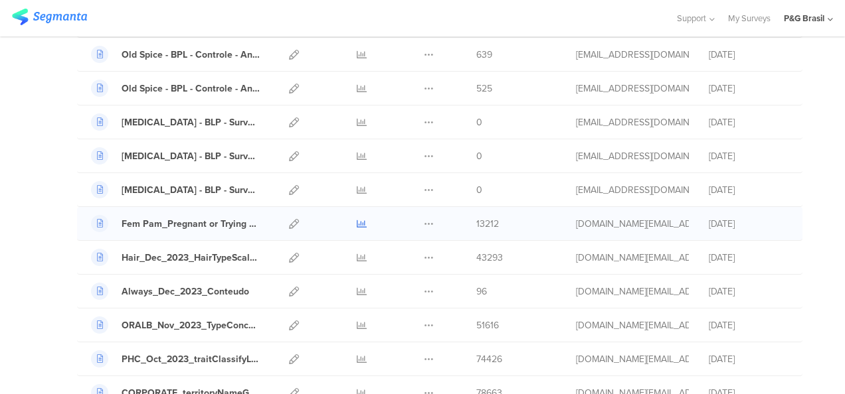
click at [357, 220] on link at bounding box center [362, 223] width 10 height 33
click at [289, 219] on icon at bounding box center [294, 224] width 10 height 10
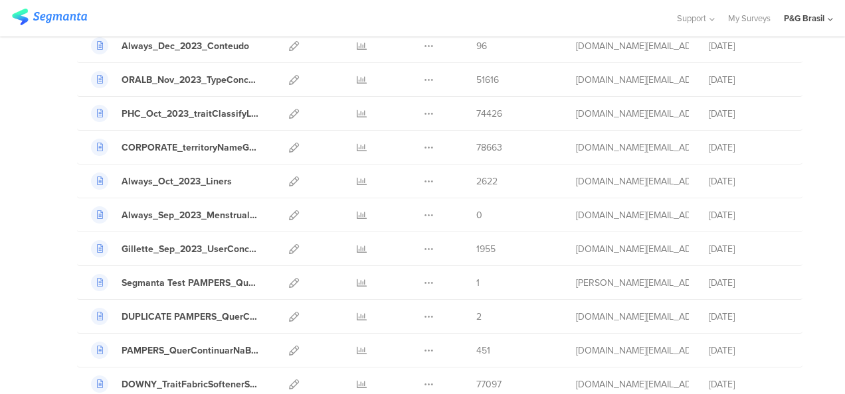
scroll to position [1604, 0]
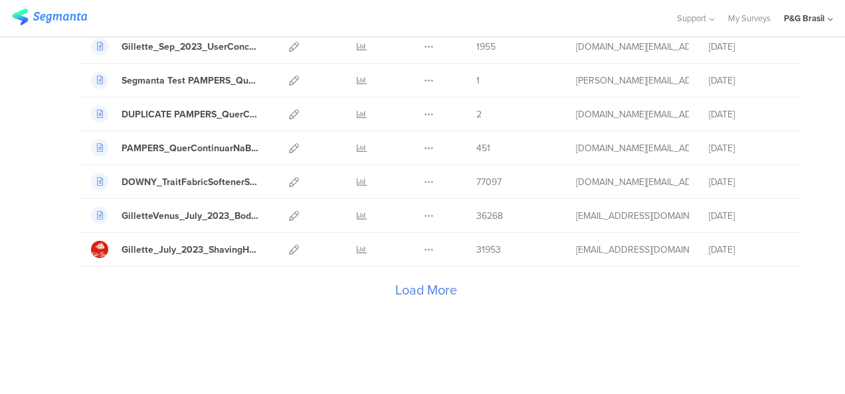
click at [405, 270] on div "Load More" at bounding box center [425, 293] width 697 height 53
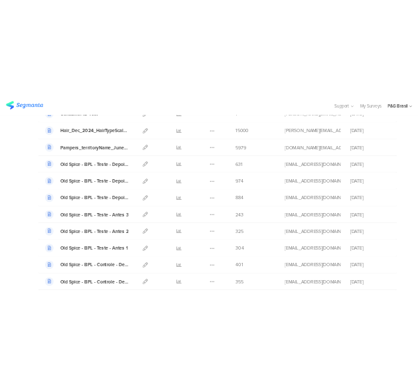
scroll to position [591, 0]
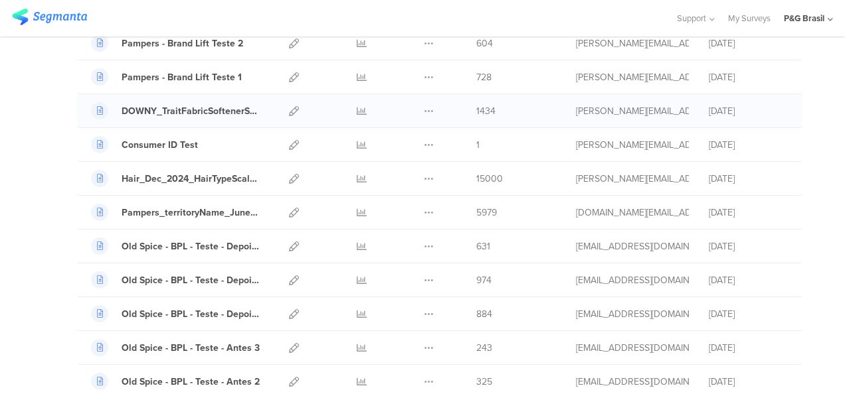
click at [610, 118] on div "DOWNY_TraitFabricSoftenerScentIdValue_DEZ_2024 Duplicate 1434" at bounding box center [439, 111] width 725 height 34
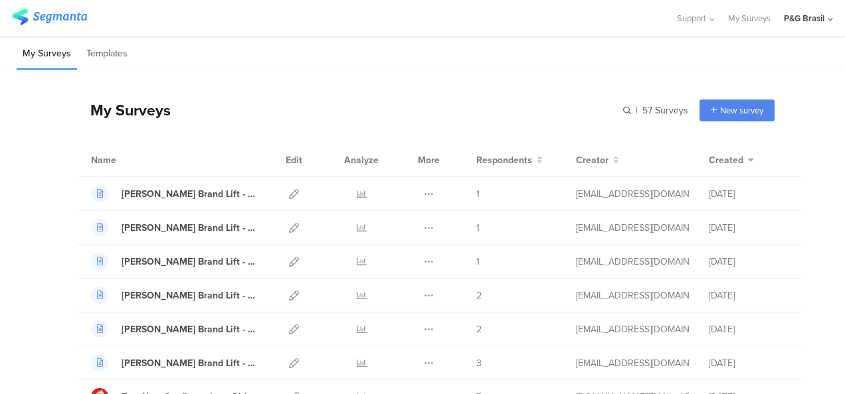
scroll to position [550, 0]
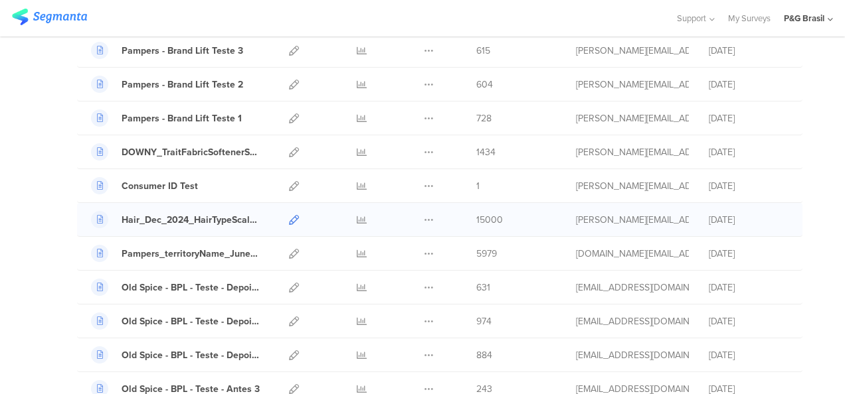
click at [289, 215] on icon at bounding box center [294, 220] width 10 height 10
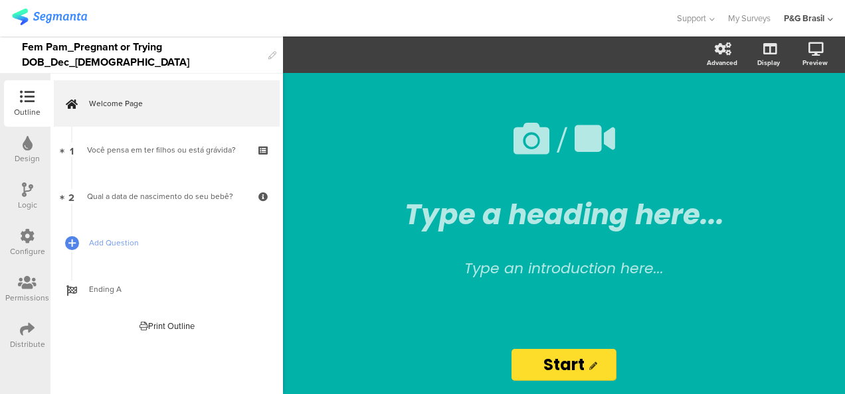
click at [14, 337] on div "Distribute" at bounding box center [27, 336] width 46 height 46
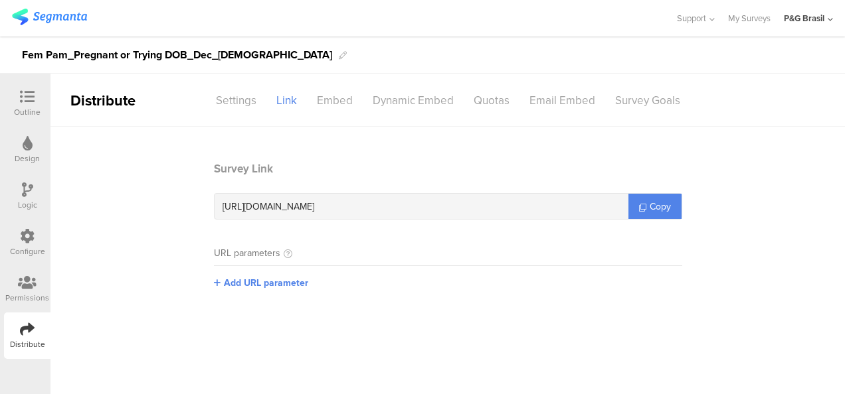
click at [480, 210] on div "[URL][DOMAIN_NAME]" at bounding box center [421, 206] width 414 height 25
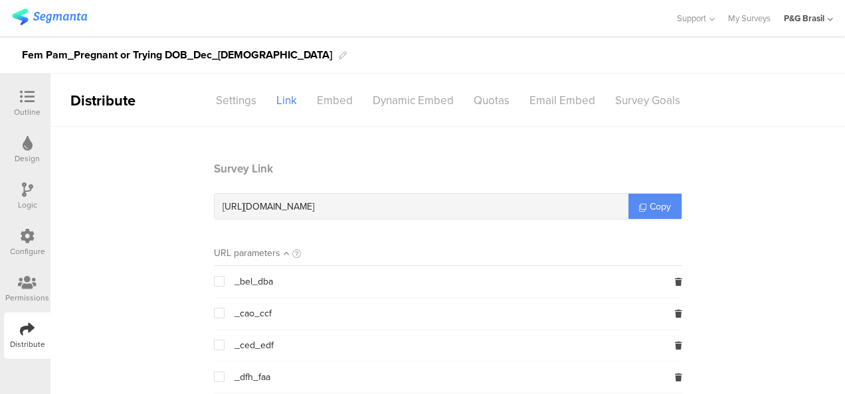
click at [658, 209] on span "Copy" at bounding box center [659, 207] width 21 height 14
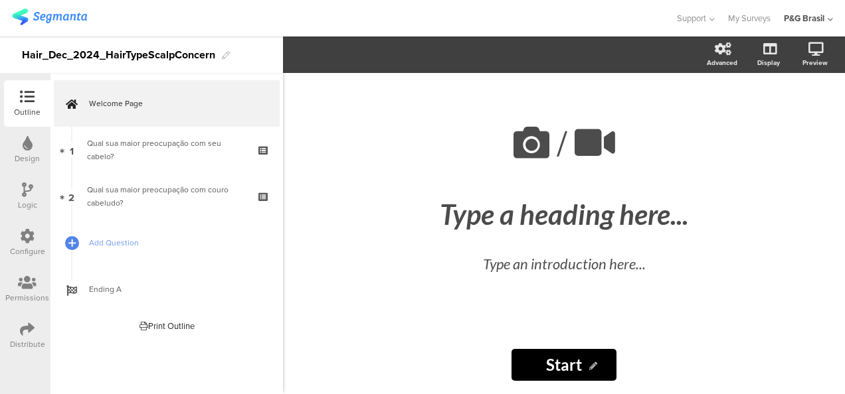
click at [24, 336] on icon at bounding box center [27, 329] width 15 height 15
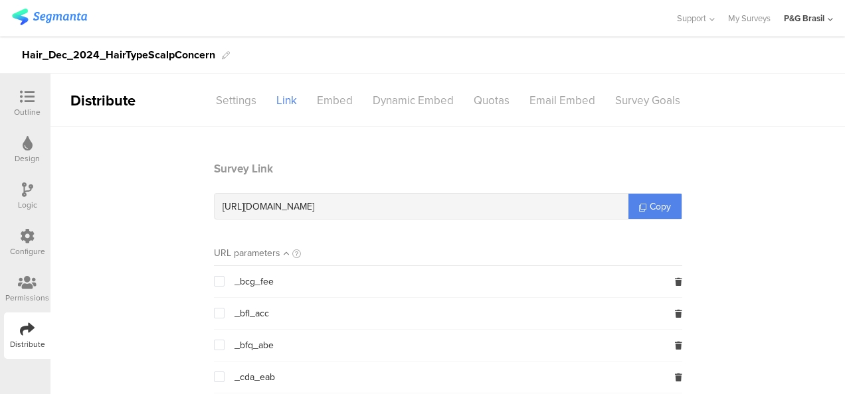
click at [663, 206] on span "Copy" at bounding box center [659, 207] width 21 height 14
